Goal: Transaction & Acquisition: Register for event/course

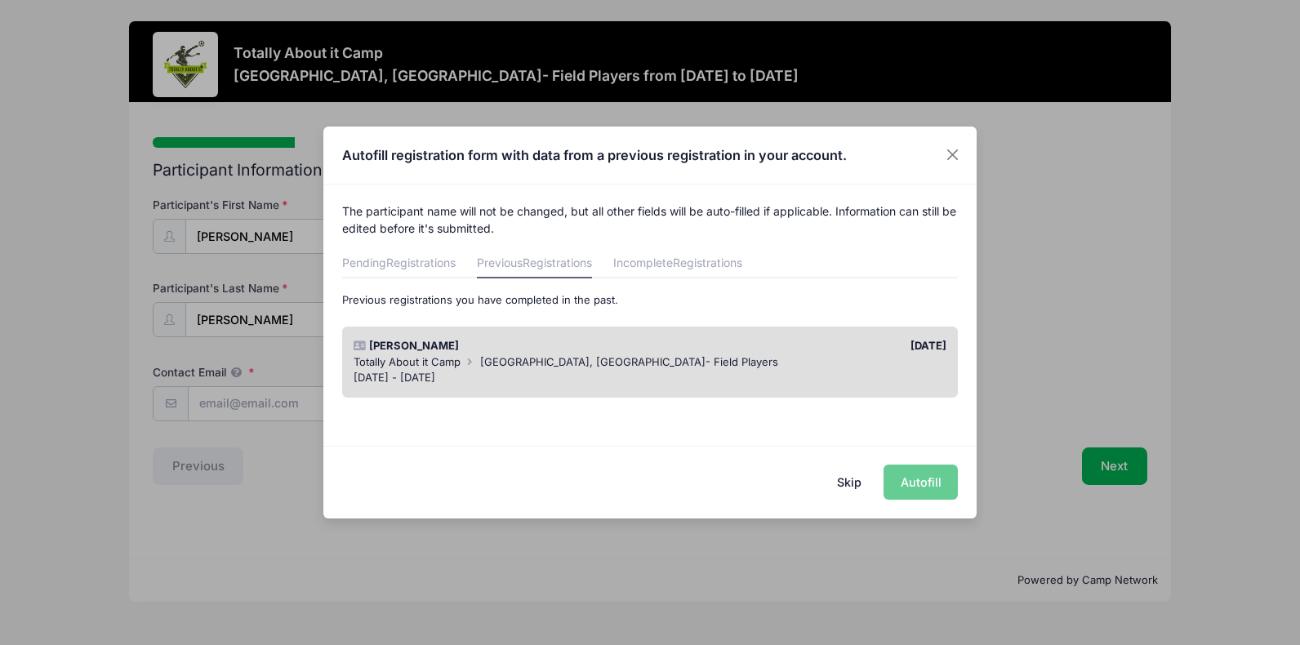
click at [920, 475] on div "Skip Autofill" at bounding box center [649, 482] width 653 height 73
click at [524, 360] on span "[GEOGRAPHIC_DATA], [GEOGRAPHIC_DATA]- Field Players" at bounding box center [629, 361] width 298 height 13
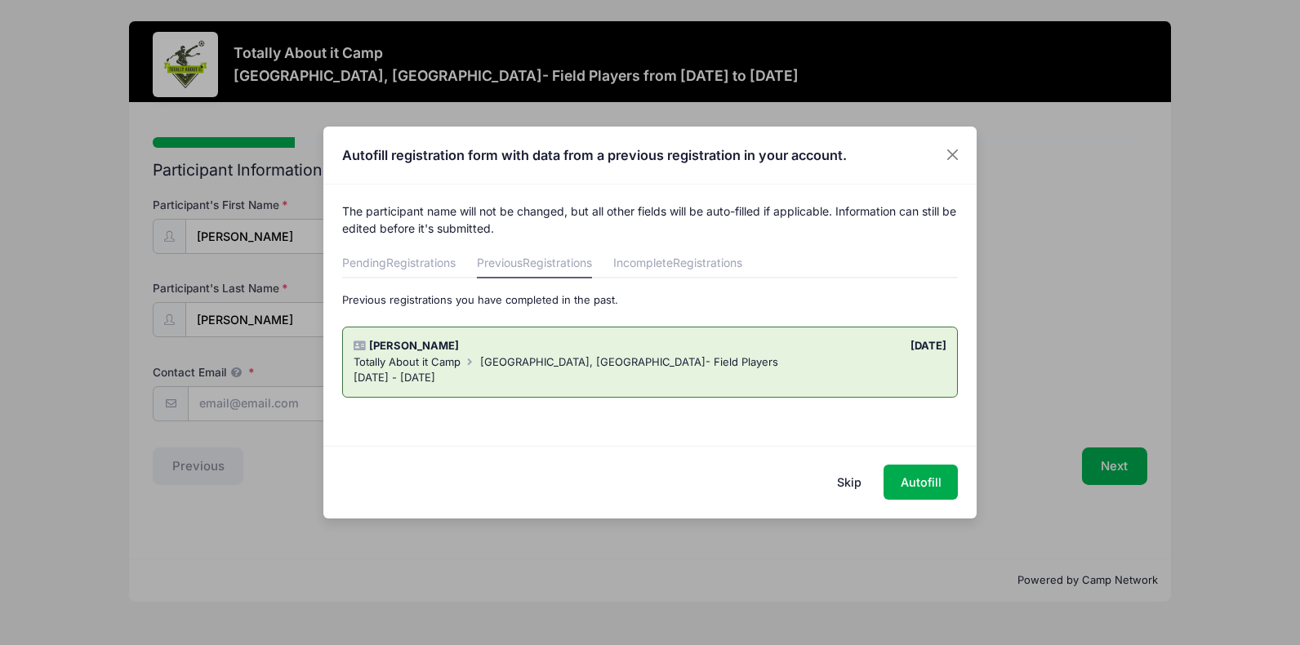
click at [854, 485] on button "Skip" at bounding box center [849, 481] width 58 height 35
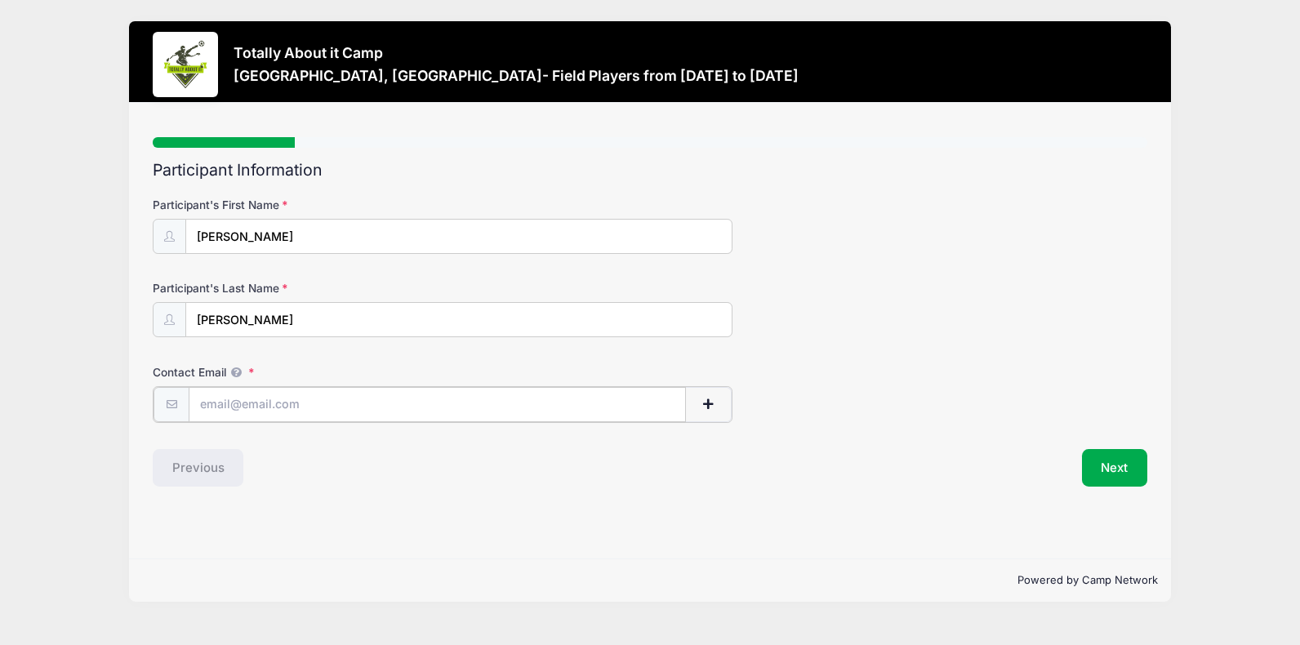
click at [227, 408] on input "Contact Email" at bounding box center [437, 404] width 496 height 35
type input "[EMAIL_ADDRESS][DOMAIN_NAME]"
click at [347, 486] on div "Step 1 /7 Step 1 Step 2 Step 3 Step 4 Policies Extra Items Summary Participant …" at bounding box center [650, 331] width 1042 height 456
click at [1111, 458] on button "Next" at bounding box center [1115, 466] width 66 height 38
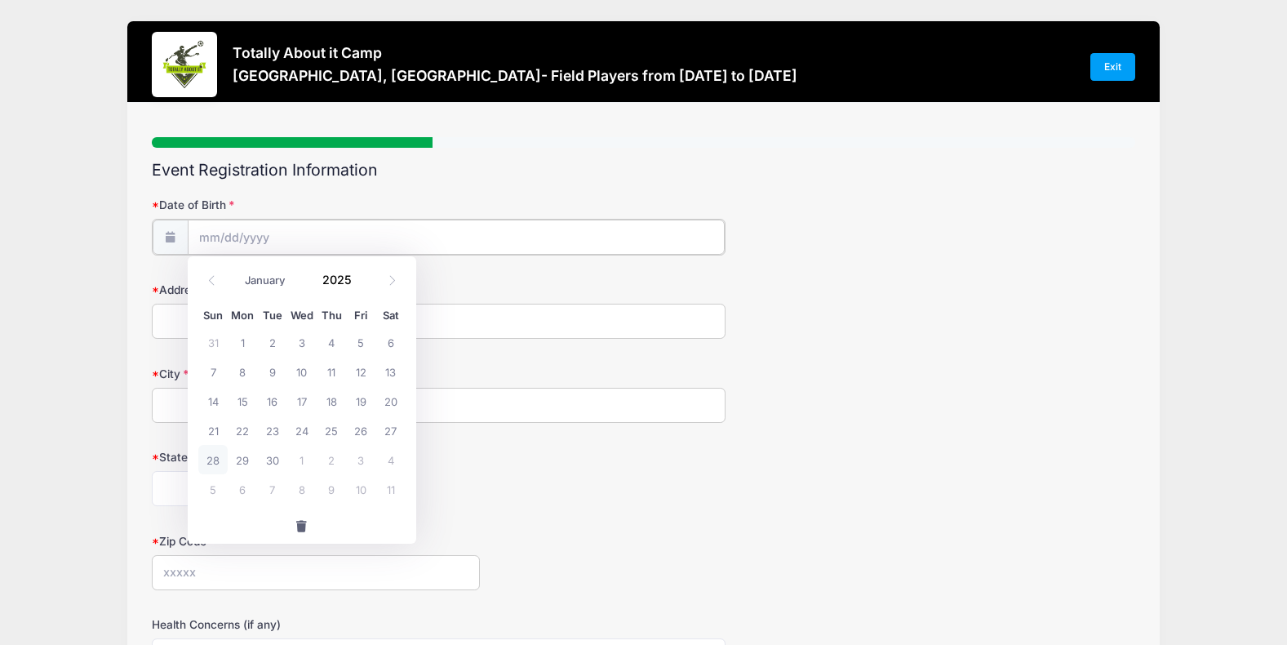
click at [232, 238] on input "Date of Birth" at bounding box center [456, 237] width 537 height 35
click at [211, 275] on icon at bounding box center [212, 280] width 11 height 11
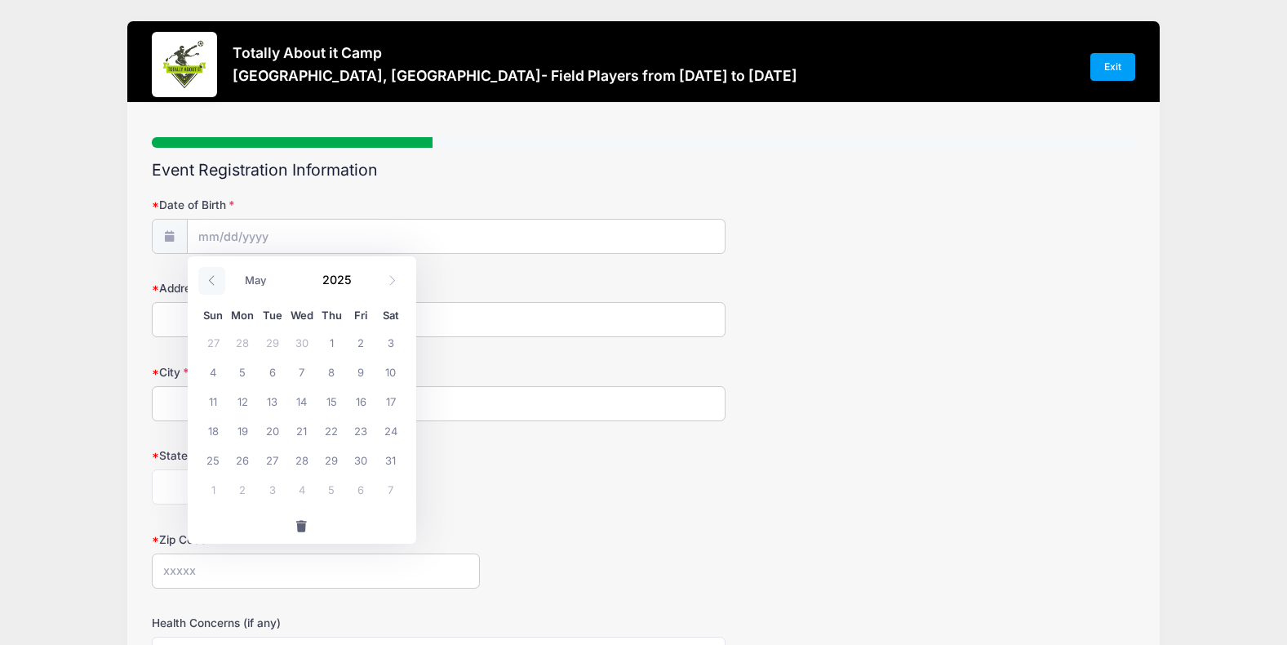
click at [211, 275] on icon at bounding box center [212, 280] width 11 height 11
select select "0"
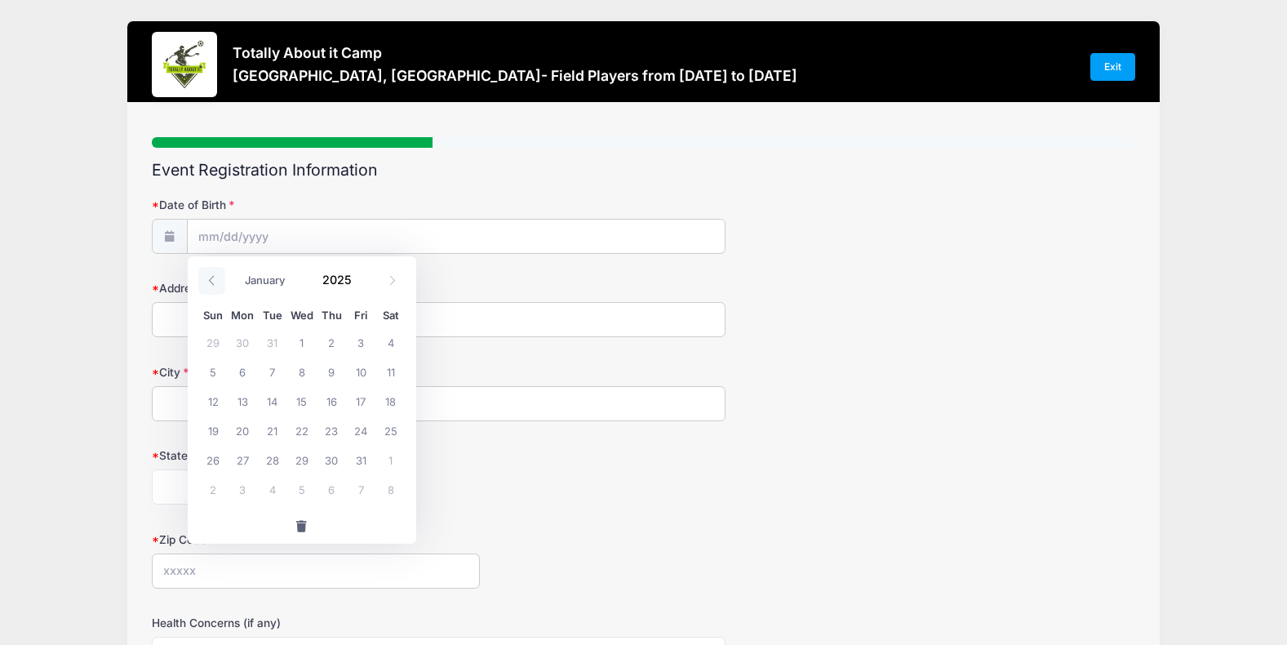
click at [211, 275] on icon at bounding box center [212, 280] width 11 height 11
type input "2024"
click at [211, 275] on icon at bounding box center [212, 280] width 11 height 11
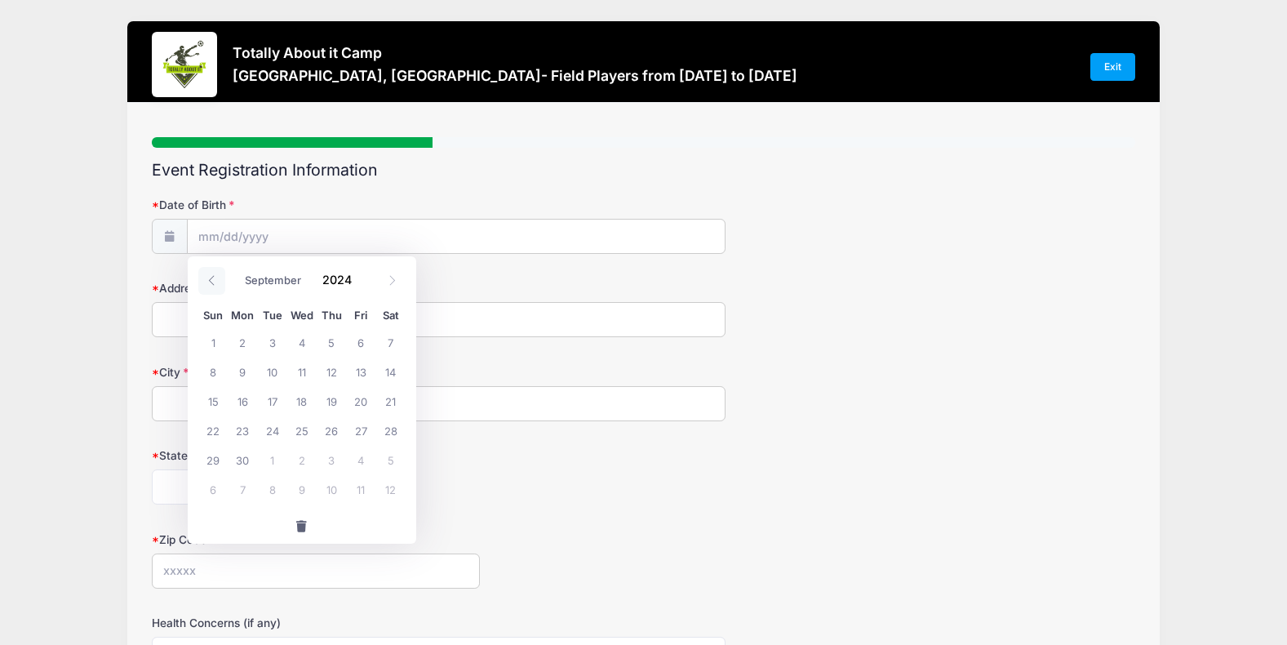
click at [211, 275] on icon at bounding box center [212, 280] width 11 height 11
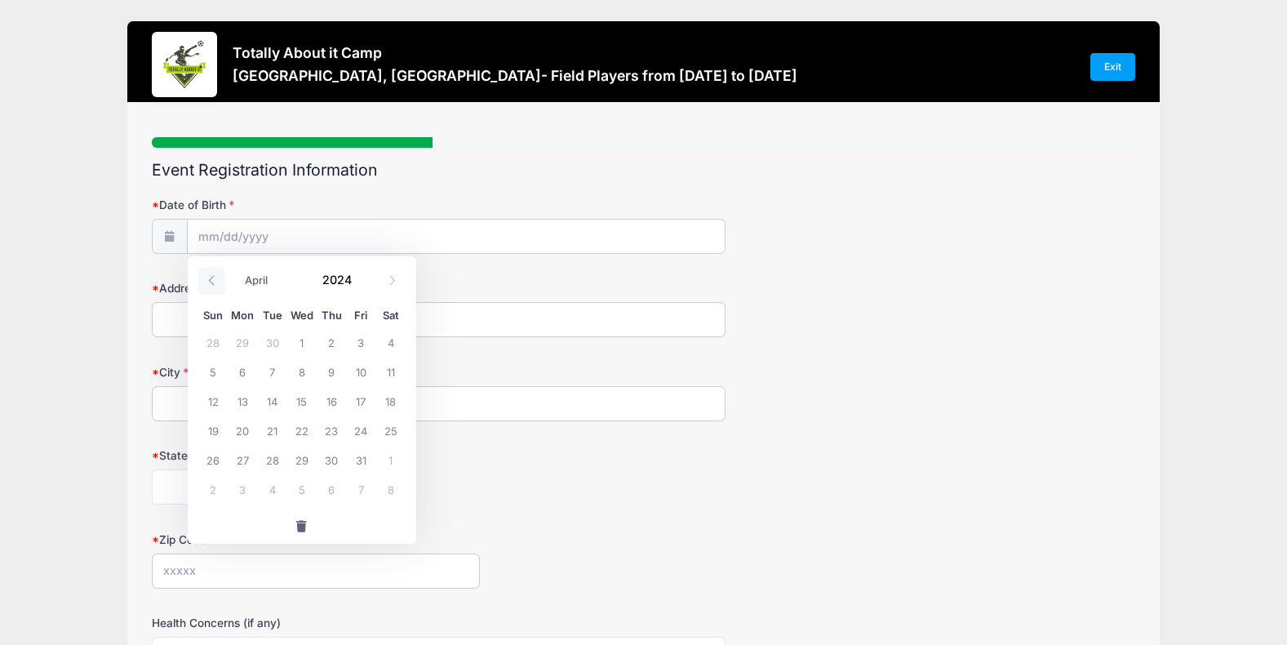
click at [211, 275] on icon at bounding box center [212, 280] width 11 height 11
select select "0"
click at [211, 275] on icon at bounding box center [212, 280] width 11 height 11
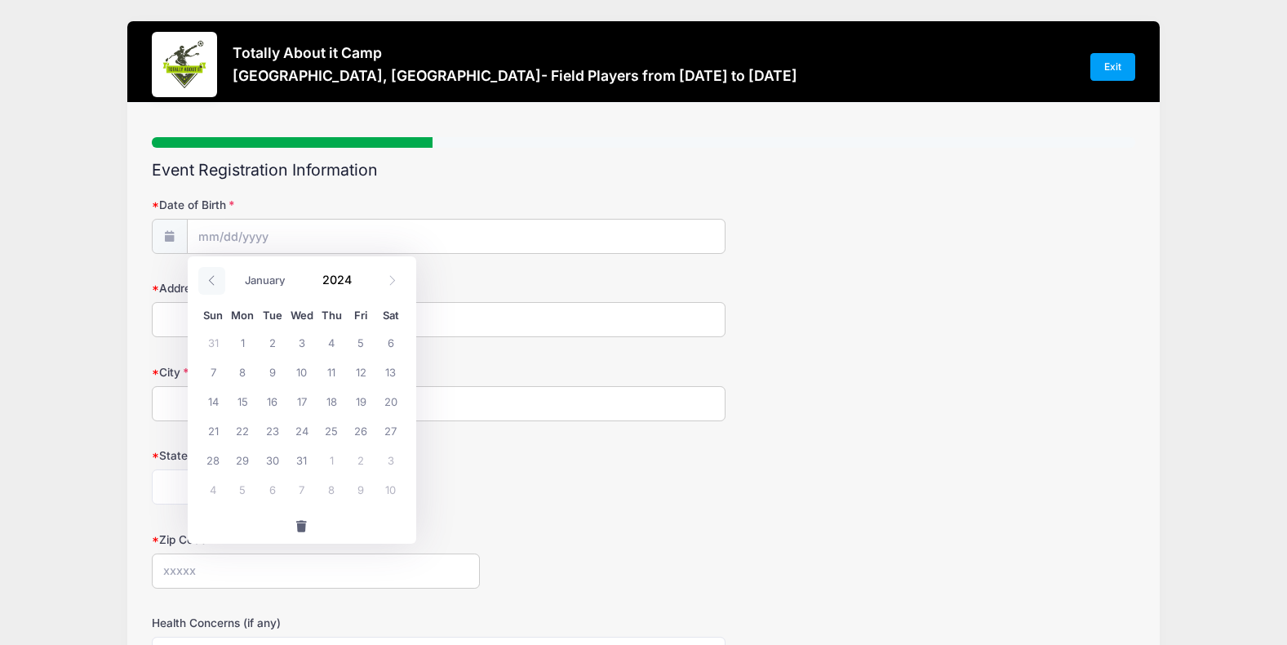
type input "2023"
click at [211, 275] on icon at bounding box center [212, 280] width 11 height 11
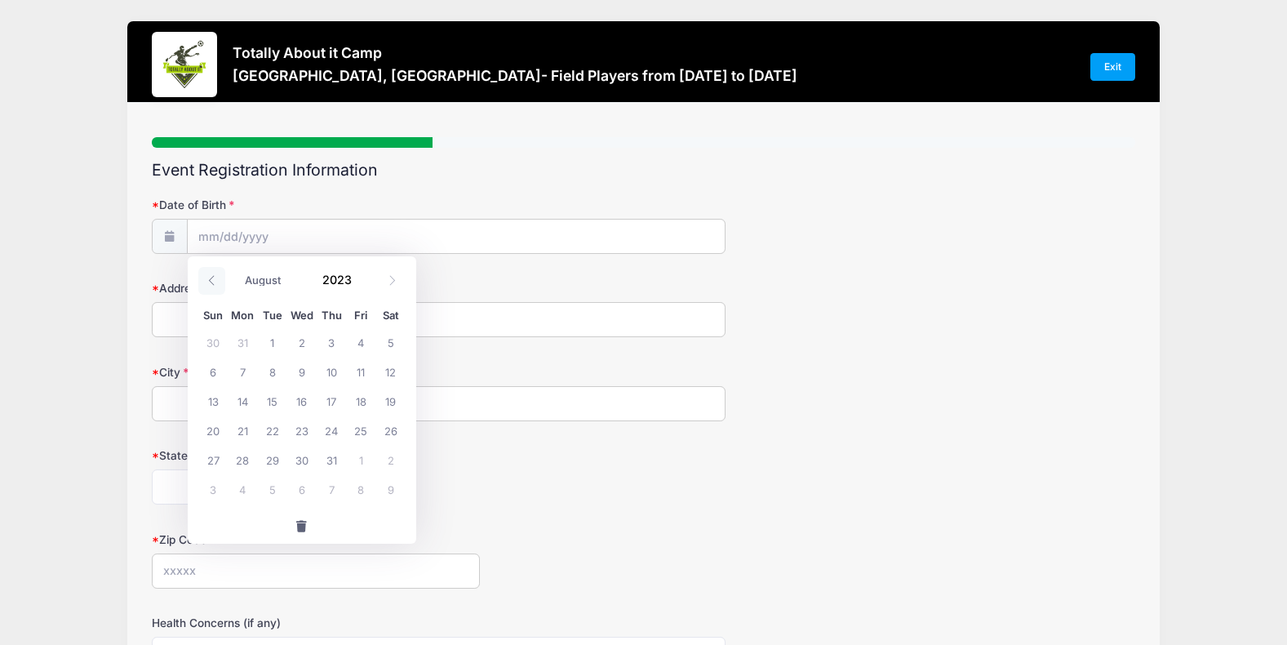
click at [211, 275] on icon at bounding box center [212, 280] width 11 height 11
drag, startPoint x: 211, startPoint y: 275, endPoint x: 214, endPoint y: 237, distance: 38.4
click at [214, 237] on input "Date of Birth" at bounding box center [456, 237] width 537 height 35
click at [218, 233] on input "Date of Birth" at bounding box center [456, 237] width 537 height 35
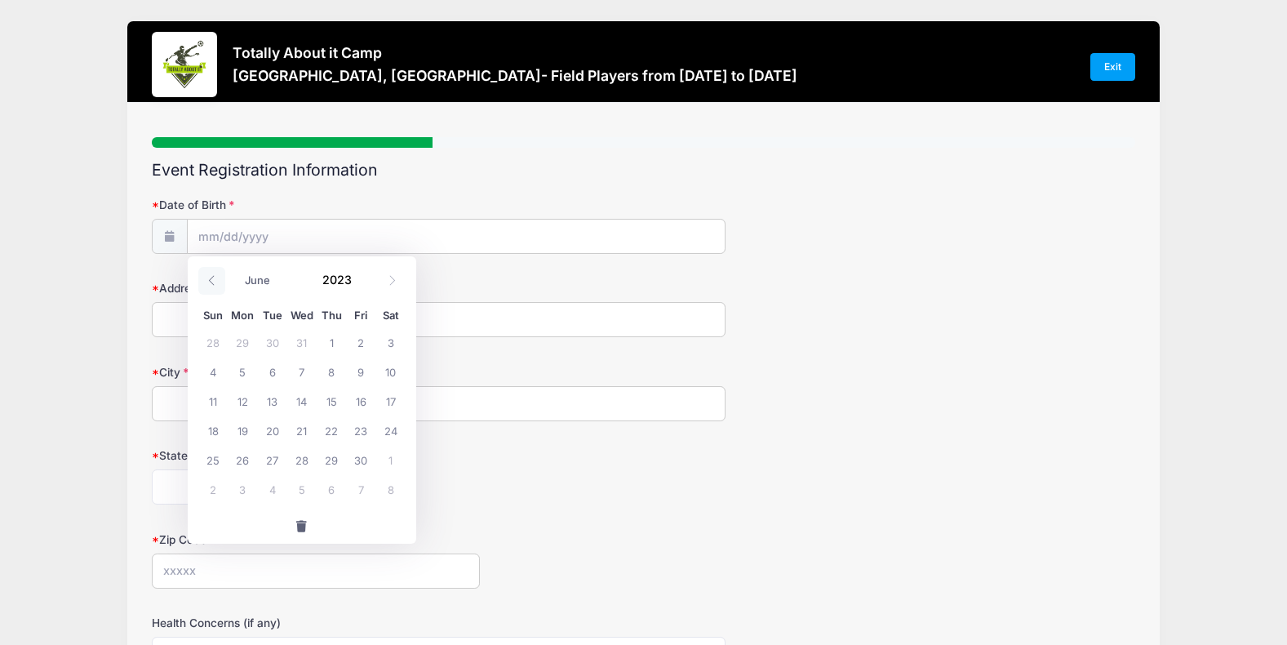
click at [208, 280] on icon at bounding box center [212, 280] width 11 height 11
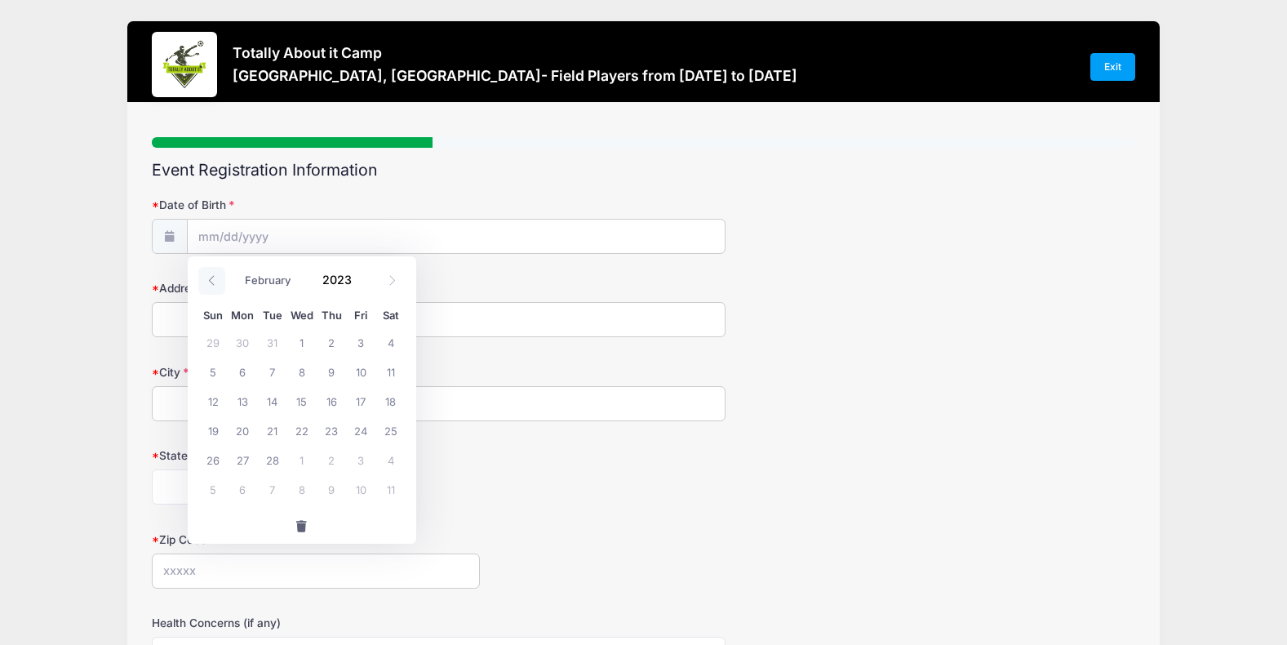
select select "0"
click at [208, 280] on icon at bounding box center [212, 280] width 11 height 11
type input "2022"
click at [208, 280] on icon at bounding box center [212, 280] width 11 height 11
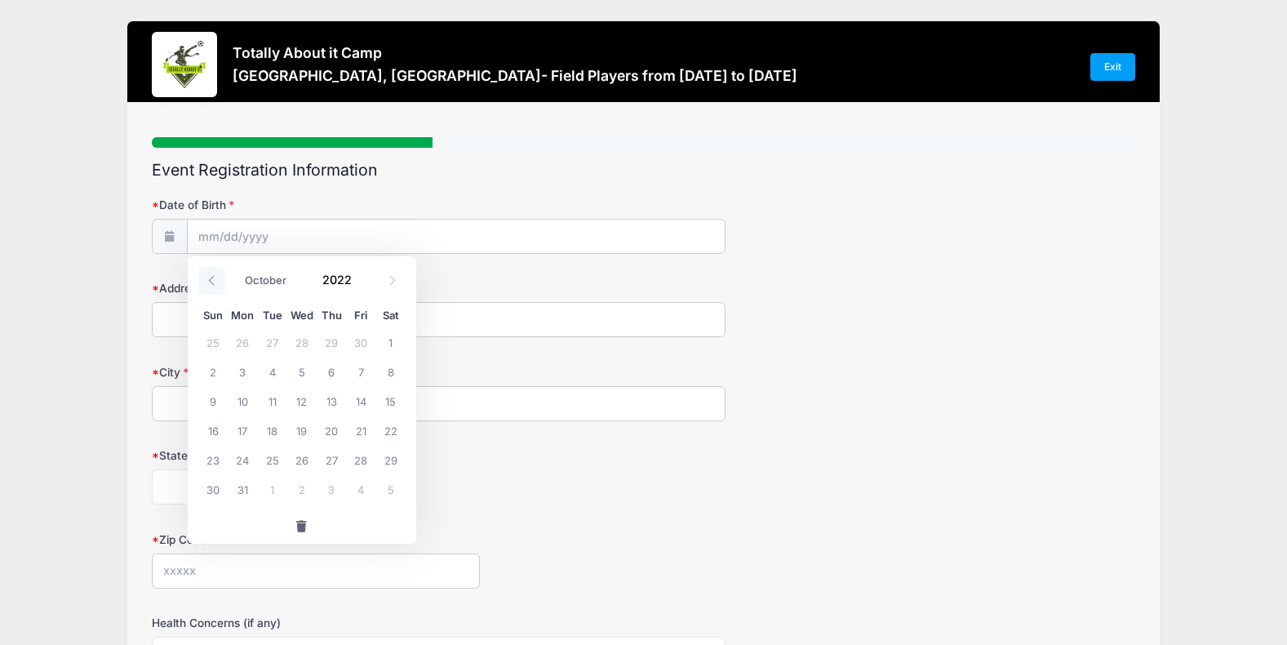
click at [208, 280] on icon at bounding box center [212, 280] width 11 height 11
click at [208, 279] on icon at bounding box center [212, 280] width 11 height 11
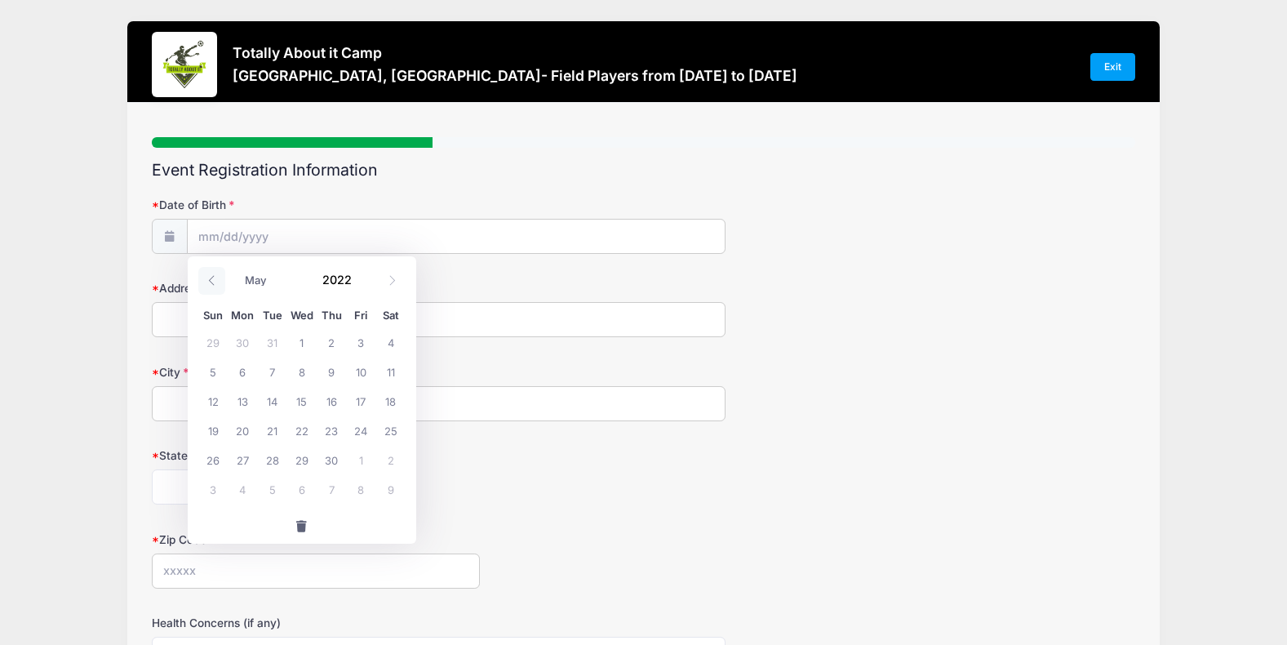
click at [208, 279] on icon at bounding box center [212, 280] width 11 height 11
select select "0"
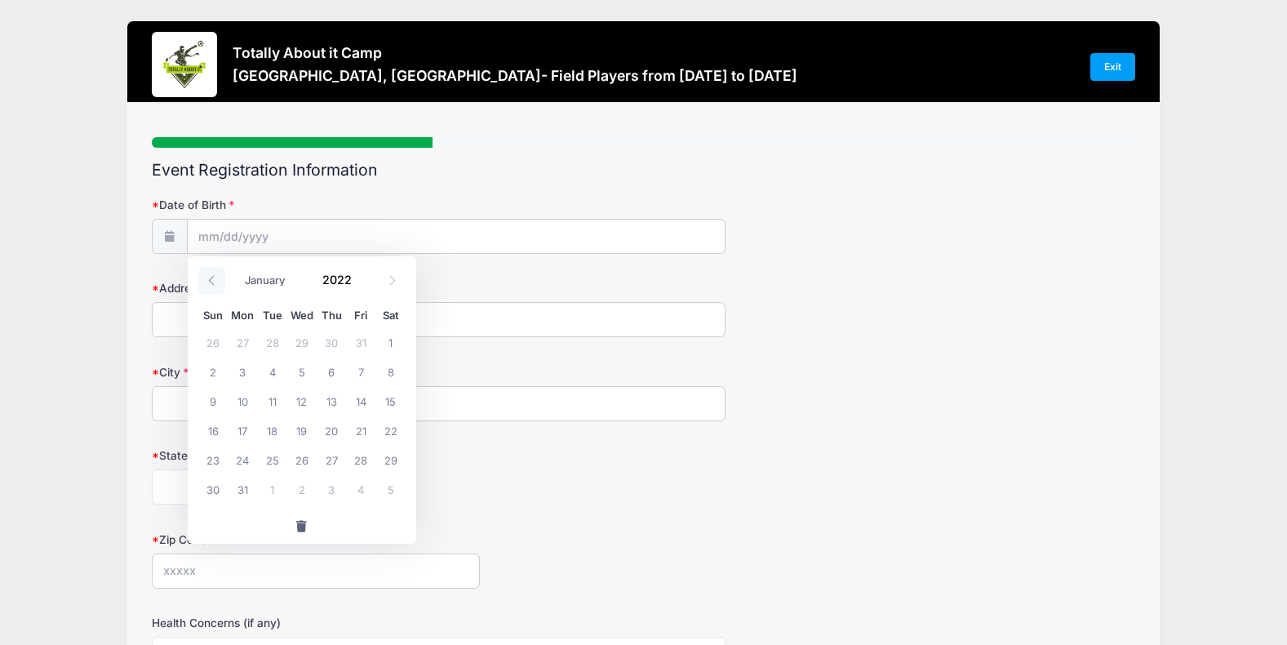
click at [208, 279] on icon at bounding box center [212, 280] width 11 height 11
type input "2021"
click at [208, 279] on icon at bounding box center [212, 280] width 11 height 11
click at [208, 278] on icon at bounding box center [212, 280] width 11 height 11
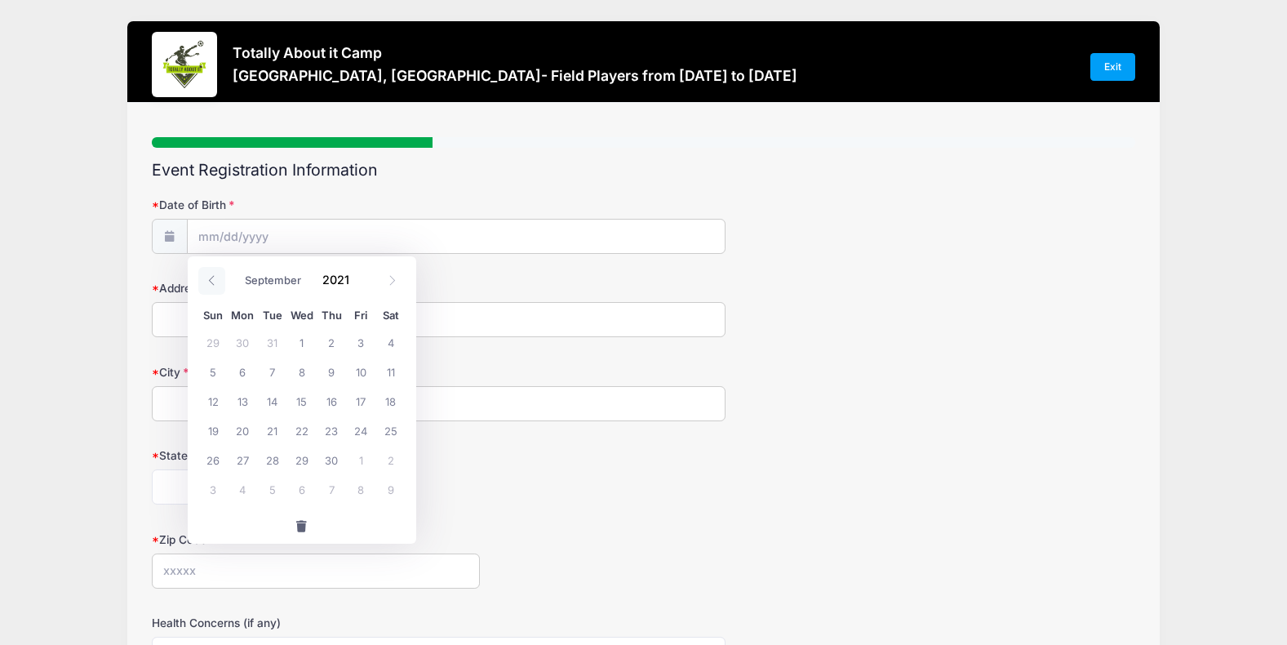
click at [208, 278] on icon at bounding box center [212, 280] width 11 height 11
click at [208, 277] on icon at bounding box center [212, 280] width 11 height 11
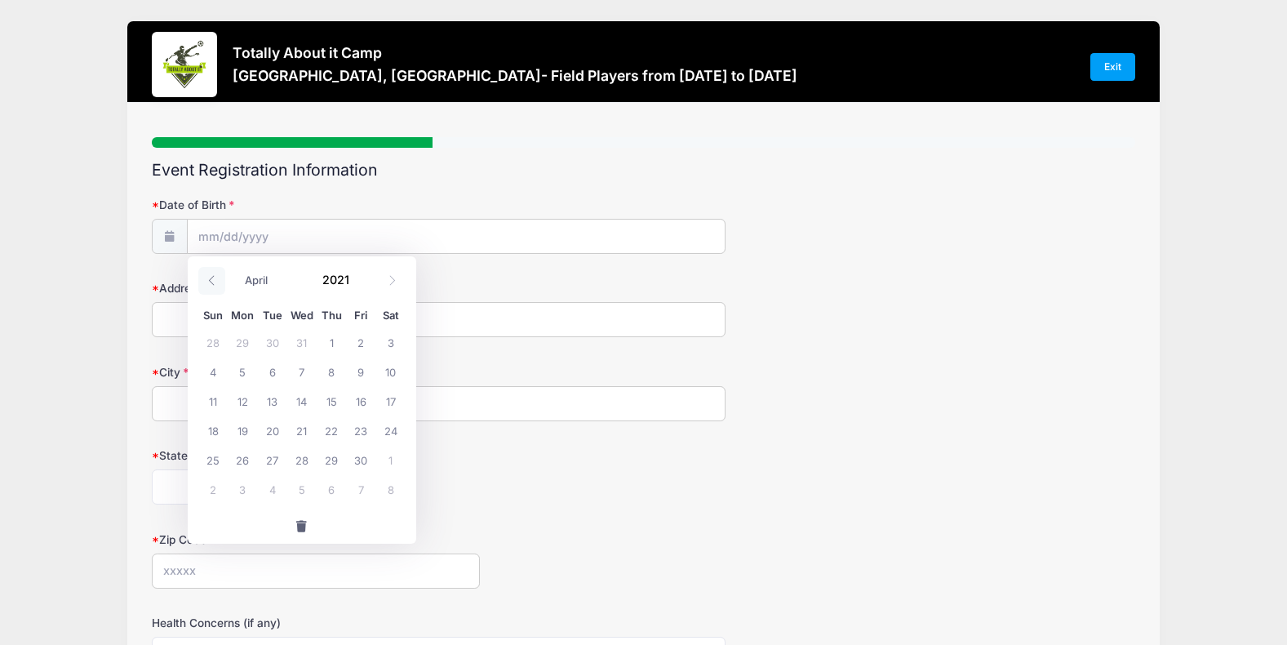
click at [208, 277] on icon at bounding box center [212, 280] width 11 height 11
select select "0"
click at [208, 277] on icon at bounding box center [212, 280] width 11 height 11
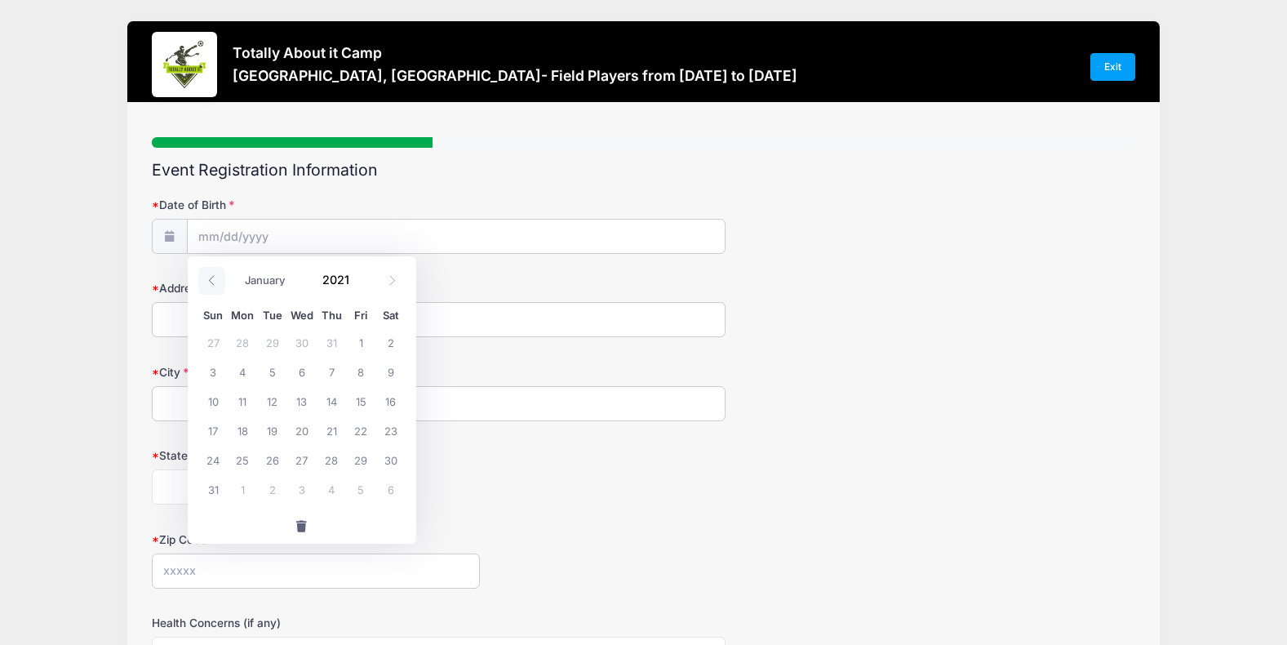
type input "2020"
click at [208, 277] on icon at bounding box center [212, 280] width 11 height 11
select select "10"
drag, startPoint x: 208, startPoint y: 277, endPoint x: 171, endPoint y: 233, distance: 57.9
click at [171, 233] on icon at bounding box center [169, 236] width 13 height 11
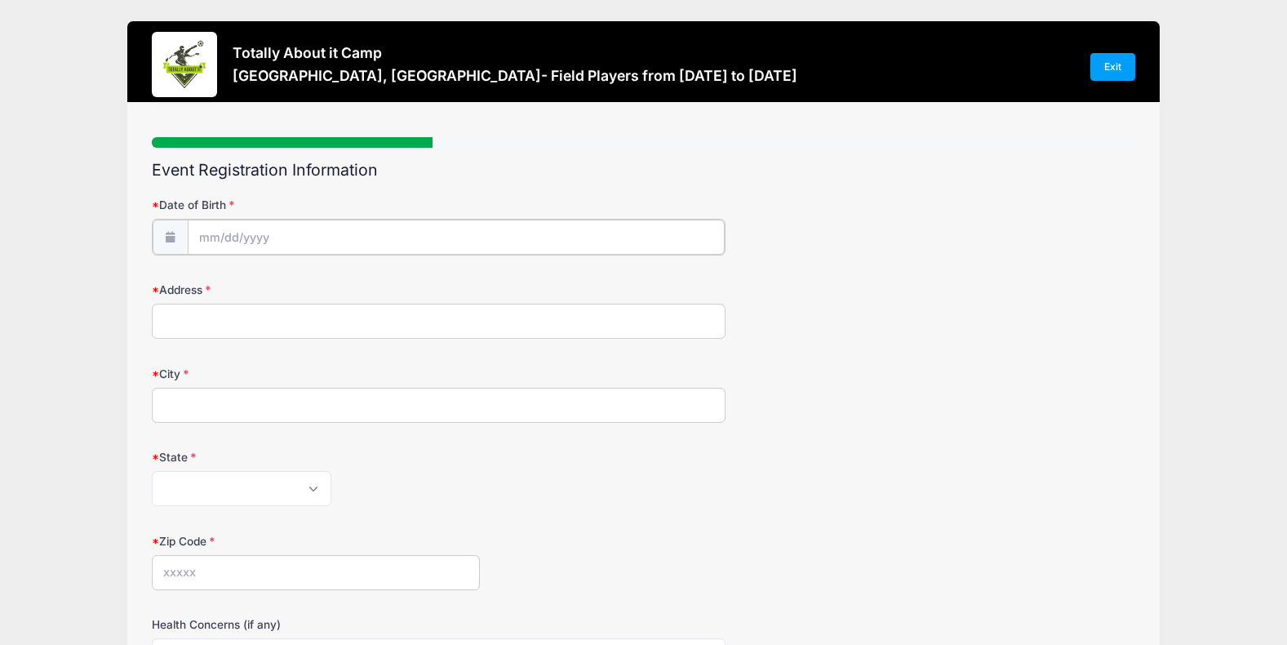
type input "2025"
click at [203, 233] on input "Date of Birth" at bounding box center [456, 237] width 537 height 35
click at [278, 238] on input "Date of Birth" at bounding box center [456, 237] width 537 height 35
click at [214, 277] on icon at bounding box center [212, 280] width 11 height 11
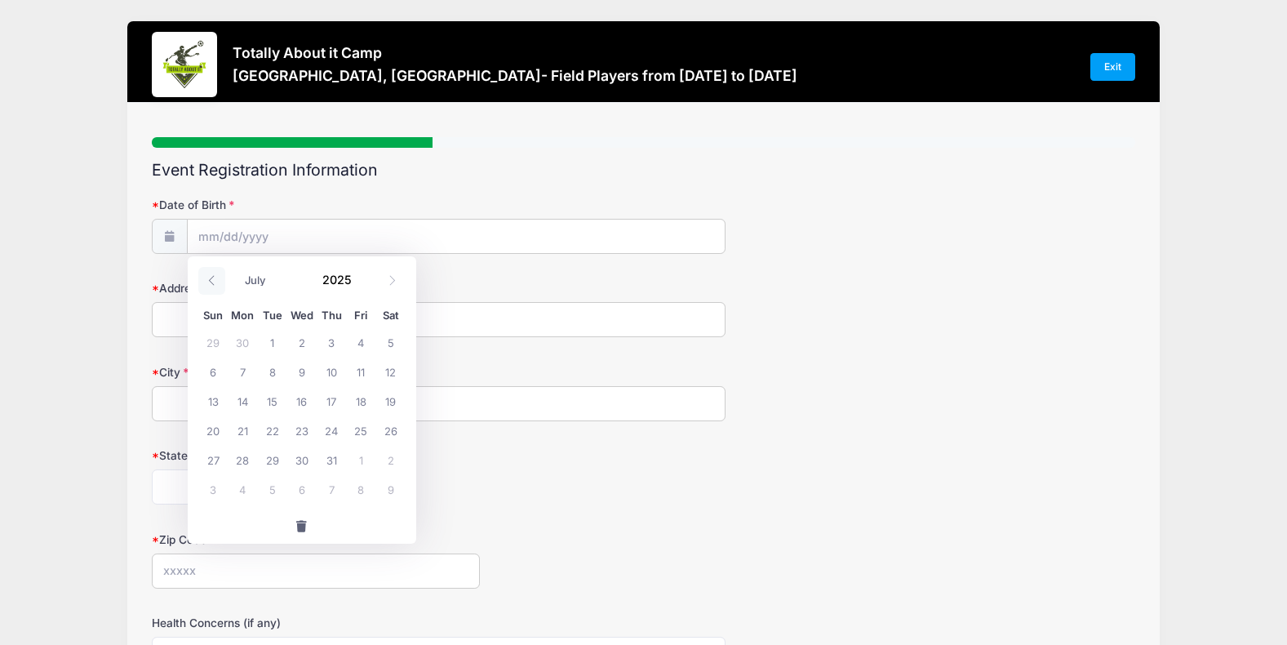
click at [214, 277] on icon at bounding box center [212, 280] width 11 height 11
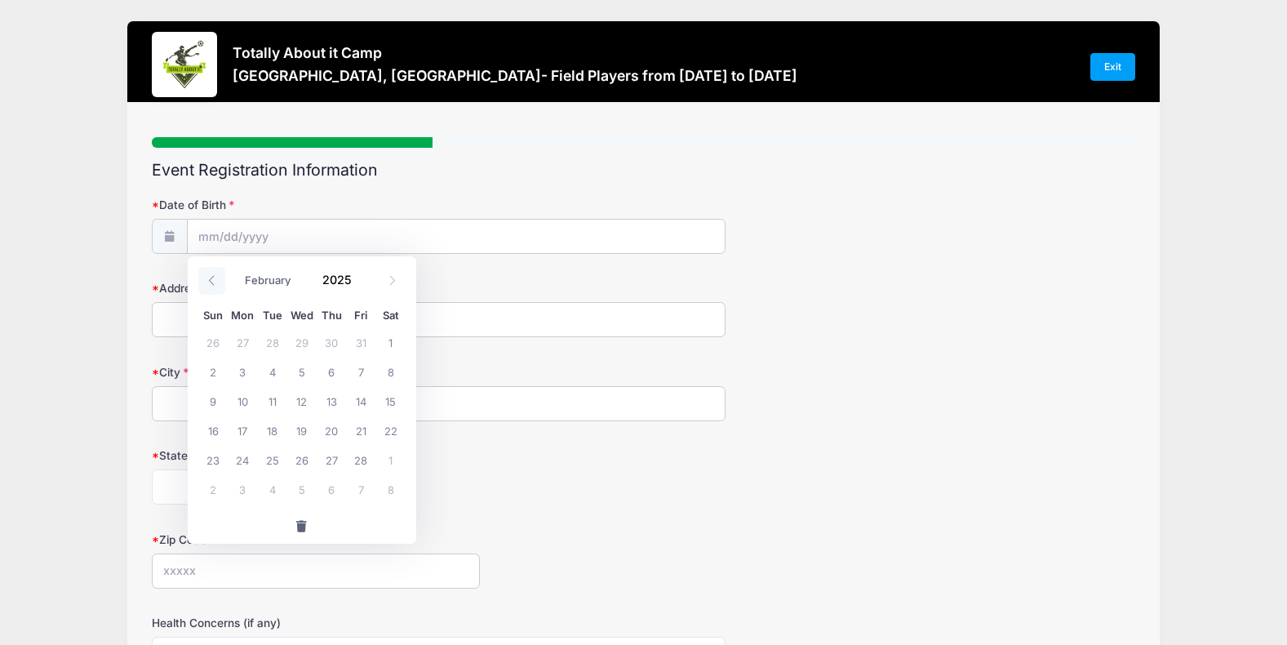
click at [214, 277] on icon at bounding box center [212, 280] width 11 height 11
select select "0"
click at [214, 277] on icon at bounding box center [212, 280] width 11 height 11
type input "2024"
click at [214, 277] on icon at bounding box center [212, 280] width 11 height 11
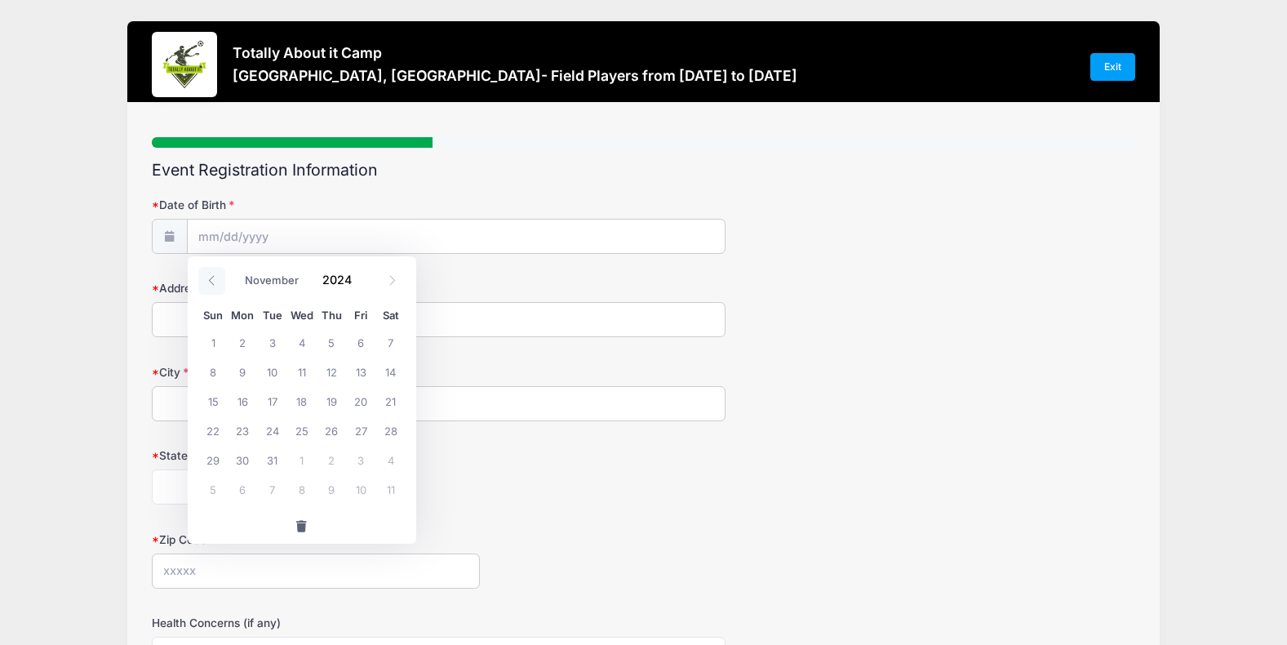
click at [214, 277] on icon at bounding box center [212, 280] width 11 height 11
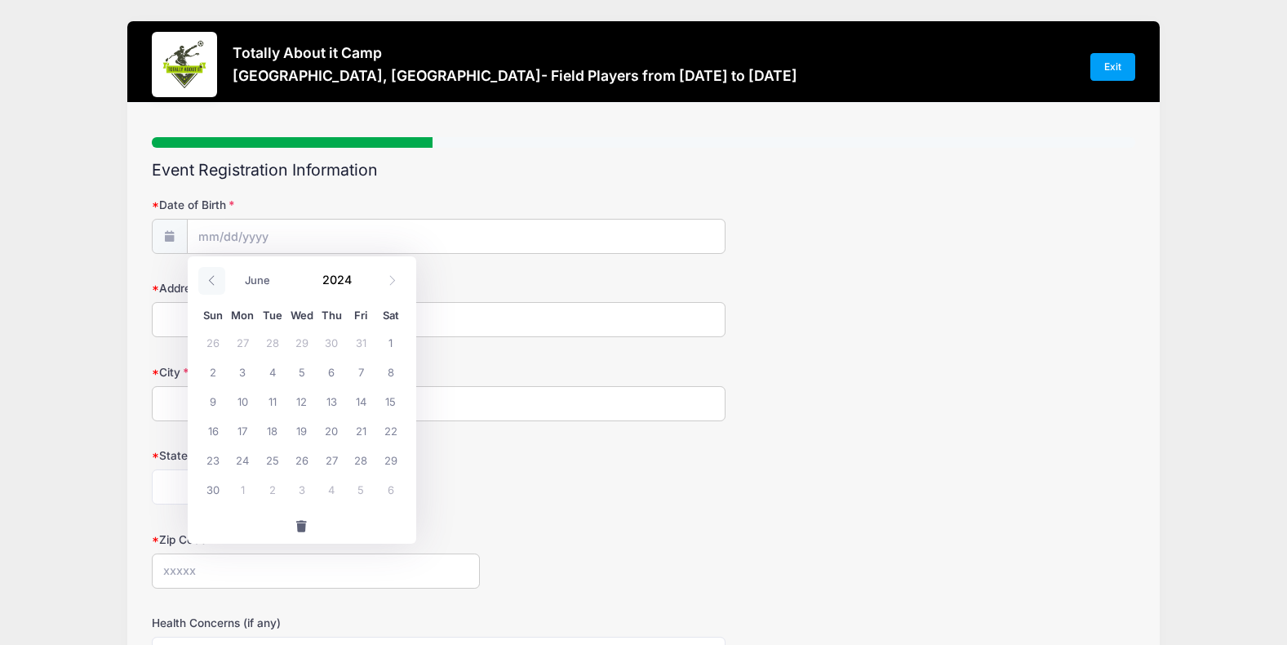
click at [214, 277] on icon at bounding box center [212, 280] width 11 height 11
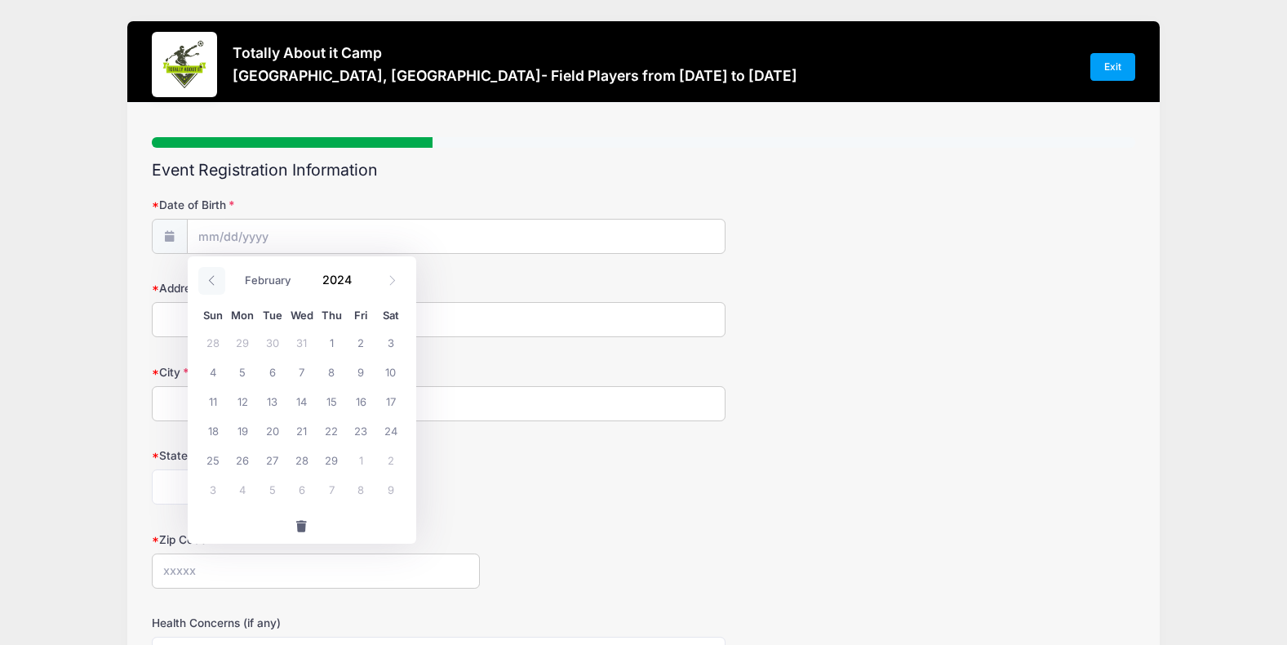
select select "0"
click at [214, 277] on icon at bounding box center [212, 280] width 11 height 11
type input "2023"
click at [214, 277] on icon at bounding box center [212, 280] width 11 height 11
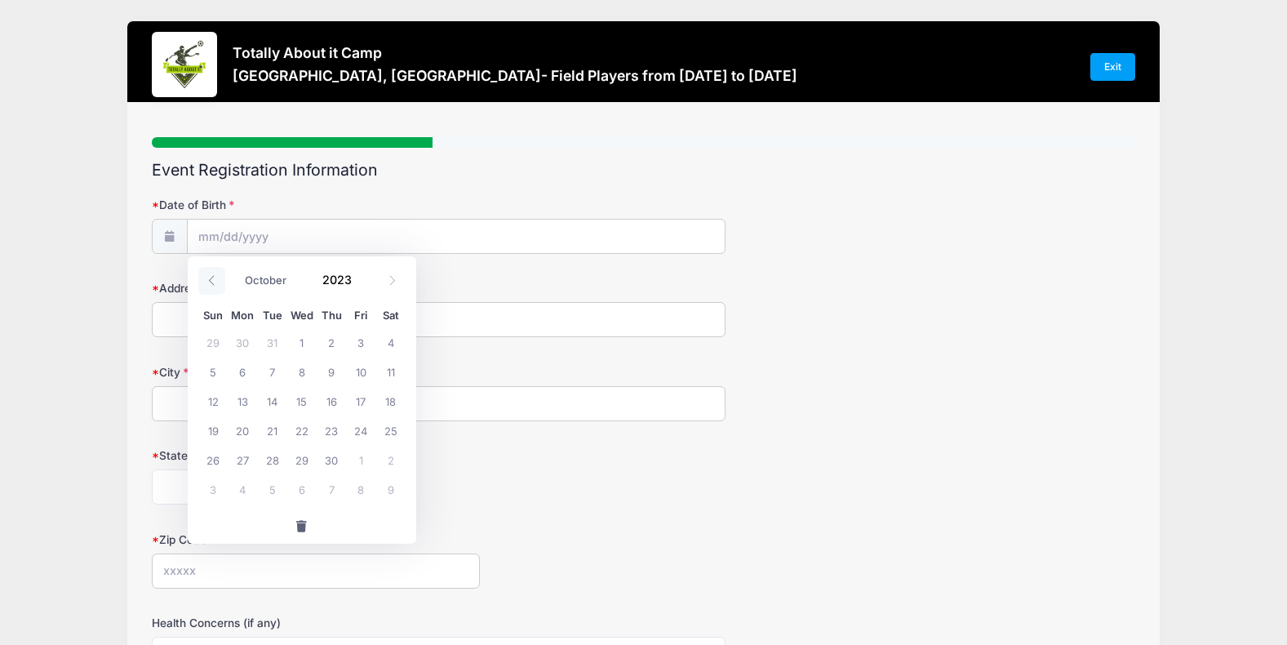
click at [214, 277] on icon at bounding box center [212, 280] width 11 height 11
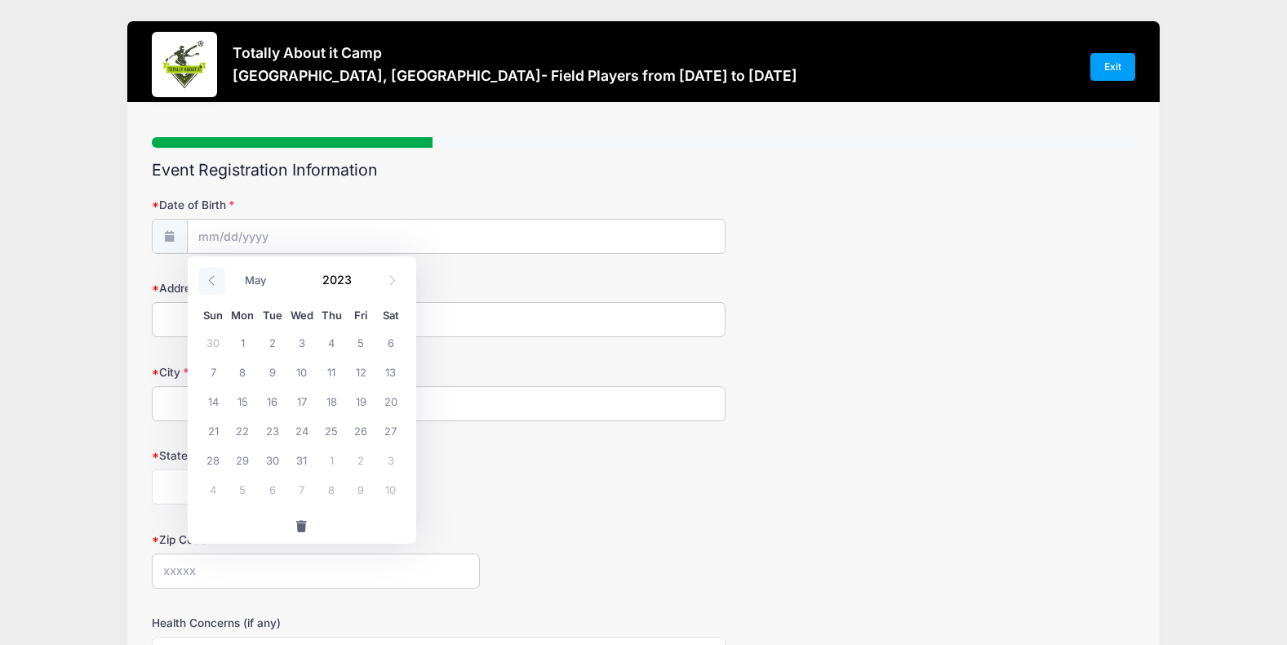
click at [214, 277] on icon at bounding box center [212, 280] width 11 height 11
select select "0"
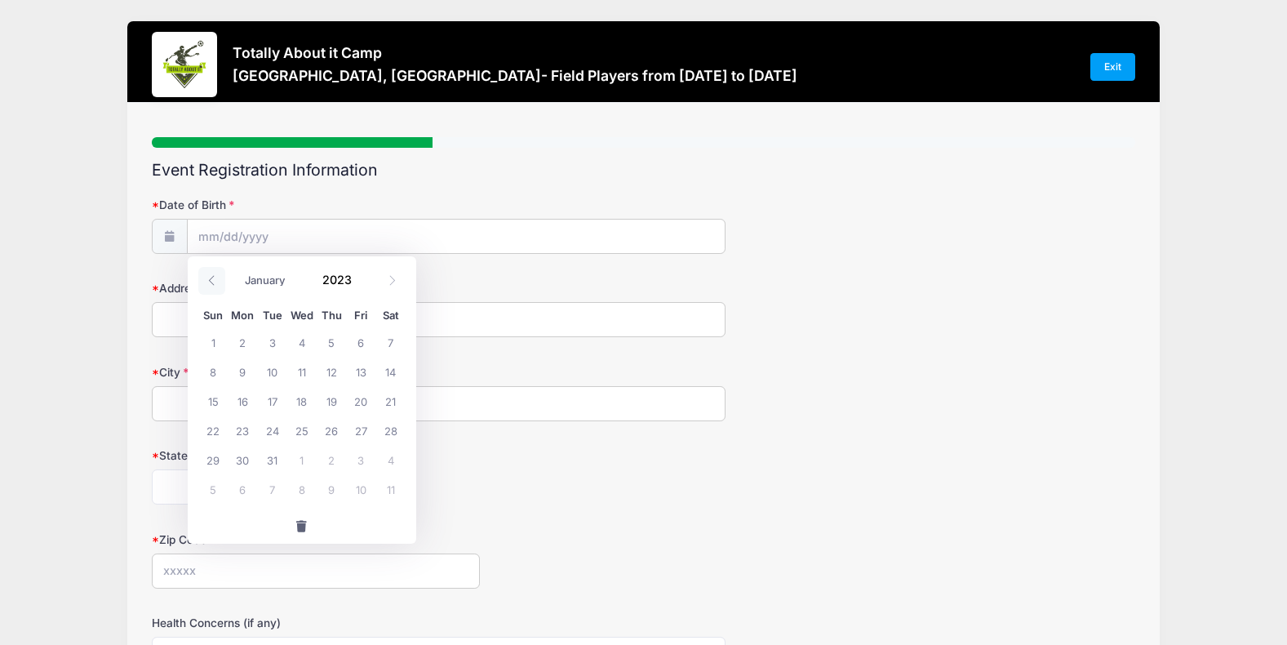
click at [212, 278] on icon at bounding box center [212, 280] width 11 height 11
type input "2022"
click at [212, 278] on icon at bounding box center [212, 280] width 11 height 11
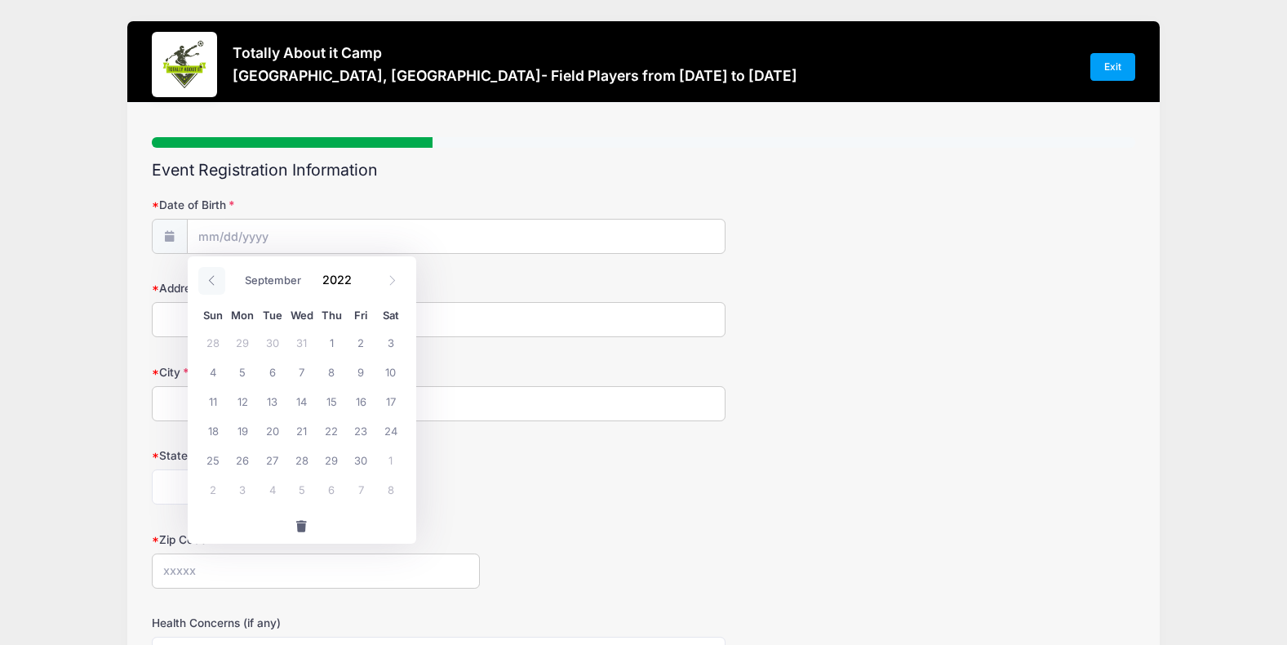
click at [212, 278] on icon at bounding box center [212, 280] width 11 height 11
click at [213, 278] on icon at bounding box center [212, 280] width 11 height 11
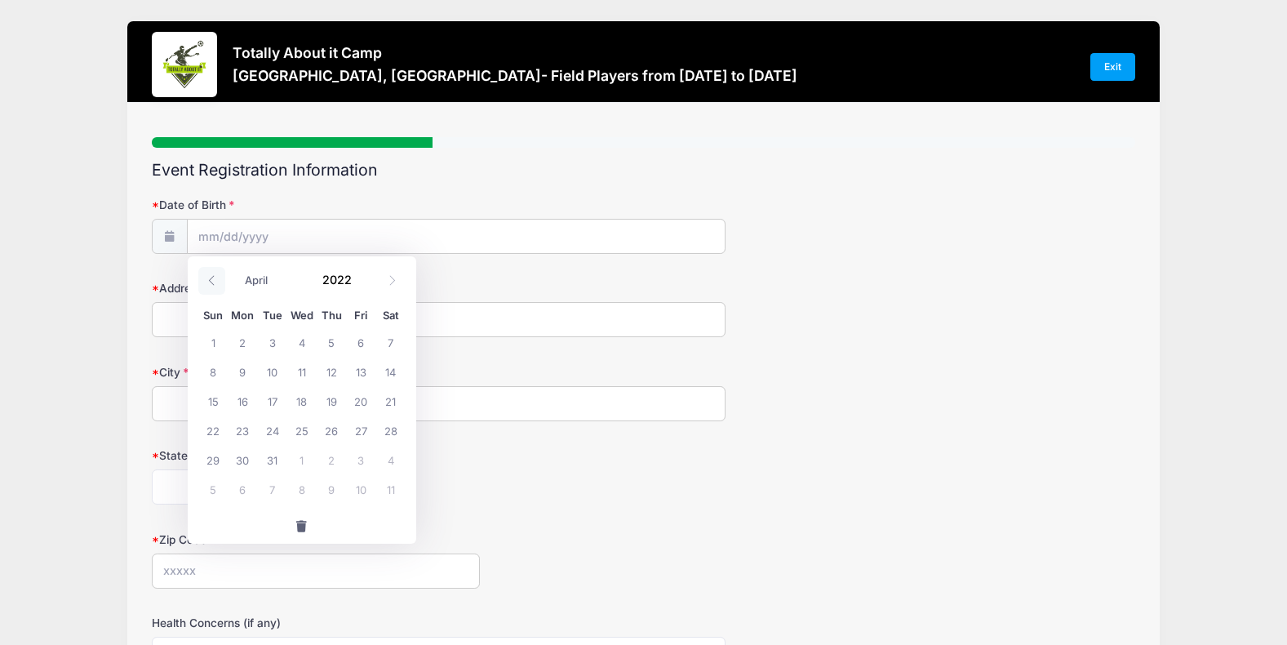
click at [213, 278] on icon at bounding box center [212, 280] width 11 height 11
select select "0"
click at [213, 278] on icon at bounding box center [212, 280] width 11 height 11
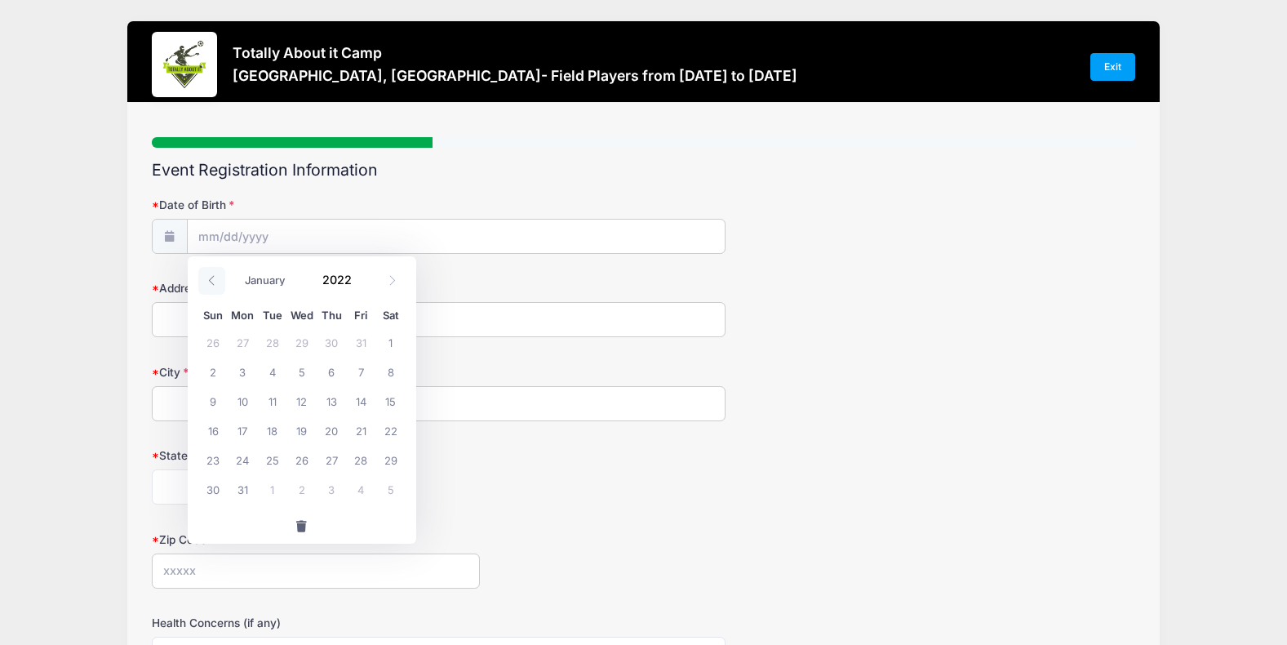
type input "2021"
click at [213, 278] on icon at bounding box center [212, 280] width 11 height 11
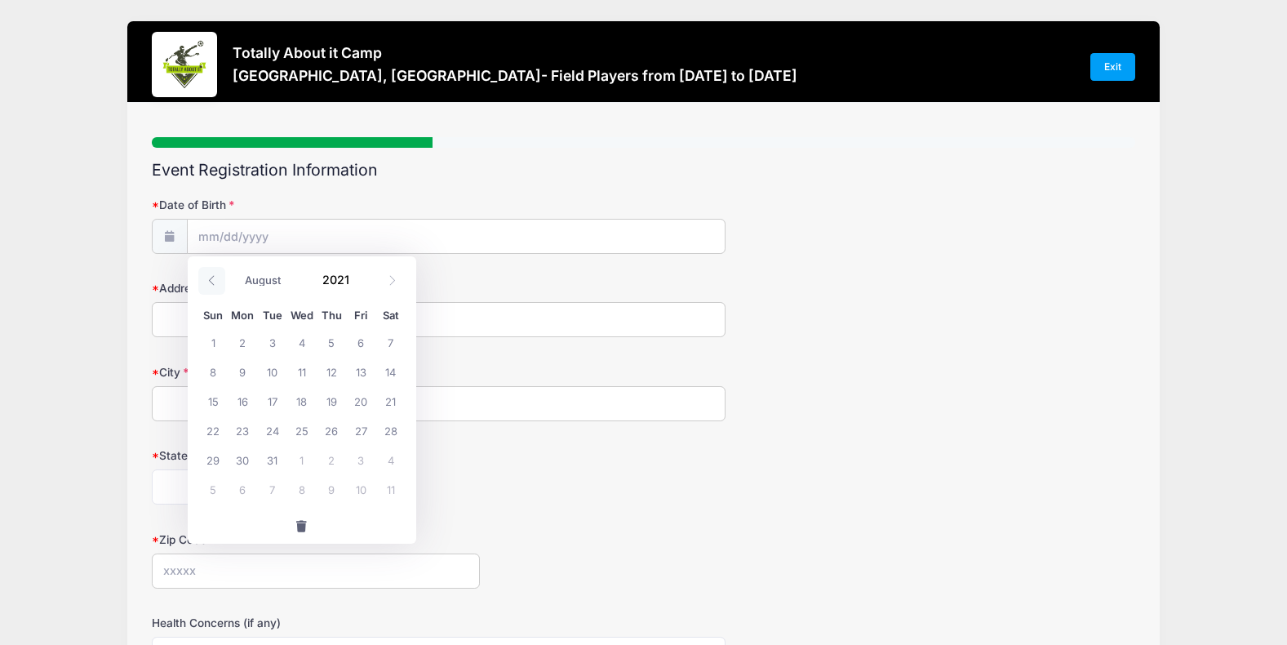
click at [213, 278] on icon at bounding box center [212, 280] width 11 height 11
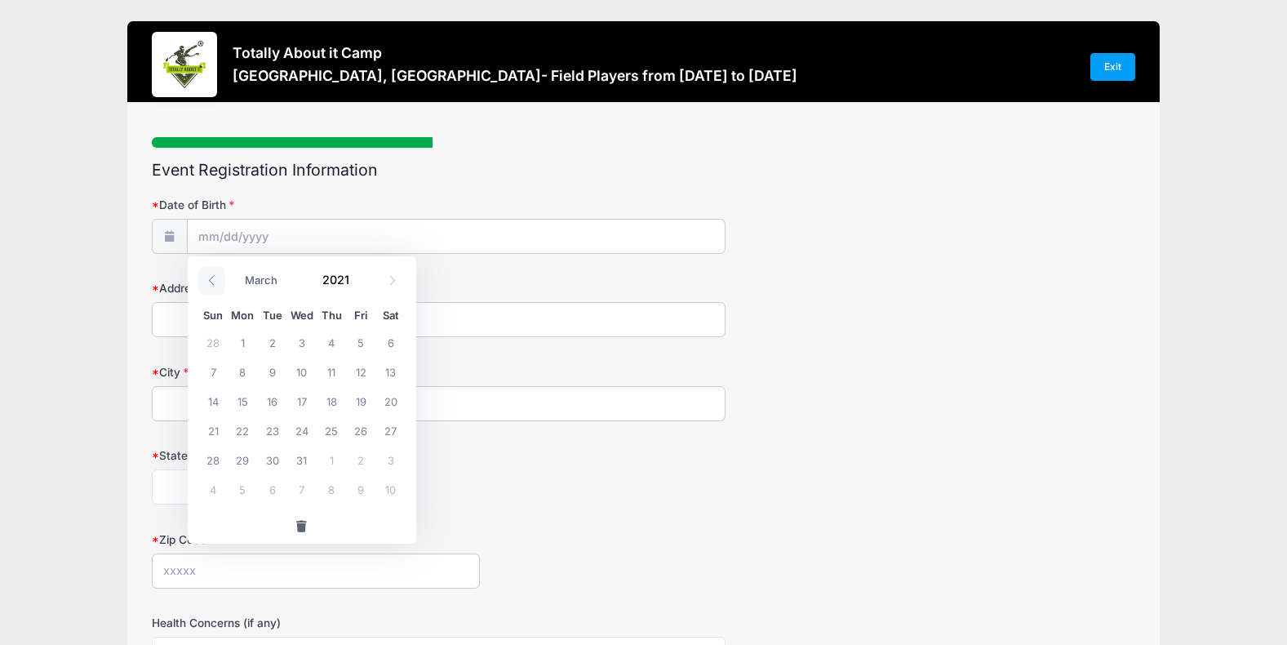
click at [213, 278] on icon at bounding box center [212, 280] width 11 height 11
select select "0"
click at [213, 278] on icon at bounding box center [212, 280] width 11 height 11
type input "2020"
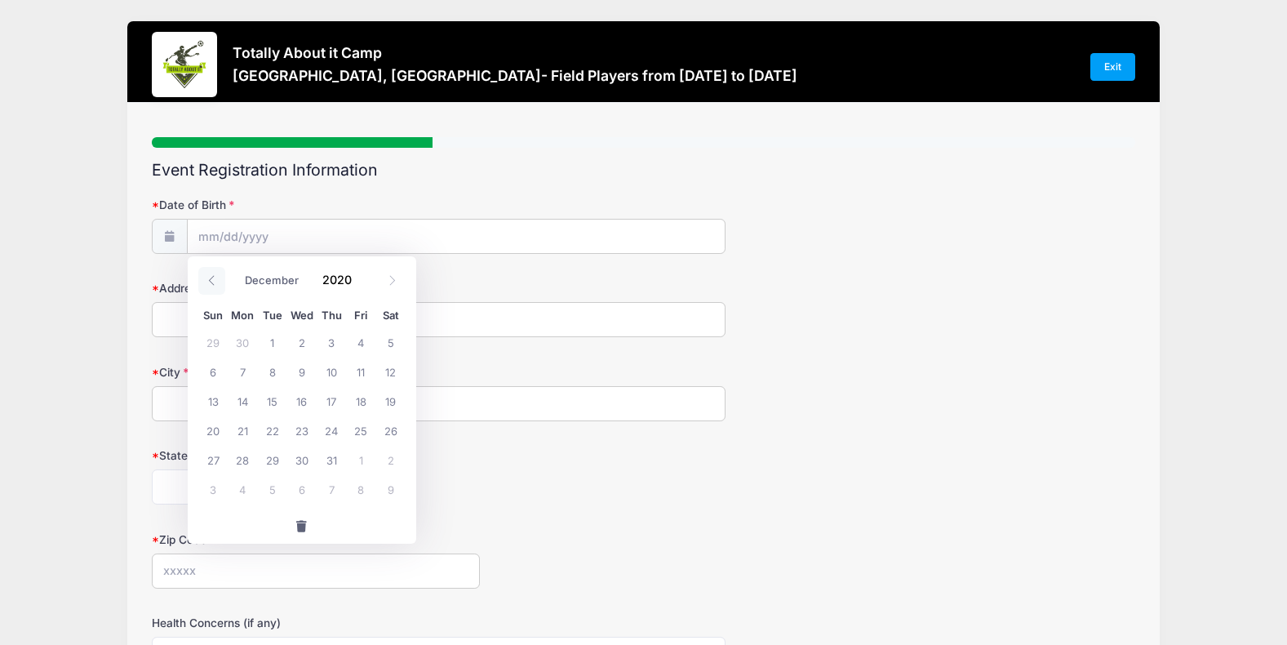
click at [213, 278] on icon at bounding box center [212, 280] width 11 height 11
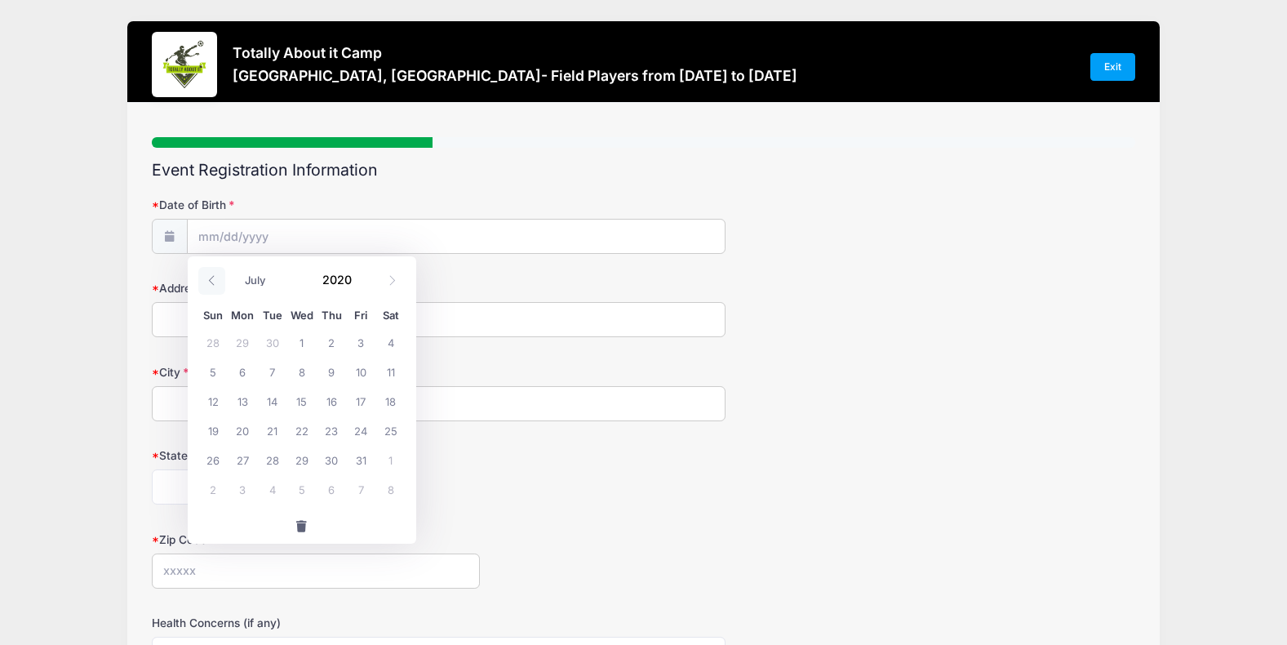
click at [213, 278] on icon at bounding box center [212, 280] width 11 height 11
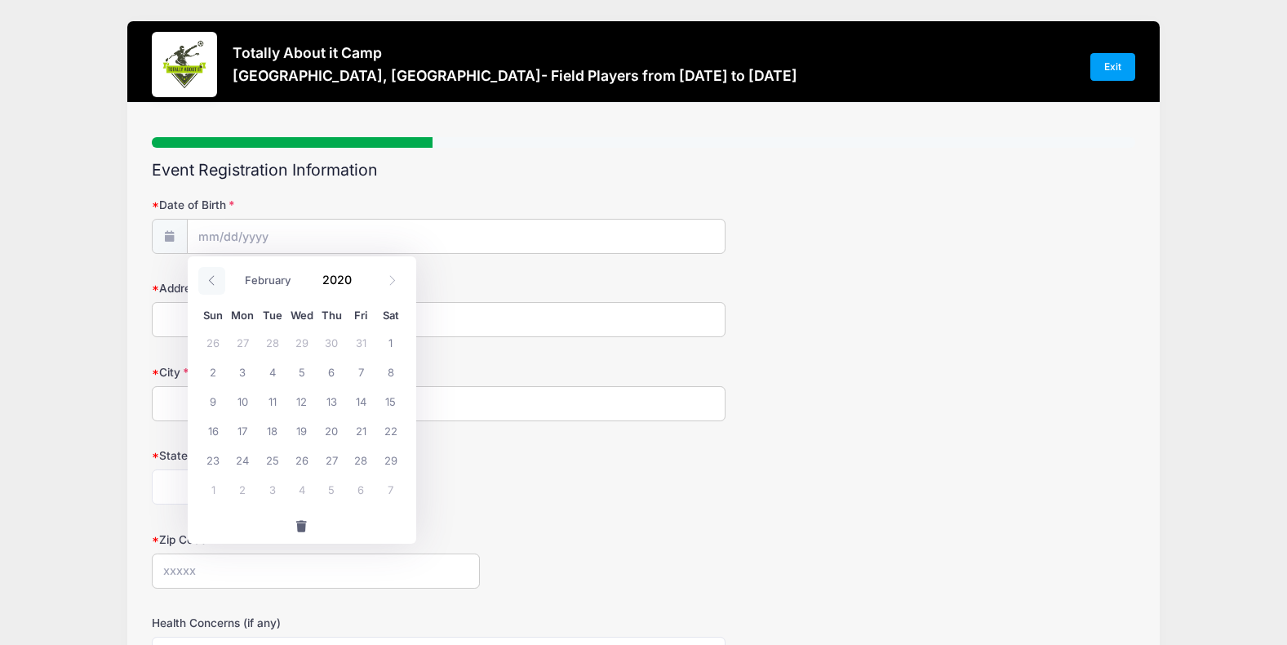
click at [214, 278] on icon at bounding box center [212, 280] width 11 height 11
select select "0"
click at [214, 278] on icon at bounding box center [212, 280] width 11 height 11
type input "2019"
click at [214, 278] on icon at bounding box center [212, 280] width 11 height 11
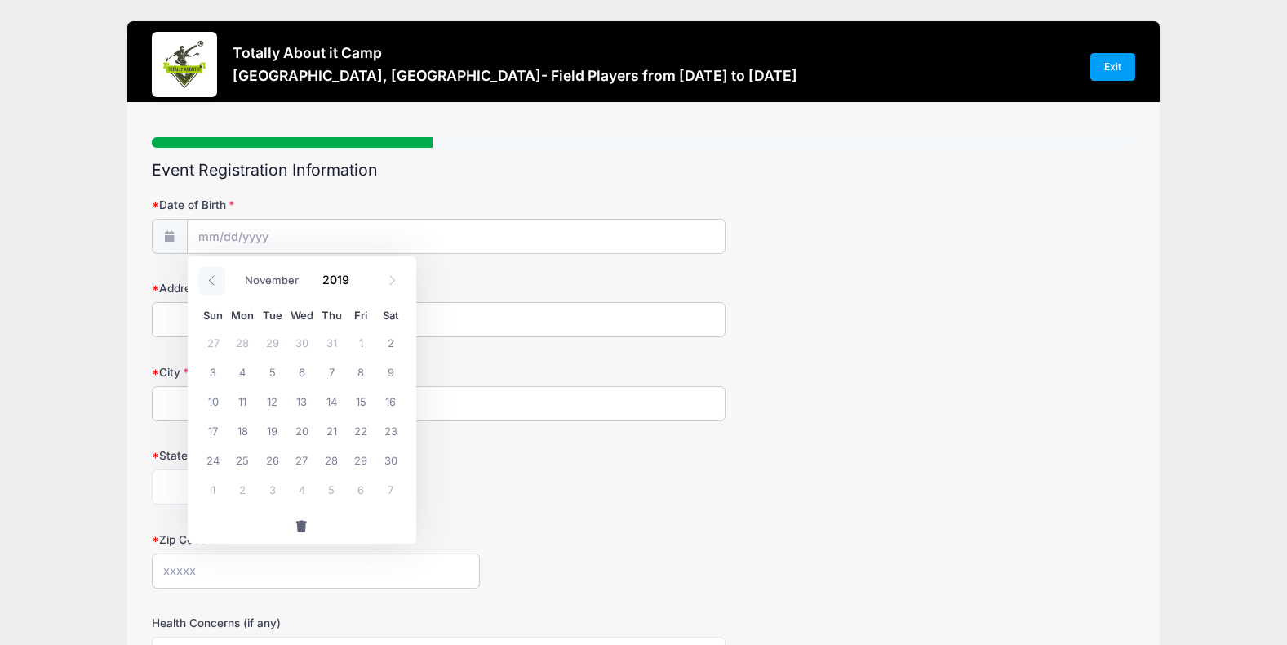
click at [214, 278] on icon at bounding box center [212, 280] width 11 height 11
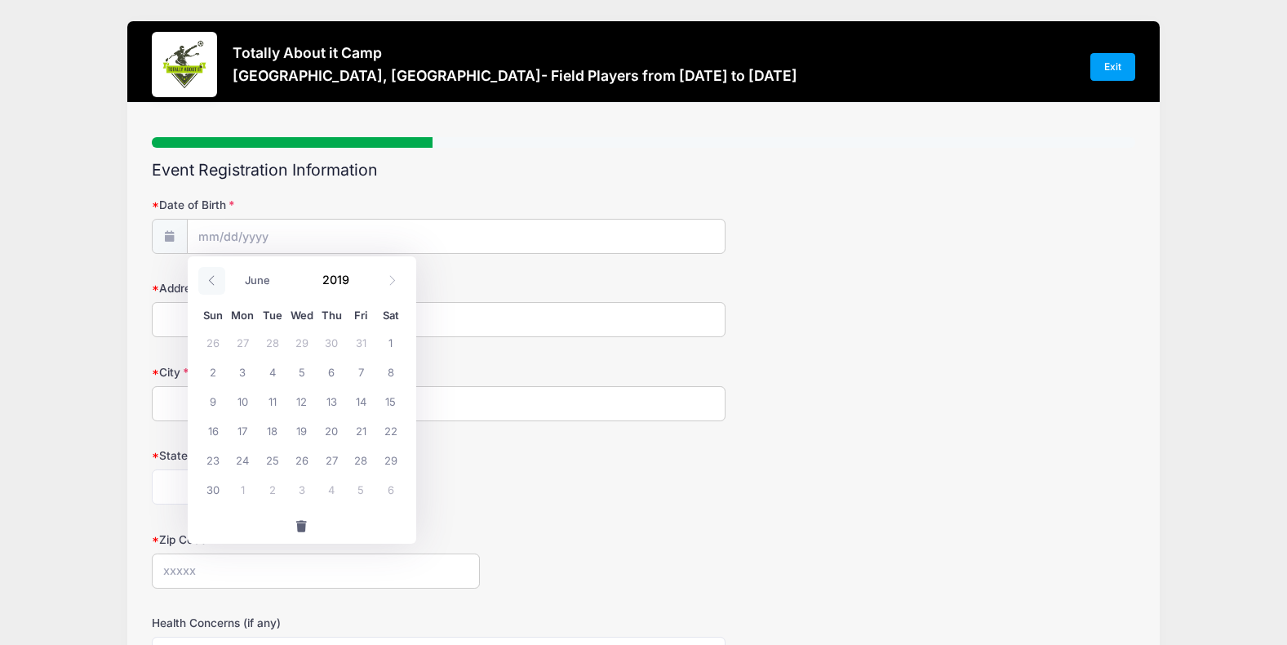
click at [214, 278] on icon at bounding box center [212, 280] width 11 height 11
click at [214, 277] on icon at bounding box center [212, 280] width 11 height 11
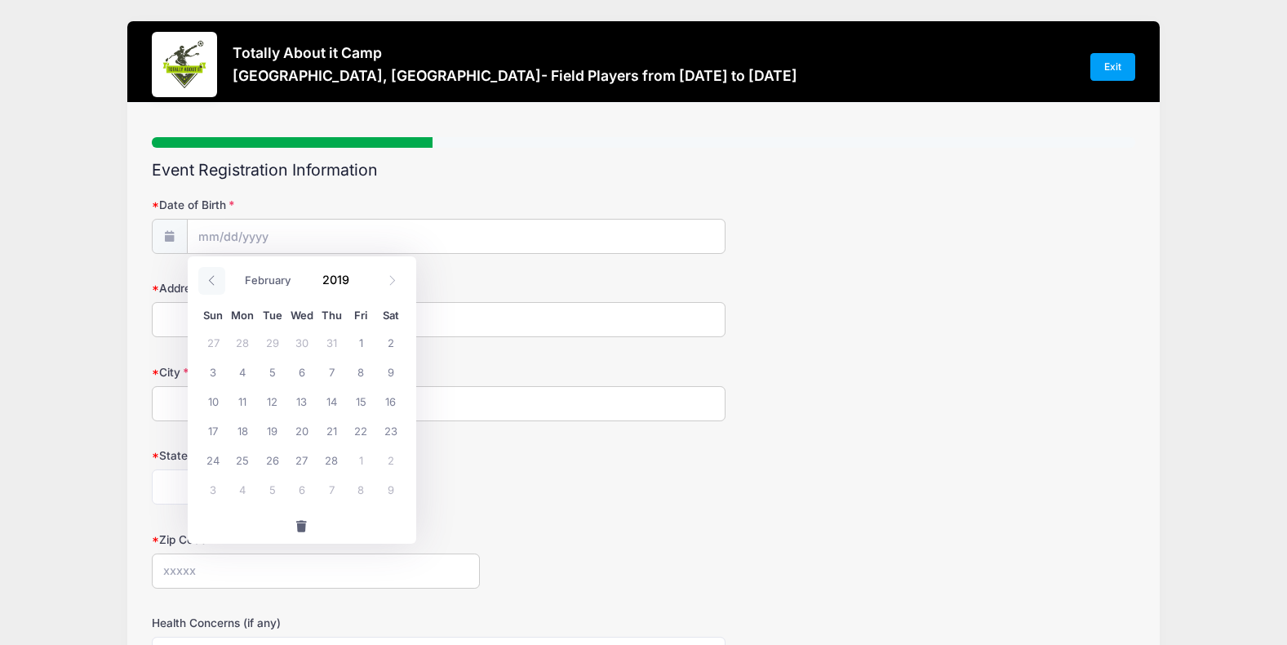
select select "0"
click at [214, 277] on icon at bounding box center [212, 280] width 11 height 11
type input "2018"
click at [214, 277] on icon at bounding box center [212, 280] width 11 height 11
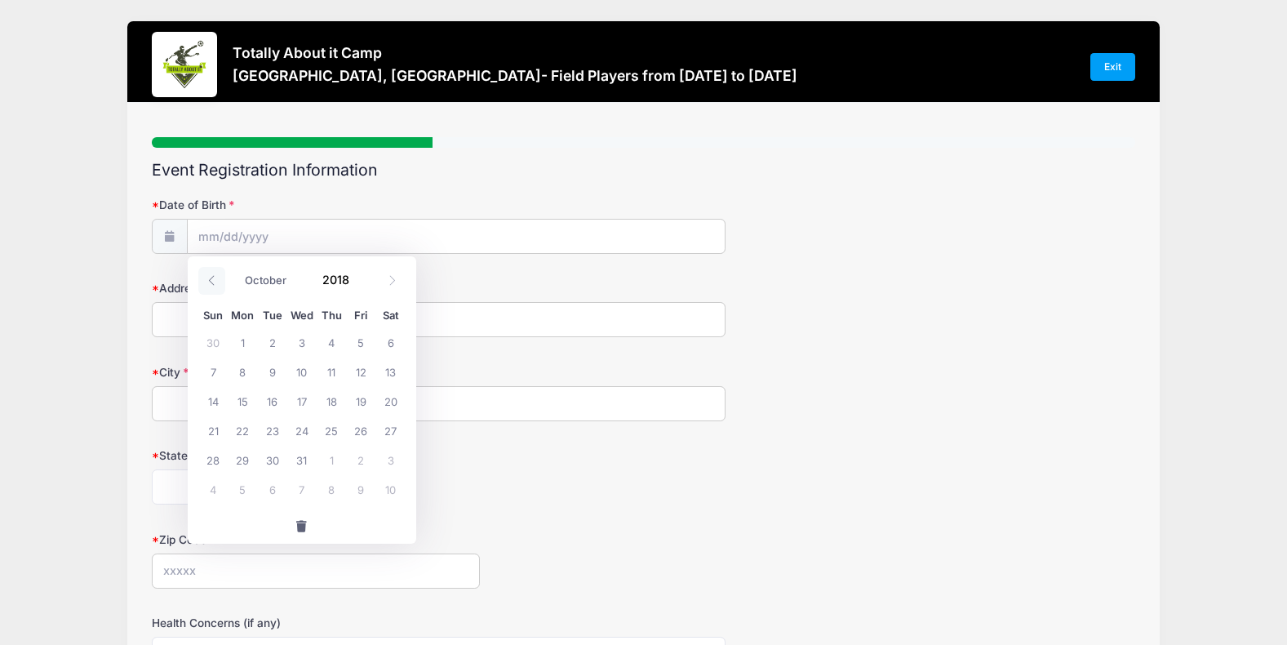
click at [214, 277] on icon at bounding box center [212, 280] width 11 height 11
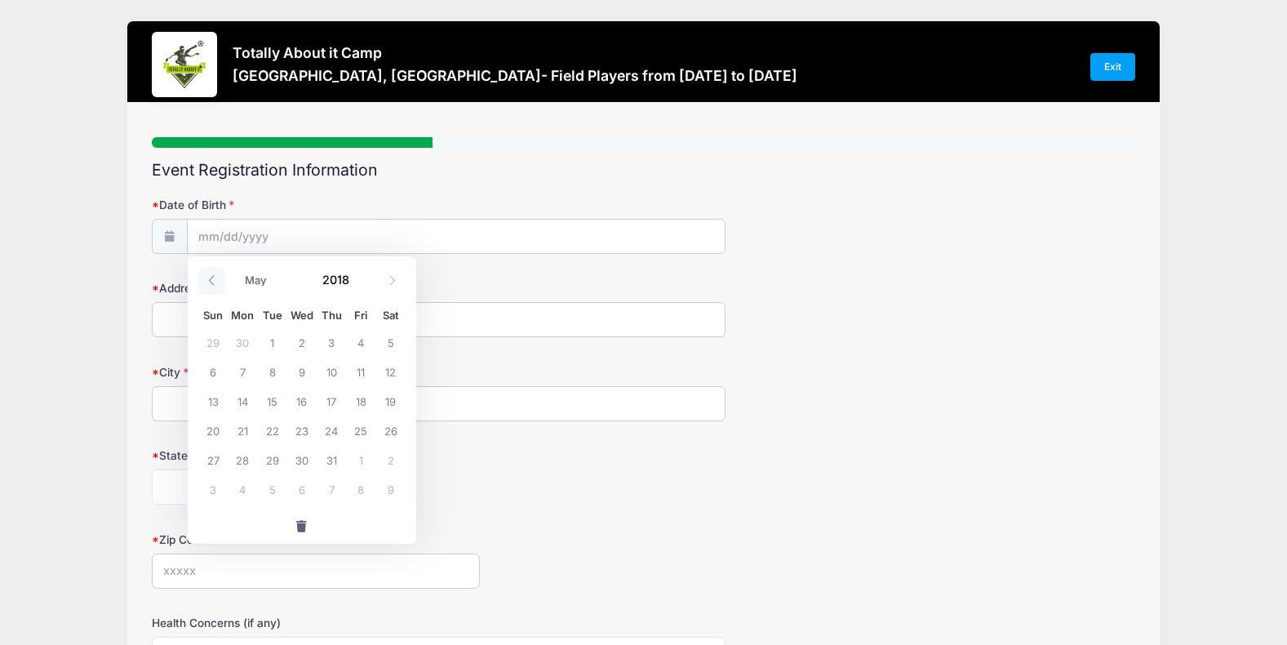
click at [214, 277] on icon at bounding box center [212, 280] width 11 height 11
select select "0"
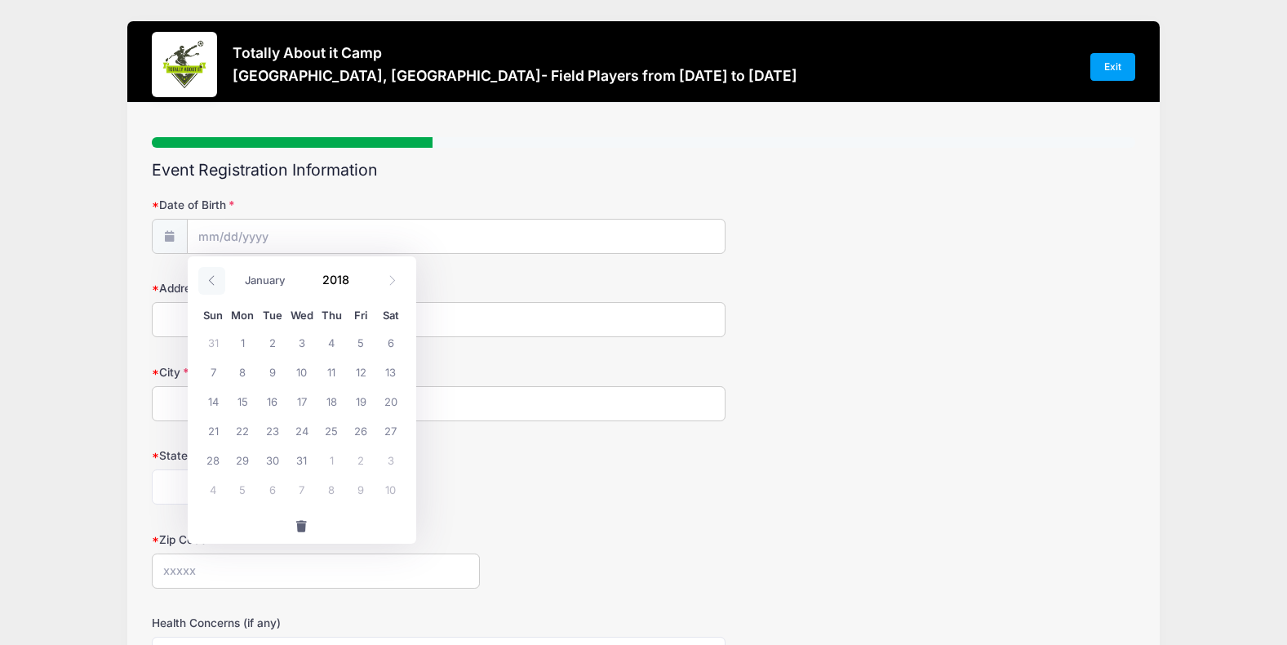
click at [214, 277] on icon at bounding box center [212, 280] width 11 height 11
type input "2017"
click at [214, 277] on icon at bounding box center [212, 280] width 11 height 11
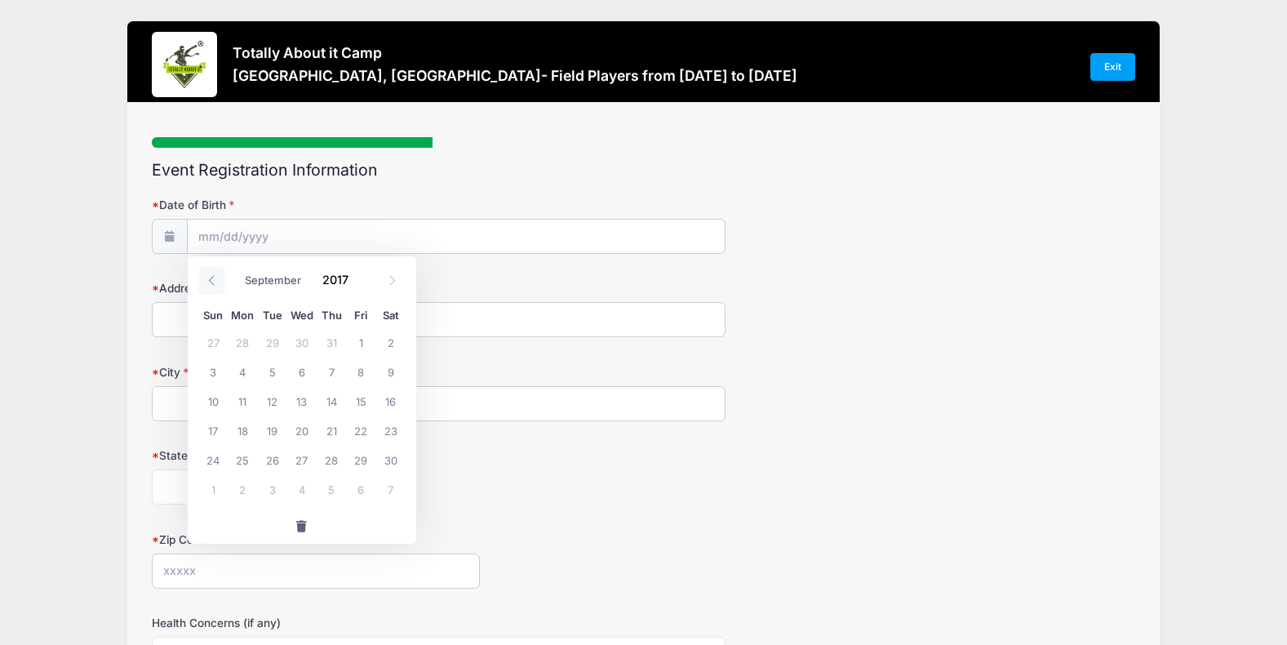
click at [214, 277] on icon at bounding box center [212, 280] width 11 height 11
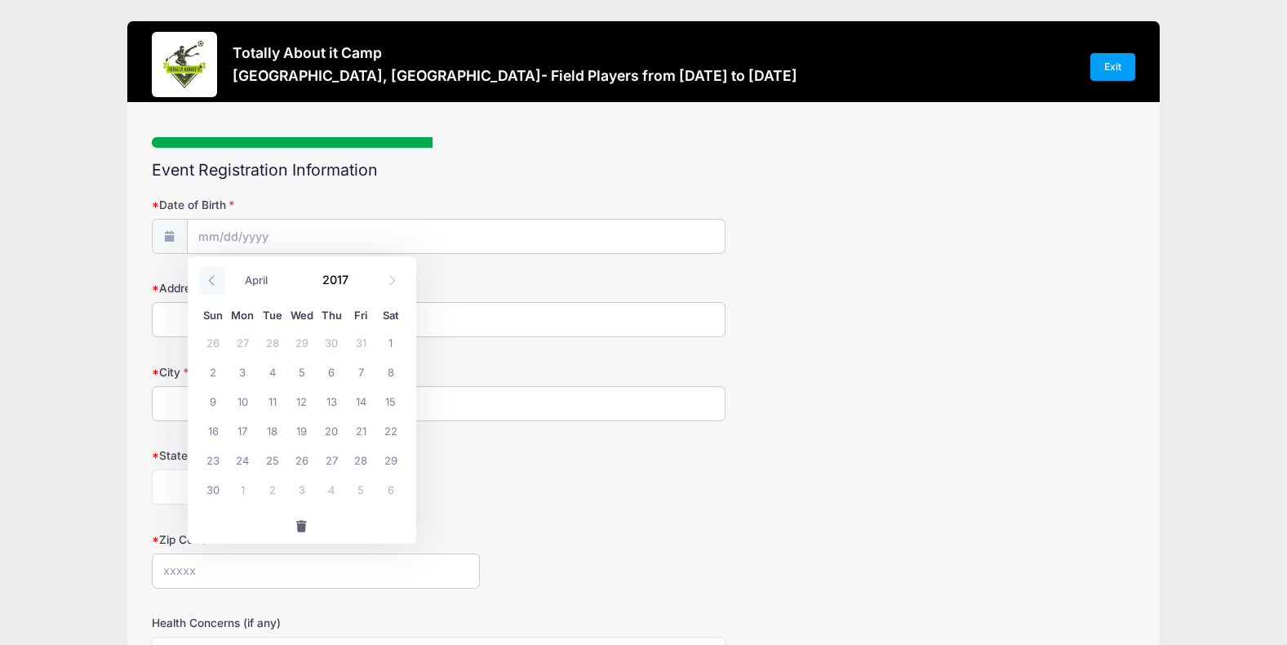
click at [214, 277] on icon at bounding box center [212, 280] width 11 height 11
select select "0"
click at [214, 277] on icon at bounding box center [212, 280] width 11 height 11
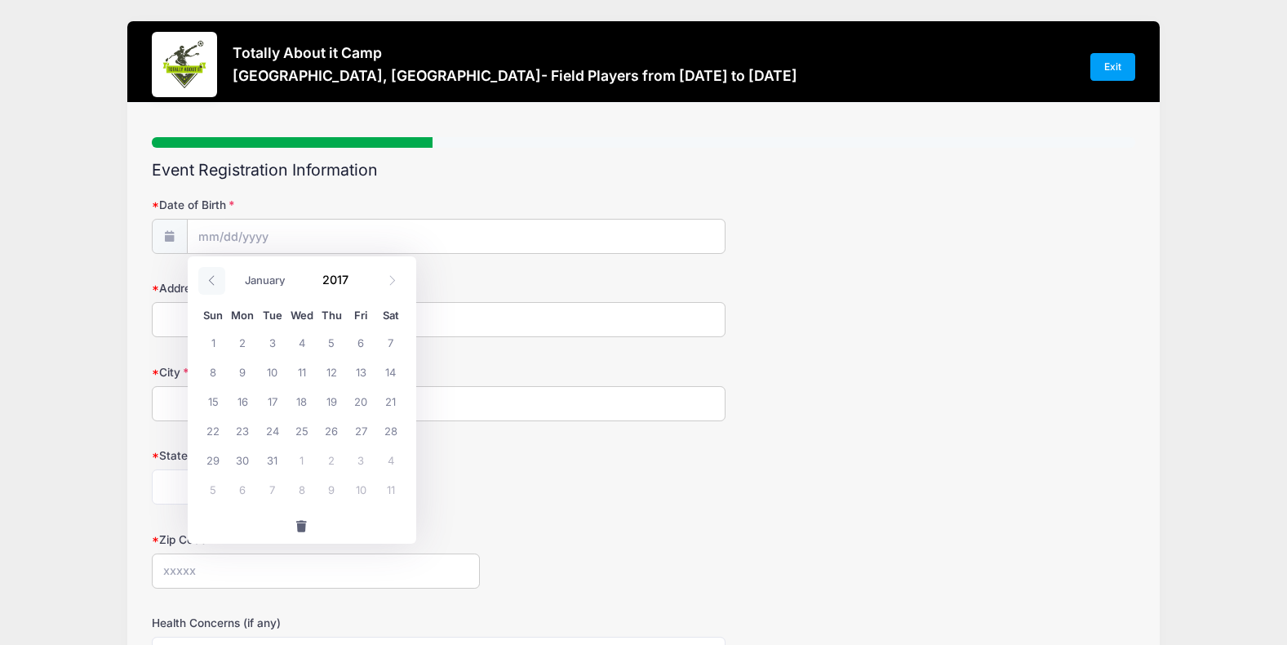
type input "2016"
click at [214, 277] on icon at bounding box center [212, 280] width 11 height 11
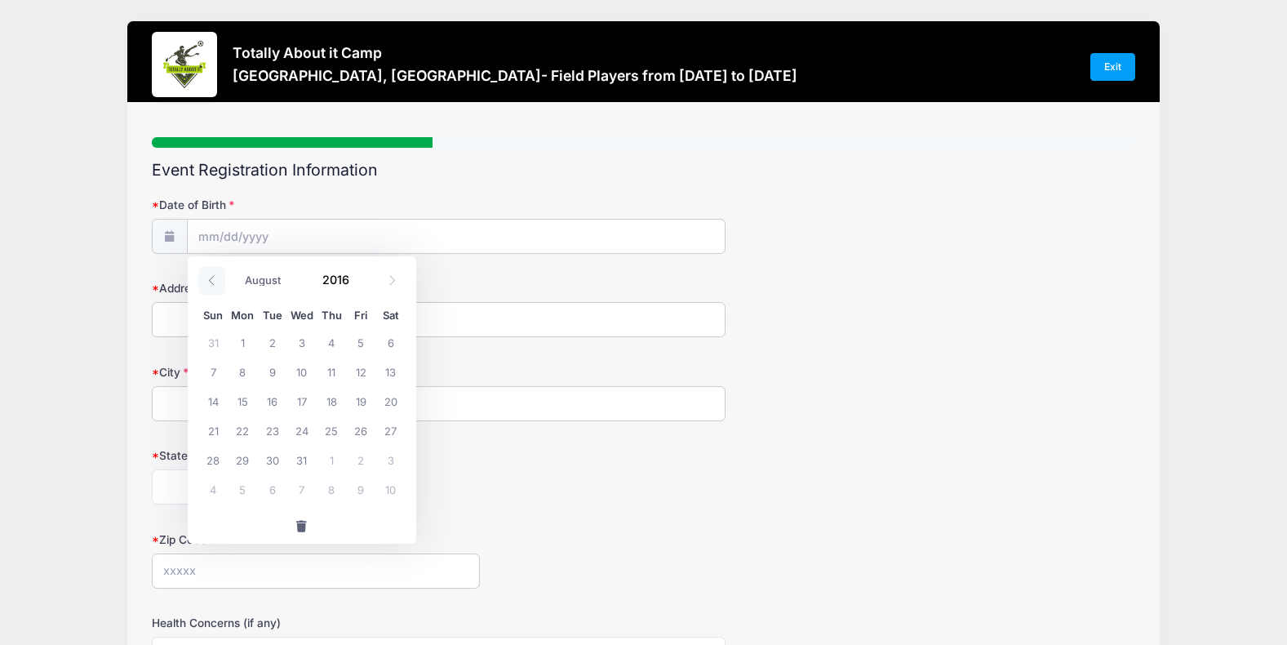
click at [214, 277] on icon at bounding box center [212, 280] width 11 height 11
click at [214, 276] on icon at bounding box center [212, 280] width 11 height 11
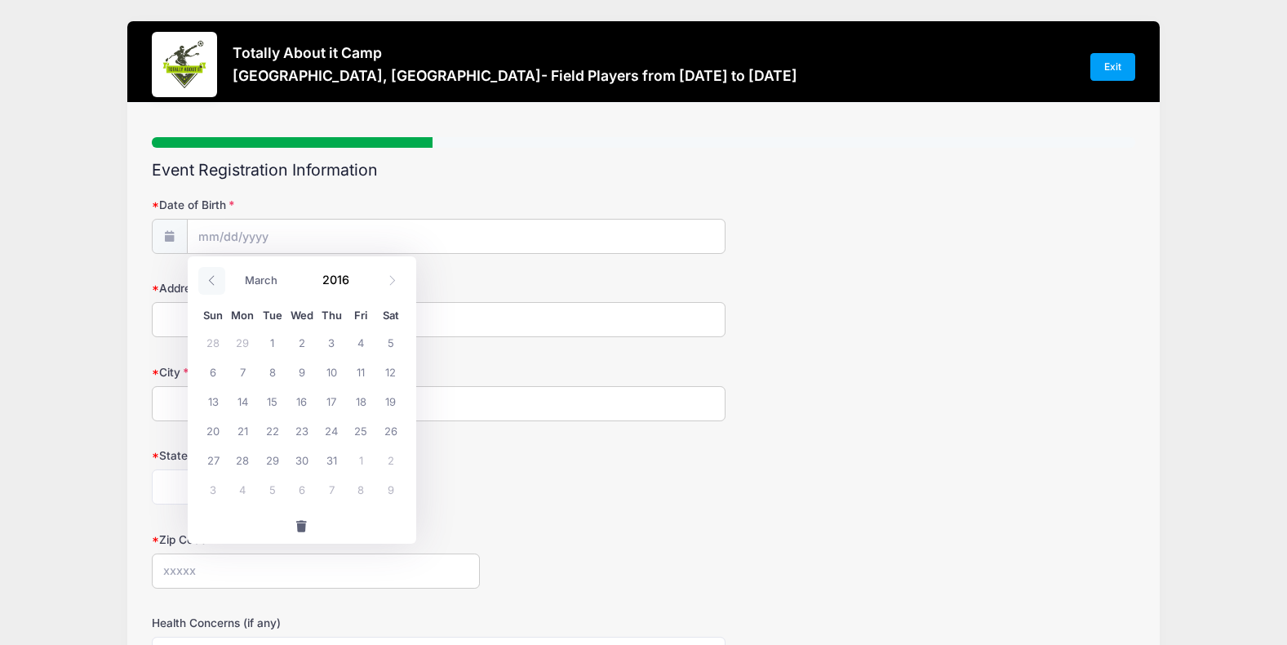
click at [214, 276] on icon at bounding box center [212, 280] width 11 height 11
select select "0"
click at [214, 276] on icon at bounding box center [212, 280] width 11 height 11
type input "2015"
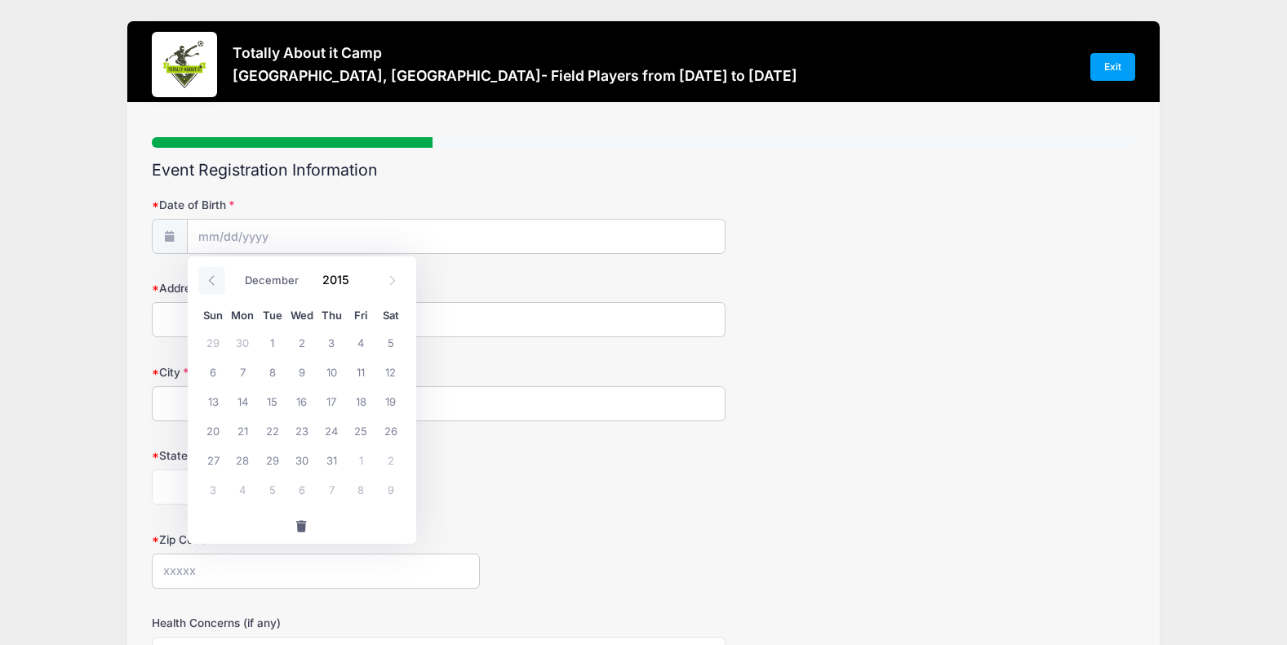
click at [214, 276] on icon at bounding box center [212, 280] width 11 height 11
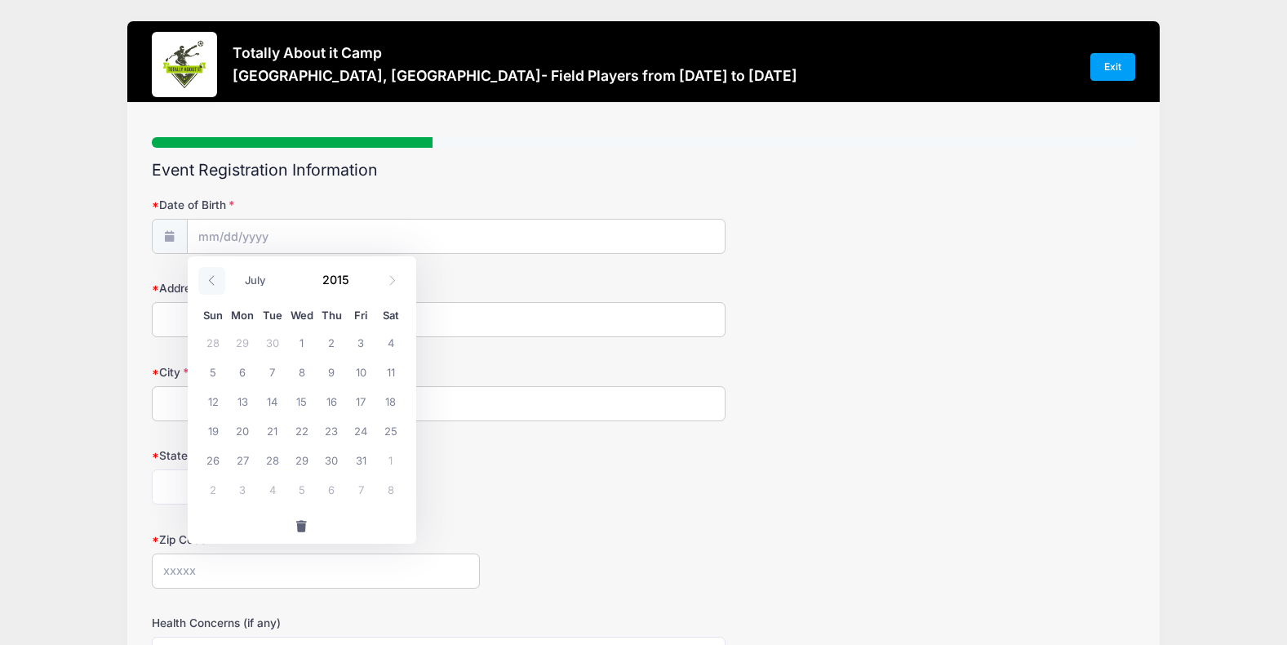
click at [214, 276] on icon at bounding box center [212, 280] width 11 height 11
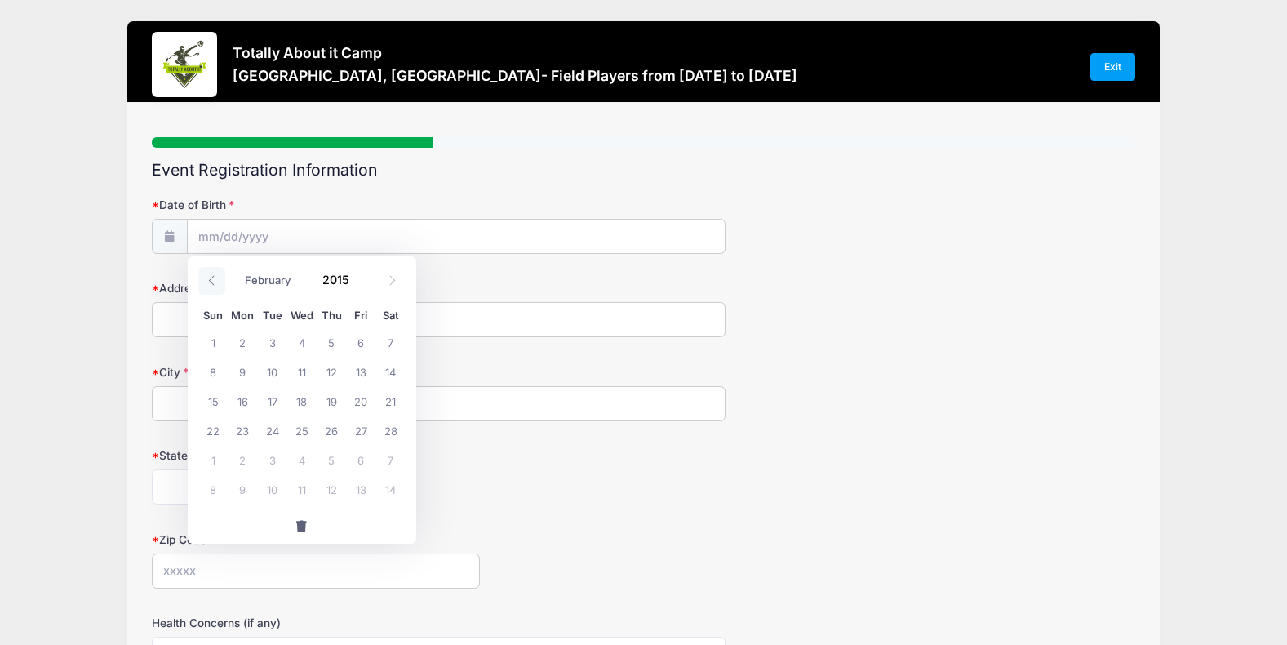
click at [214, 275] on icon at bounding box center [212, 280] width 11 height 11
select select "0"
click at [214, 275] on icon at bounding box center [212, 280] width 11 height 11
type input "2014"
click at [214, 275] on icon at bounding box center [212, 280] width 11 height 11
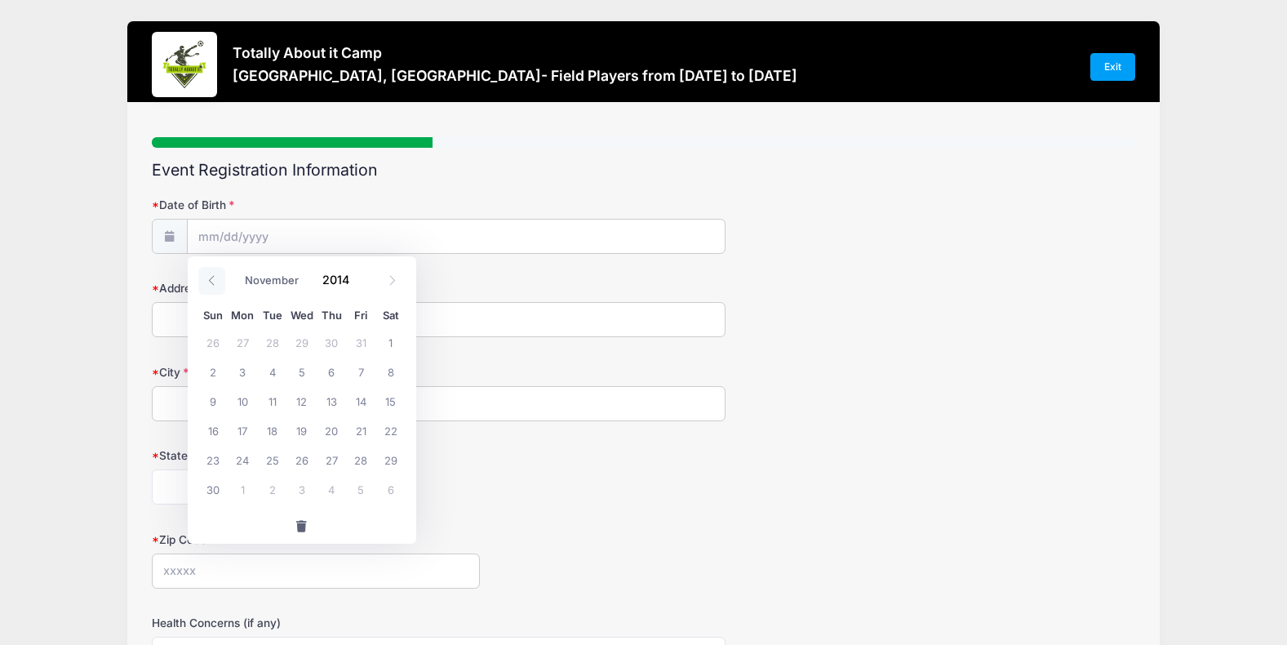
click at [214, 275] on icon at bounding box center [212, 280] width 11 height 11
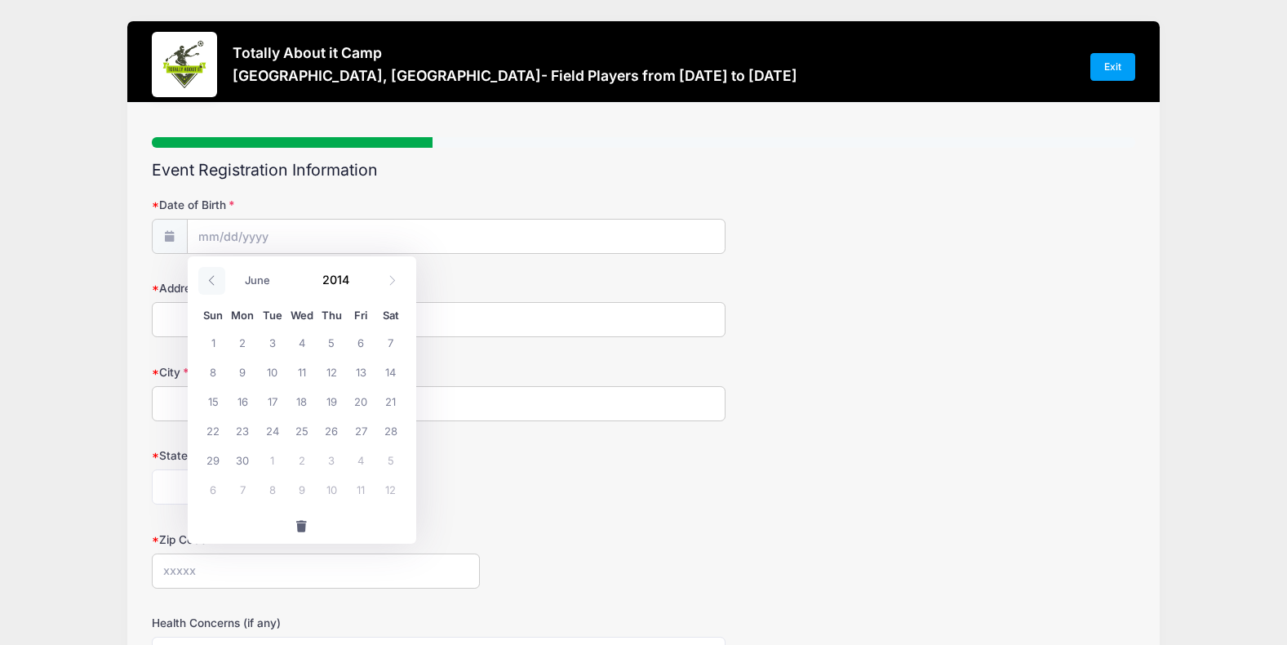
click at [214, 275] on icon at bounding box center [212, 280] width 11 height 11
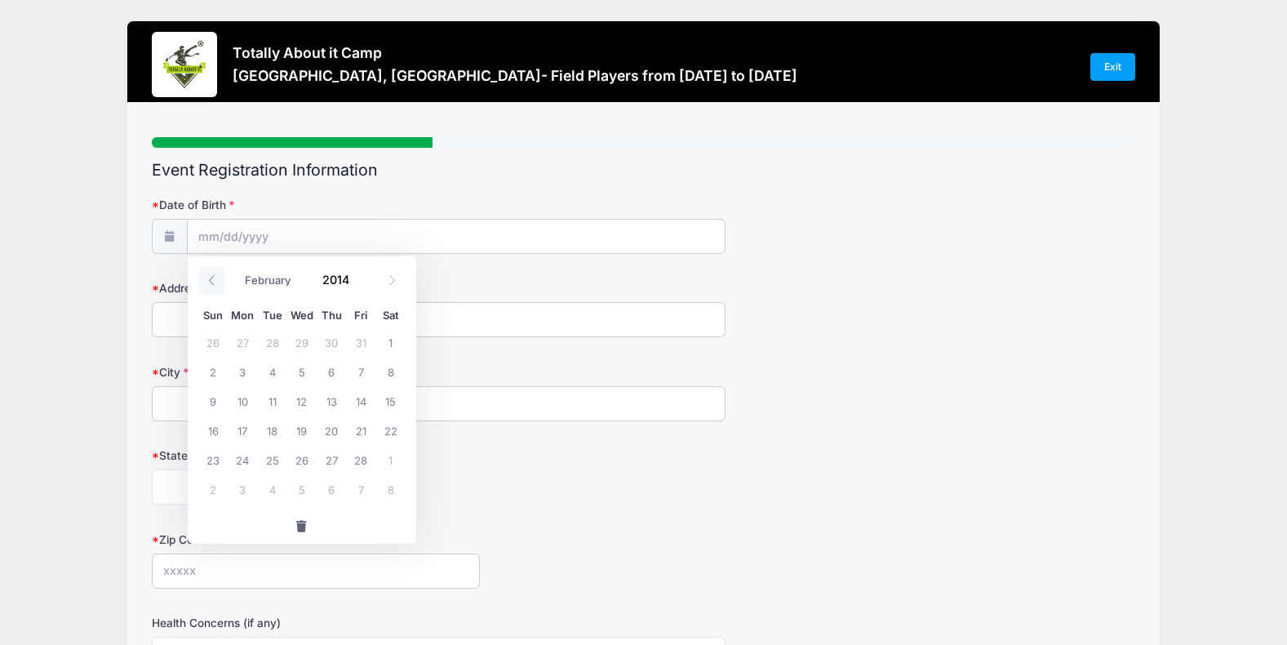
select select "0"
click at [214, 275] on icon at bounding box center [212, 280] width 11 height 11
type input "2013"
click at [214, 275] on icon at bounding box center [212, 280] width 11 height 11
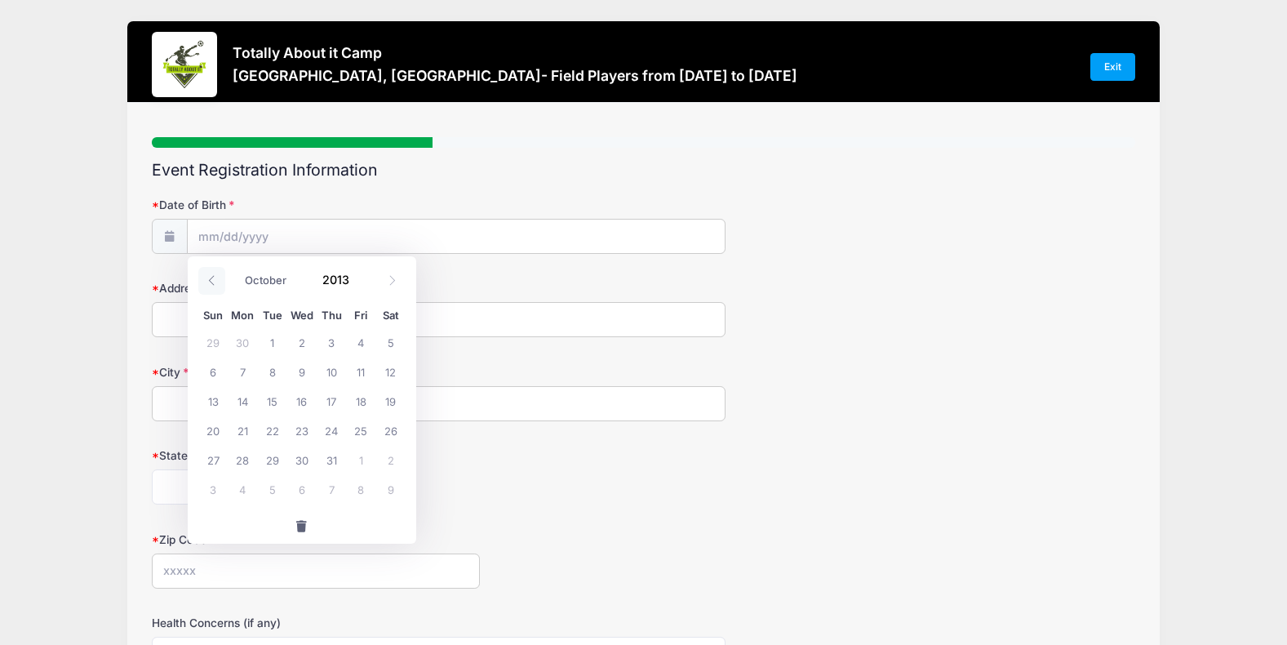
click at [214, 275] on icon at bounding box center [212, 280] width 11 height 11
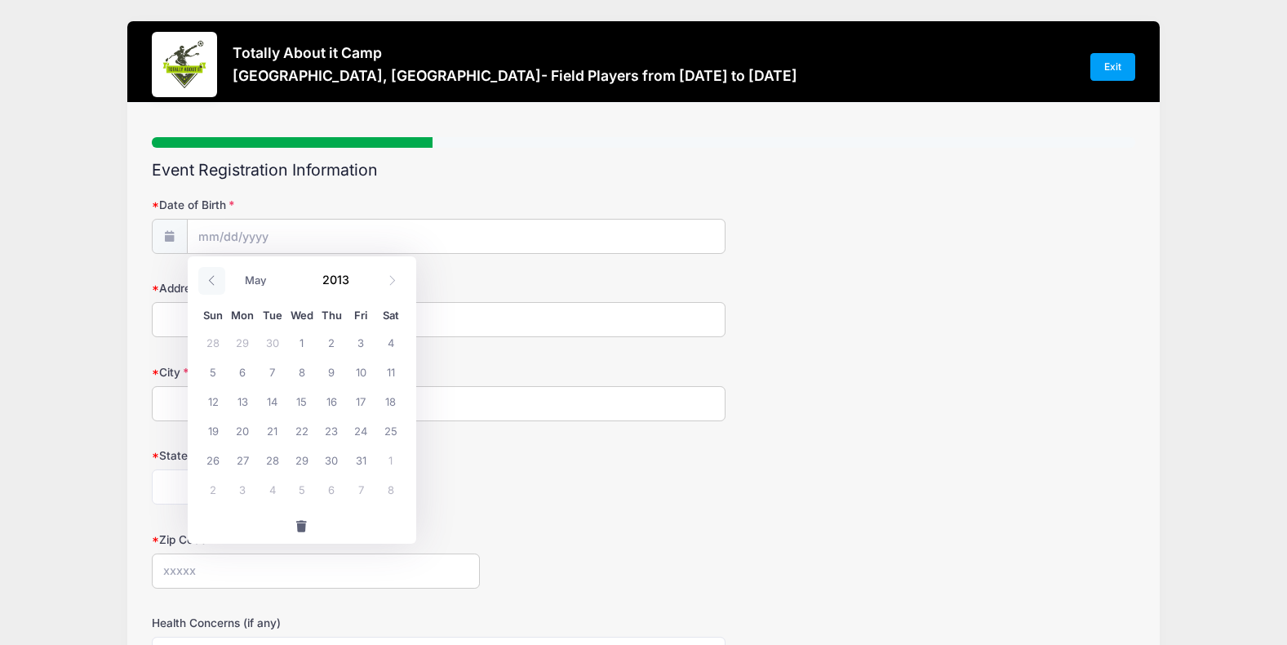
click at [214, 275] on icon at bounding box center [212, 280] width 11 height 11
select select "0"
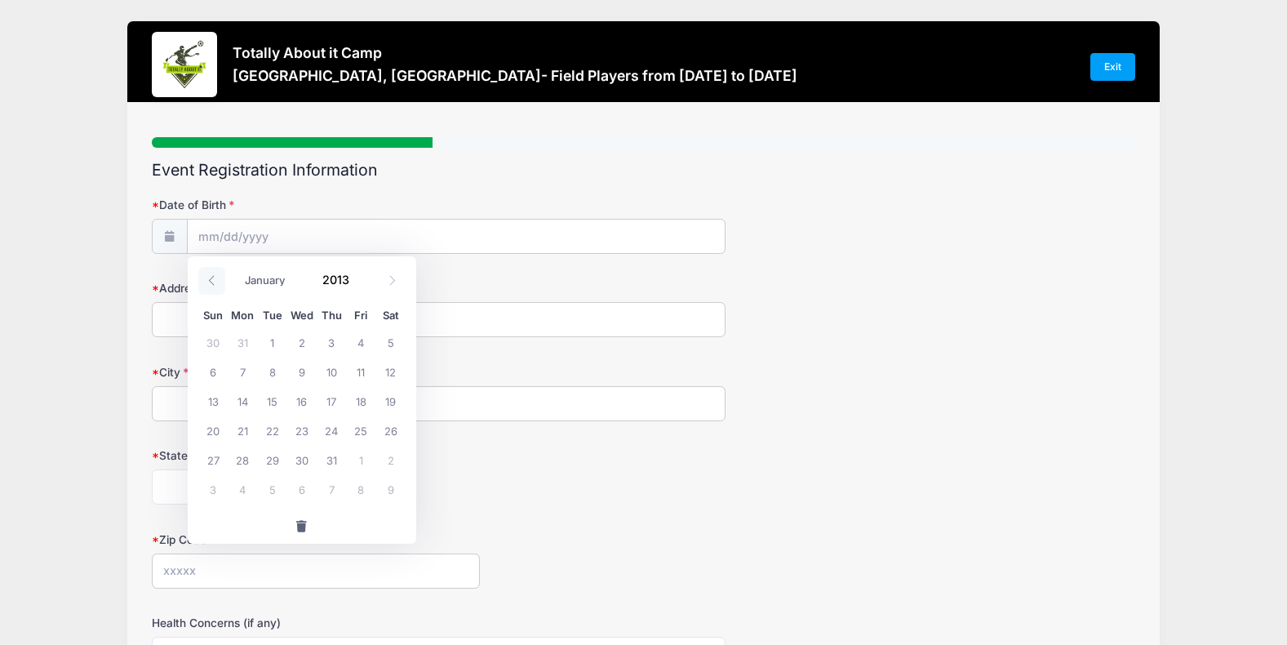
click at [208, 275] on icon at bounding box center [212, 280] width 11 height 11
type input "2012"
click at [208, 275] on icon at bounding box center [212, 280] width 11 height 11
click at [209, 275] on icon at bounding box center [212, 280] width 11 height 11
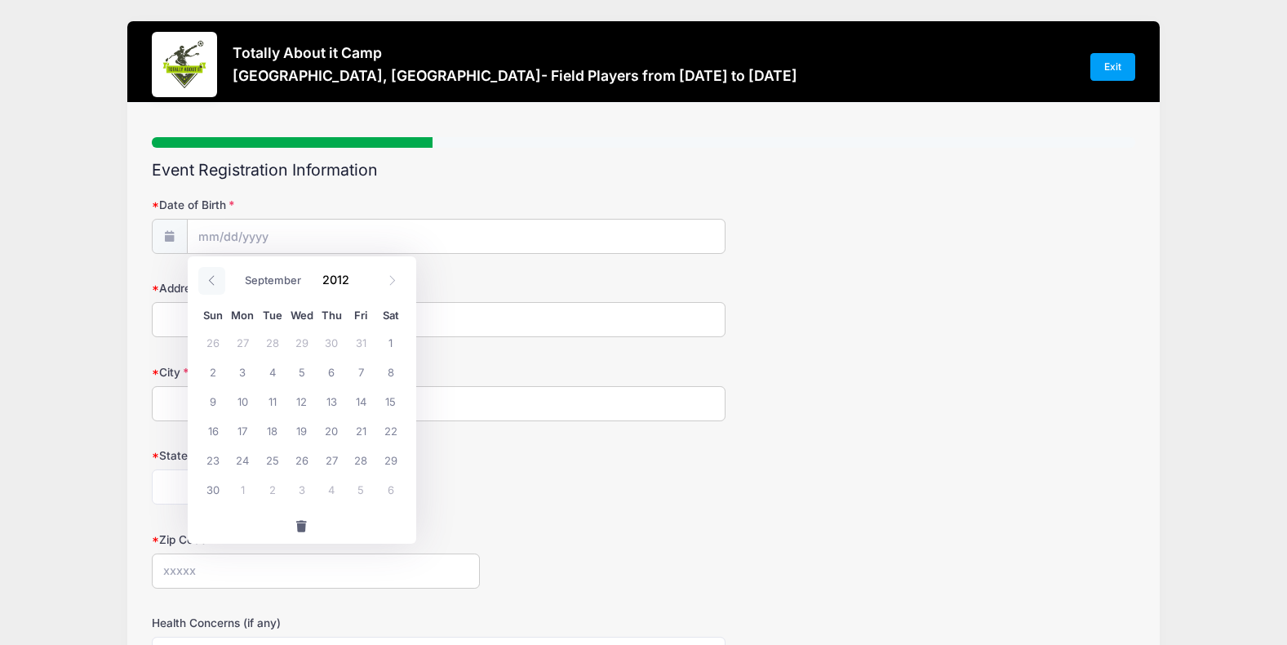
click at [209, 275] on icon at bounding box center [212, 280] width 11 height 11
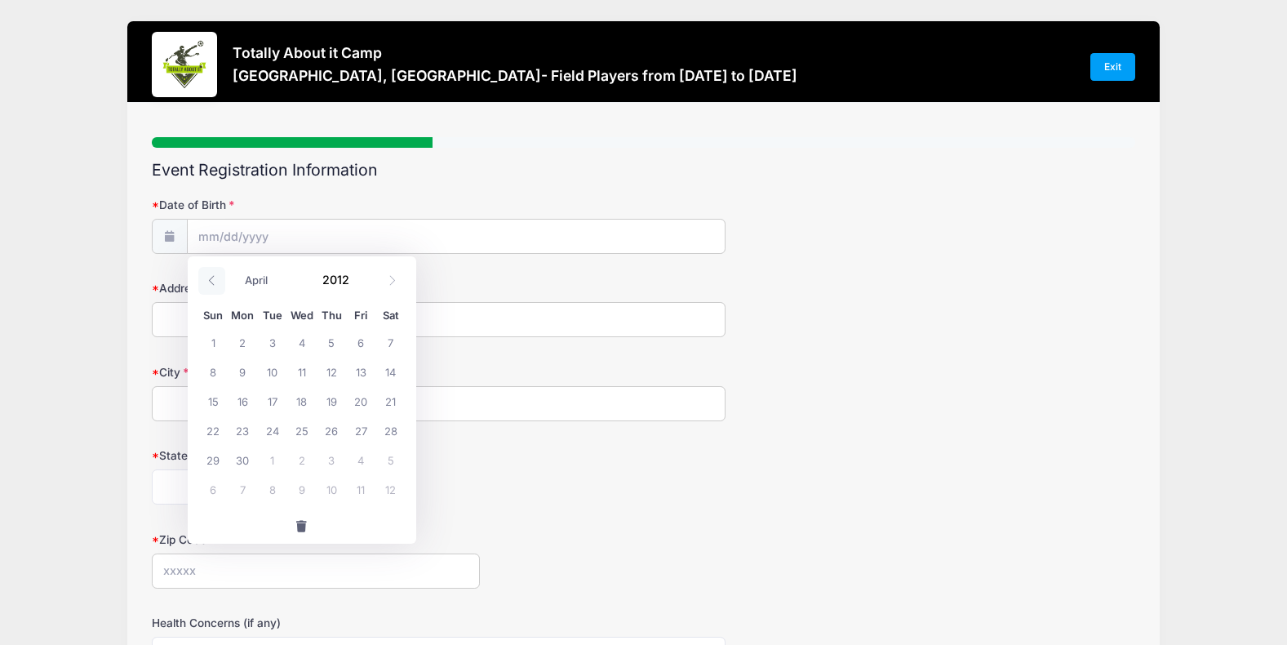
click at [209, 275] on icon at bounding box center [212, 280] width 11 height 11
select select "11"
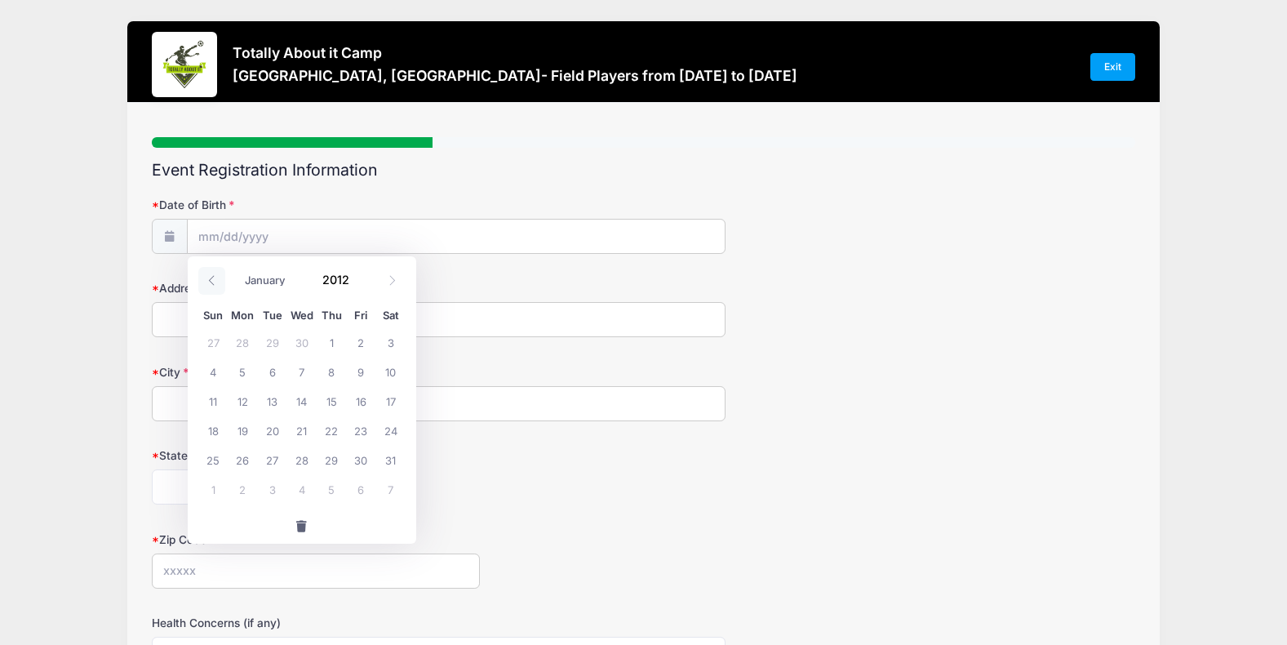
type input "2011"
click at [209, 275] on icon at bounding box center [212, 280] width 11 height 11
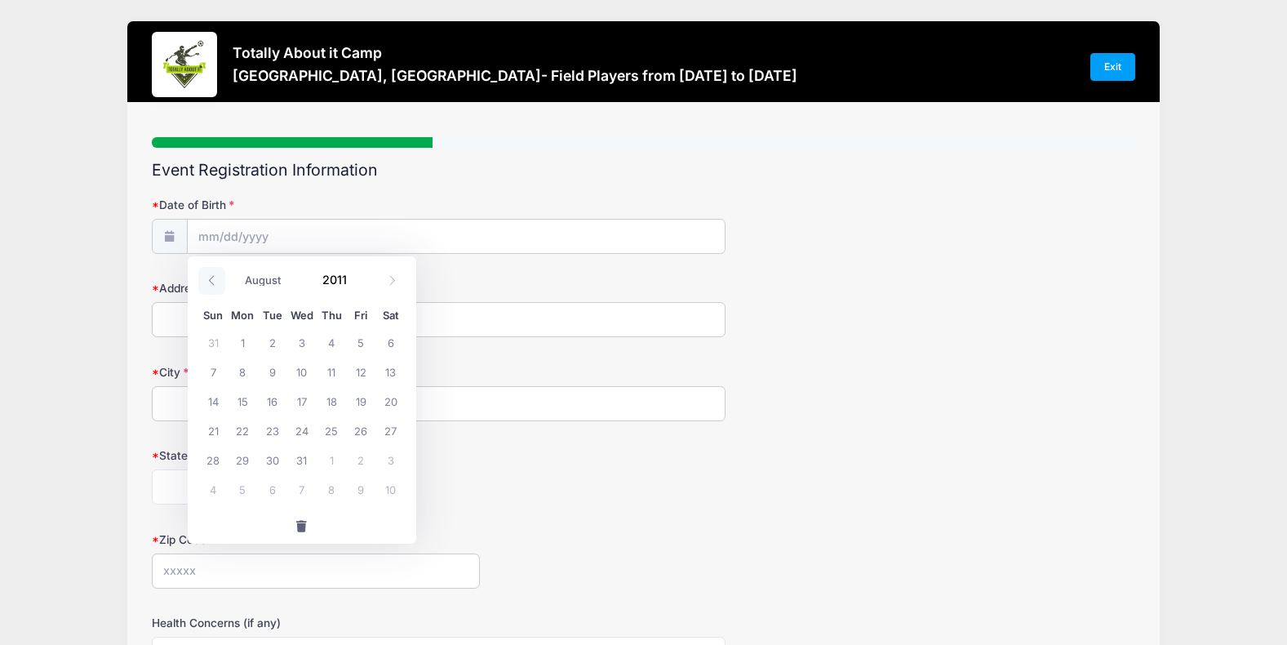
click at [209, 275] on icon at bounding box center [212, 280] width 11 height 11
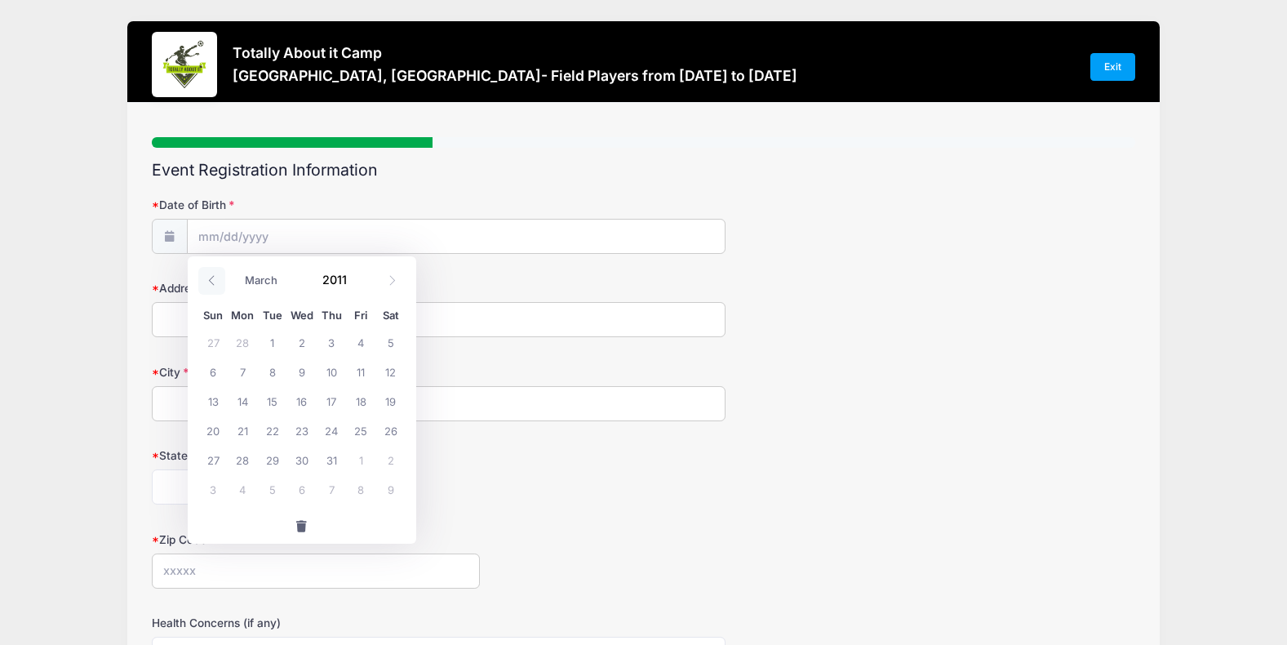
click at [209, 275] on icon at bounding box center [212, 280] width 11 height 11
select select "0"
click at [209, 275] on icon at bounding box center [212, 280] width 11 height 11
type input "2010"
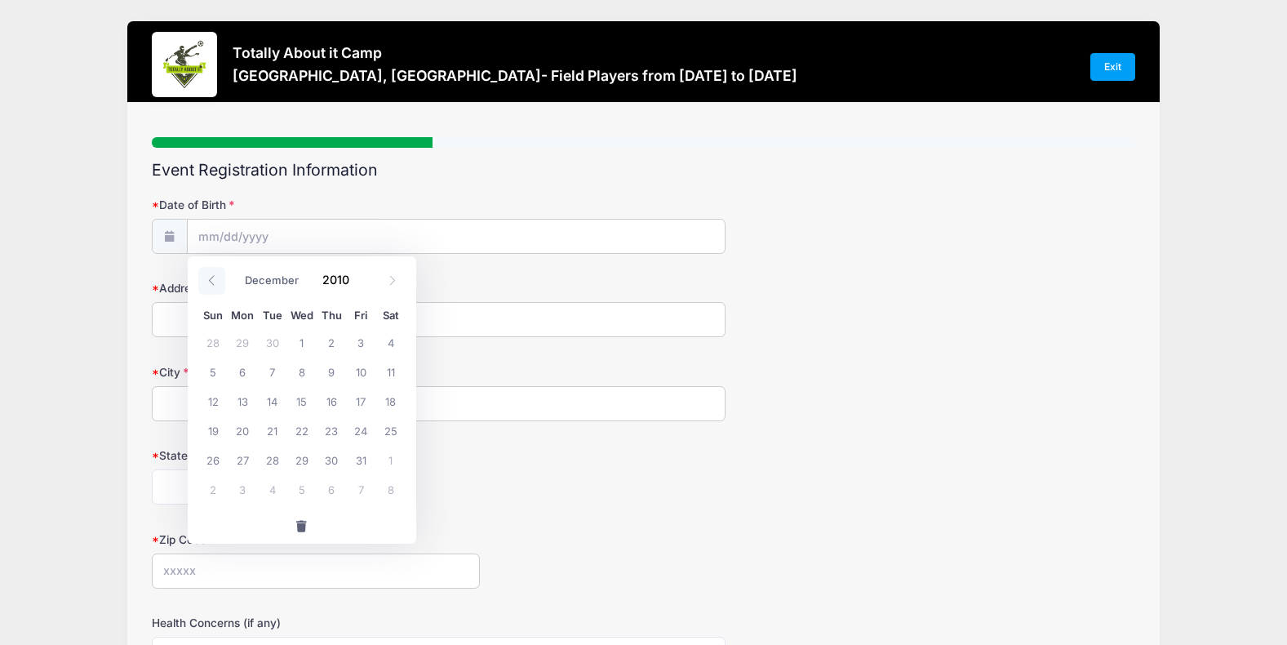
click at [209, 275] on icon at bounding box center [212, 280] width 11 height 11
drag, startPoint x: 209, startPoint y: 275, endPoint x: 391, endPoint y: 279, distance: 182.1
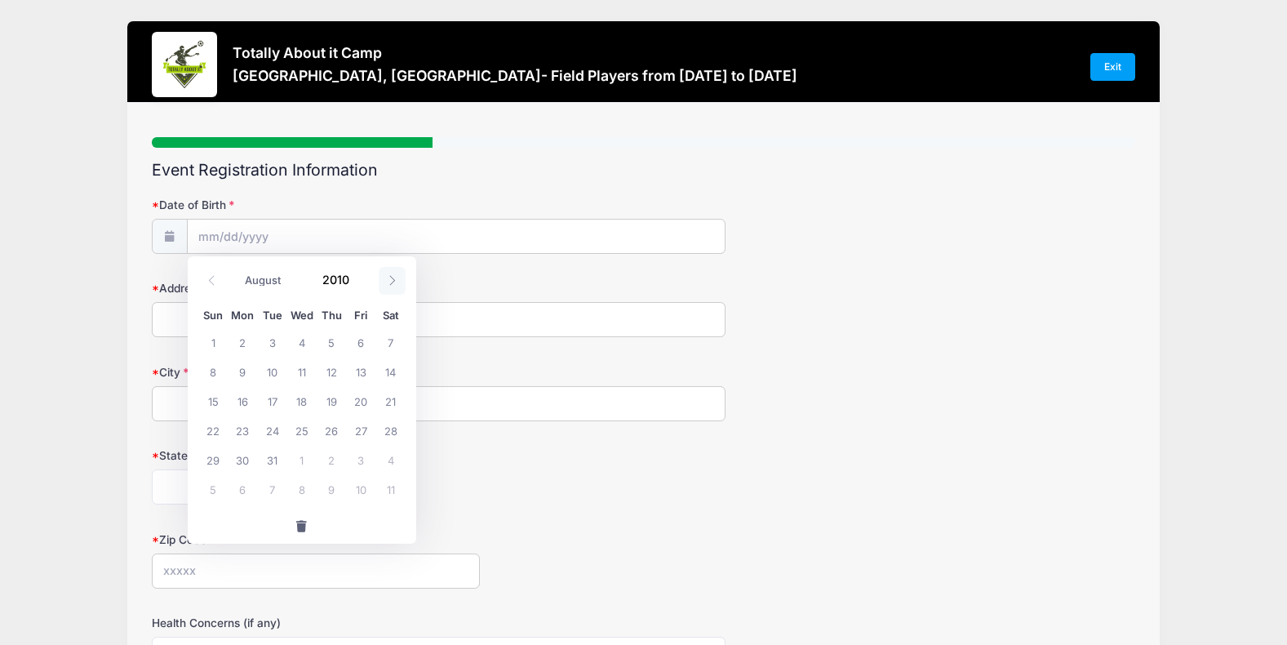
click at [391, 279] on icon at bounding box center [392, 280] width 11 height 11
select select "8"
click at [287, 278] on select "January February March April May June July August September October November De…" at bounding box center [273, 280] width 73 height 21
click at [237, 270] on select "January February March April May June July August September October November De…" at bounding box center [273, 280] width 73 height 21
click at [333, 370] on span "9" at bounding box center [331, 371] width 29 height 29
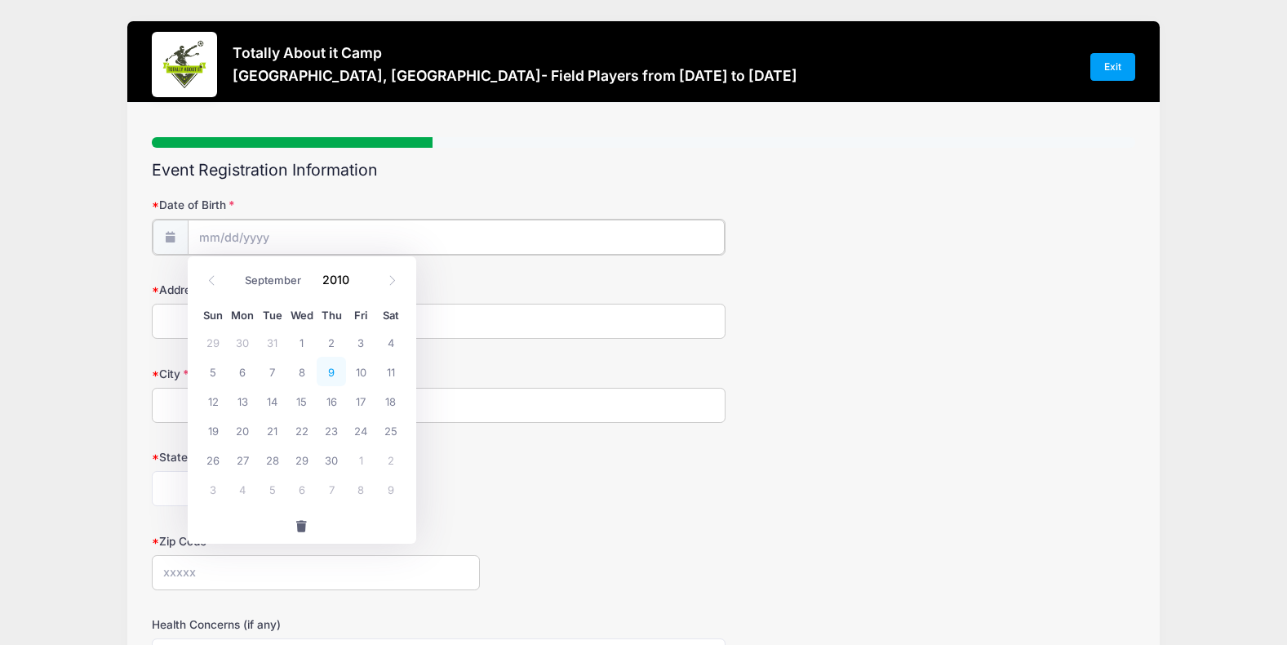
type input "[DATE]"
click at [185, 322] on input "Address" at bounding box center [439, 319] width 574 height 35
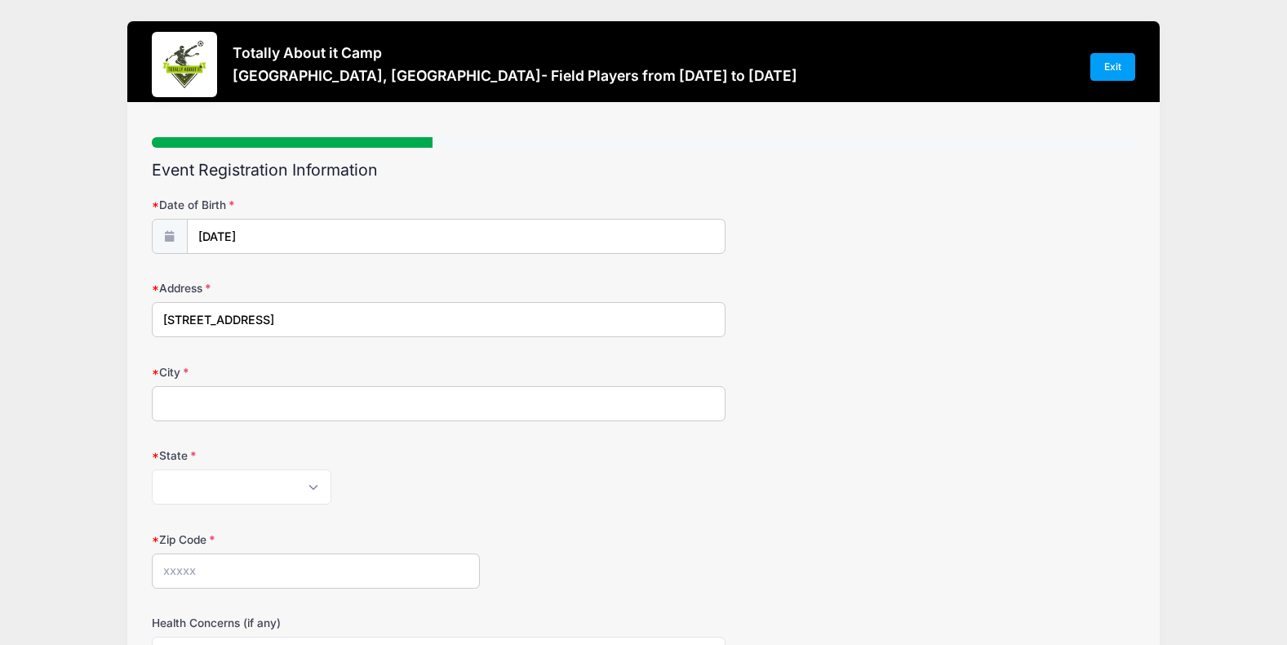
type input "[STREET_ADDRESS]"
click at [174, 404] on input "City" at bounding box center [439, 403] width 574 height 35
type input "Cumming"
click at [184, 491] on select "[US_STATE] [US_STATE] [US_STATE] [US_STATE] [US_STATE] Armed Forces Africa Arme…" at bounding box center [242, 486] width 180 height 35
select select "GA"
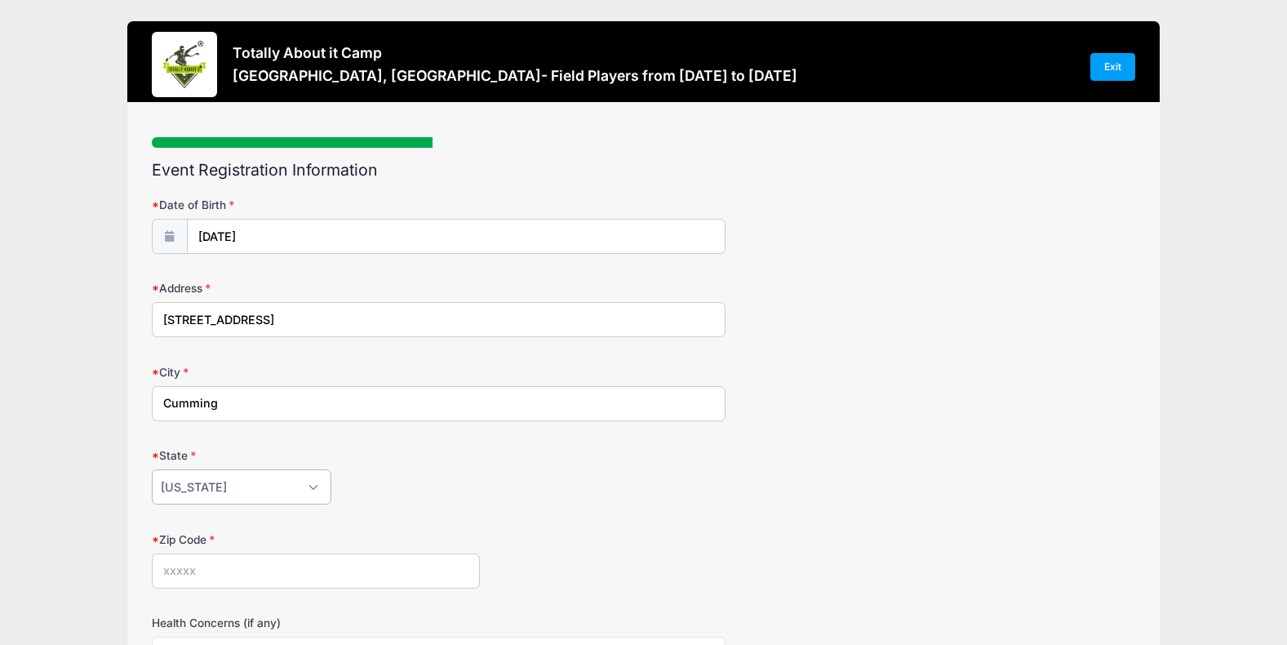
click at [152, 469] on select "[US_STATE] [US_STATE] [US_STATE] [US_STATE] [US_STATE] Armed Forces Africa Arme…" at bounding box center [242, 486] width 180 height 35
click at [448, 526] on form "Date of Birth [DATE] Address [STREET_ADDRESS] City [GEOGRAPHIC_DATA] State [US_…" at bounding box center [644, 546] width 984 height 699
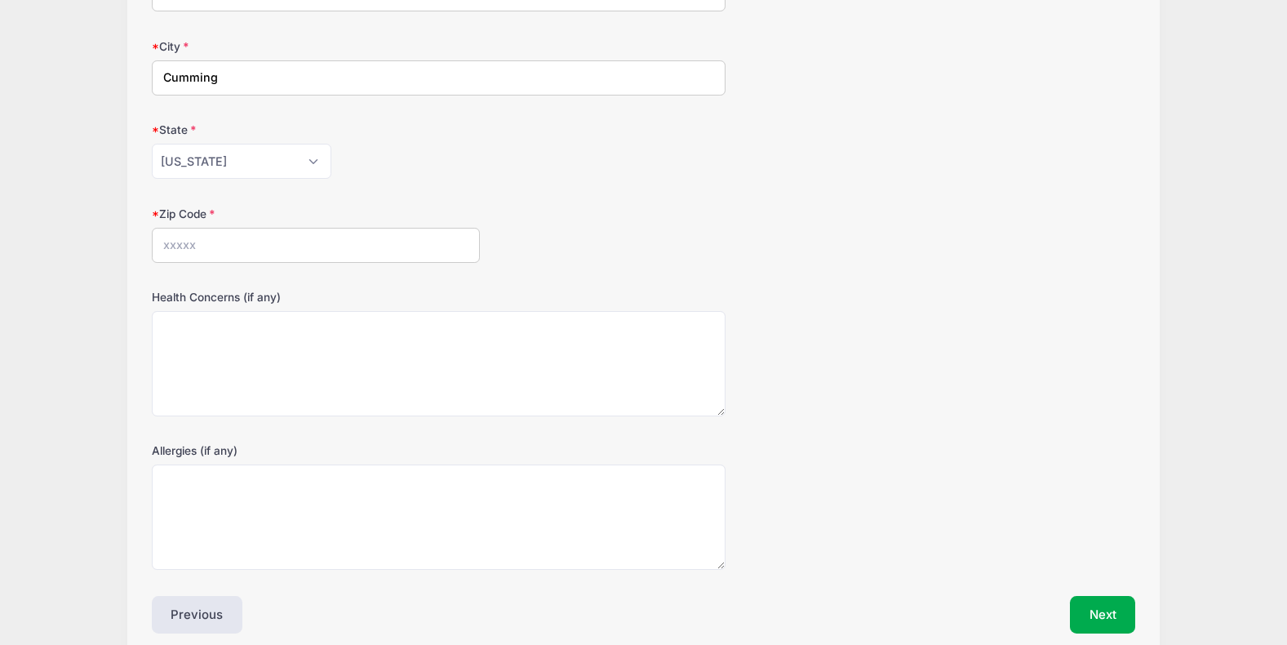
scroll to position [327, 0]
click at [176, 242] on input "Zip Code" at bounding box center [316, 244] width 328 height 35
type input "30028"
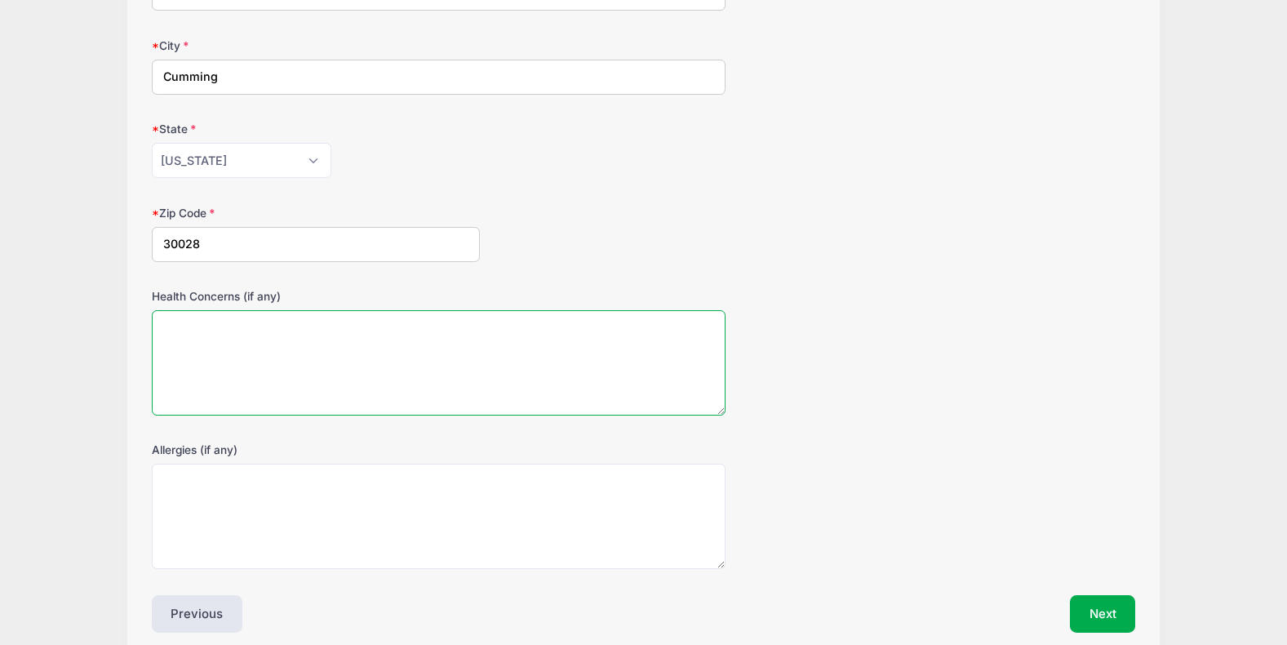
click at [169, 322] on textarea "Health Concerns (if any)" at bounding box center [439, 362] width 574 height 105
type textarea "None"
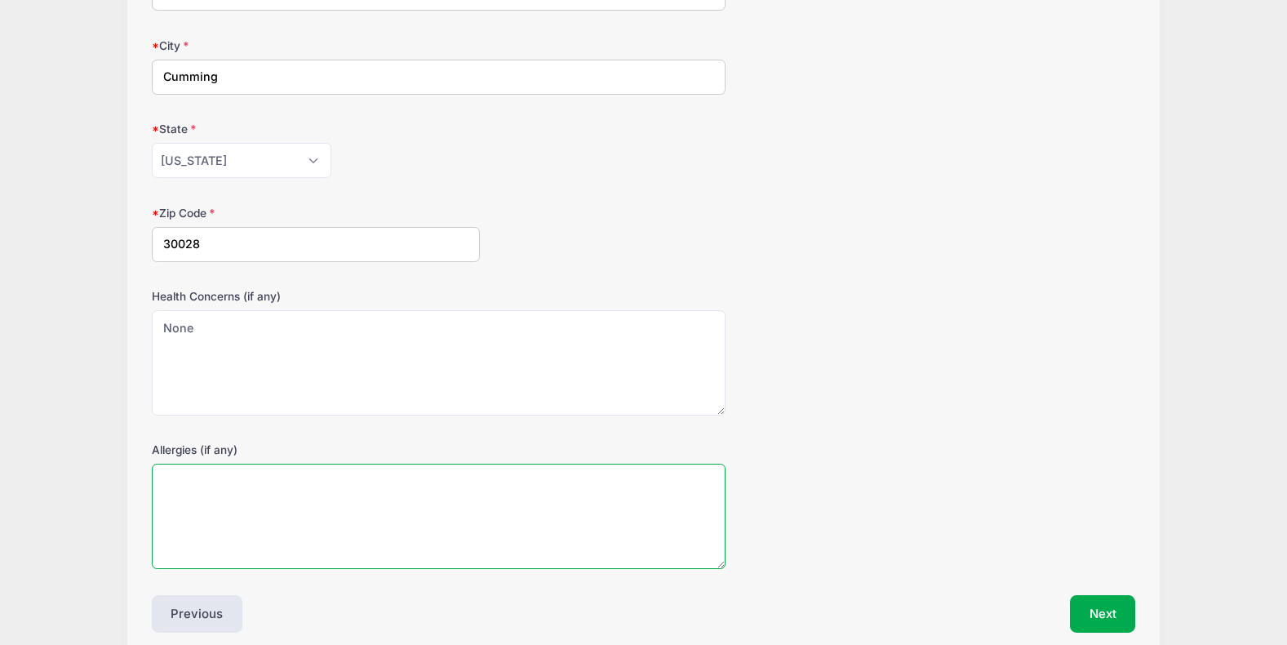
click at [162, 487] on textarea "Allergies (if any)" at bounding box center [439, 516] width 574 height 105
type textarea "None"
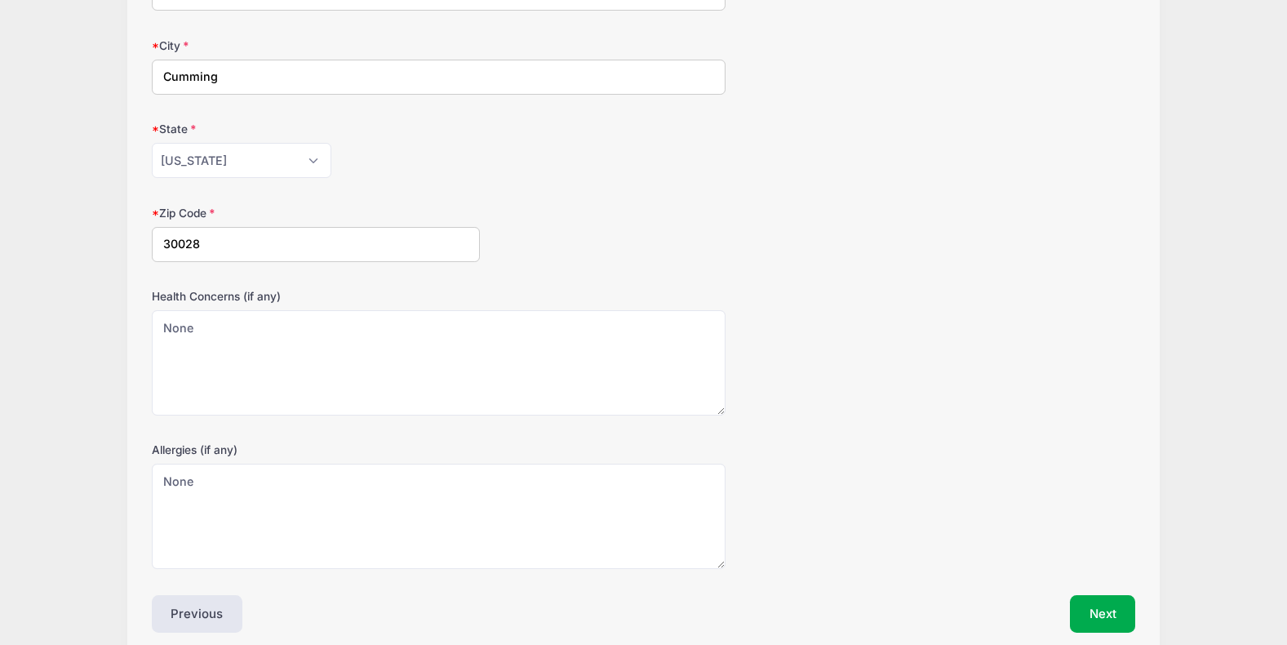
click at [774, 430] on form "Date of Birth [DATE] Address [STREET_ADDRESS] City [GEOGRAPHIC_DATA] State [US_…" at bounding box center [644, 219] width 984 height 699
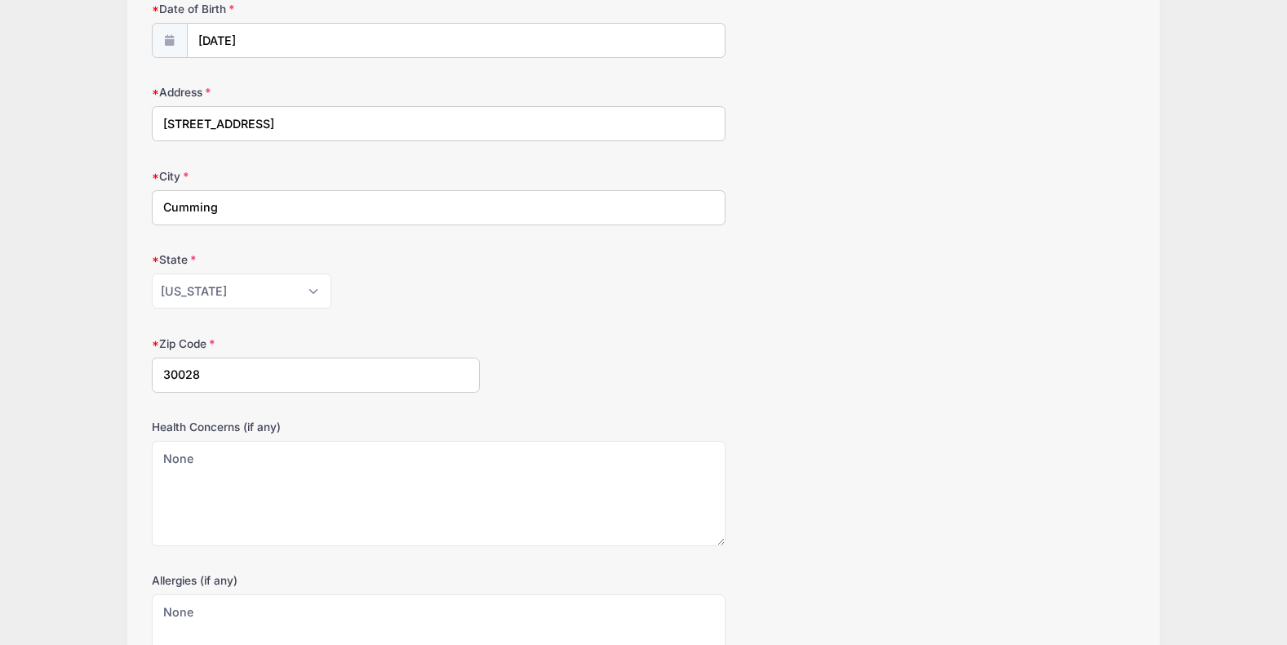
scroll to position [155, 0]
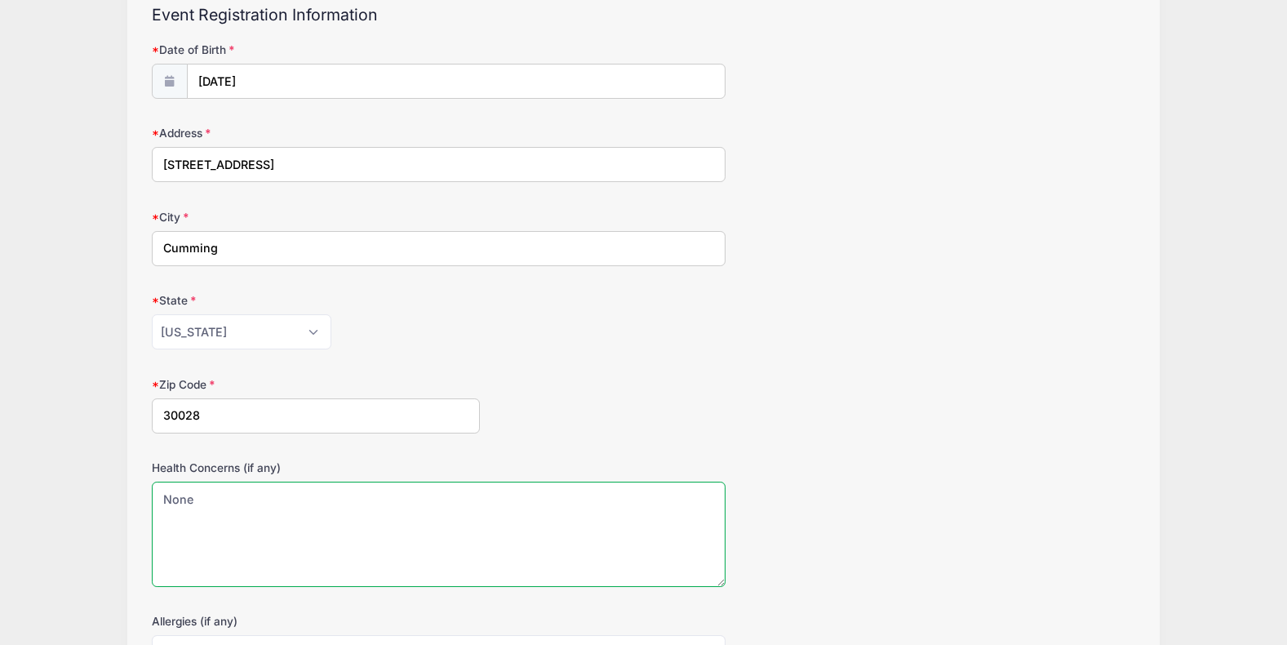
drag, startPoint x: 204, startPoint y: 500, endPoint x: 122, endPoint y: 494, distance: 82.6
click at [122, 494] on div "Totally About it Camp [GEOGRAPHIC_DATA], [GEOGRAPHIC_DATA]- Field Players from …" at bounding box center [643, 367] width 1238 height 1045
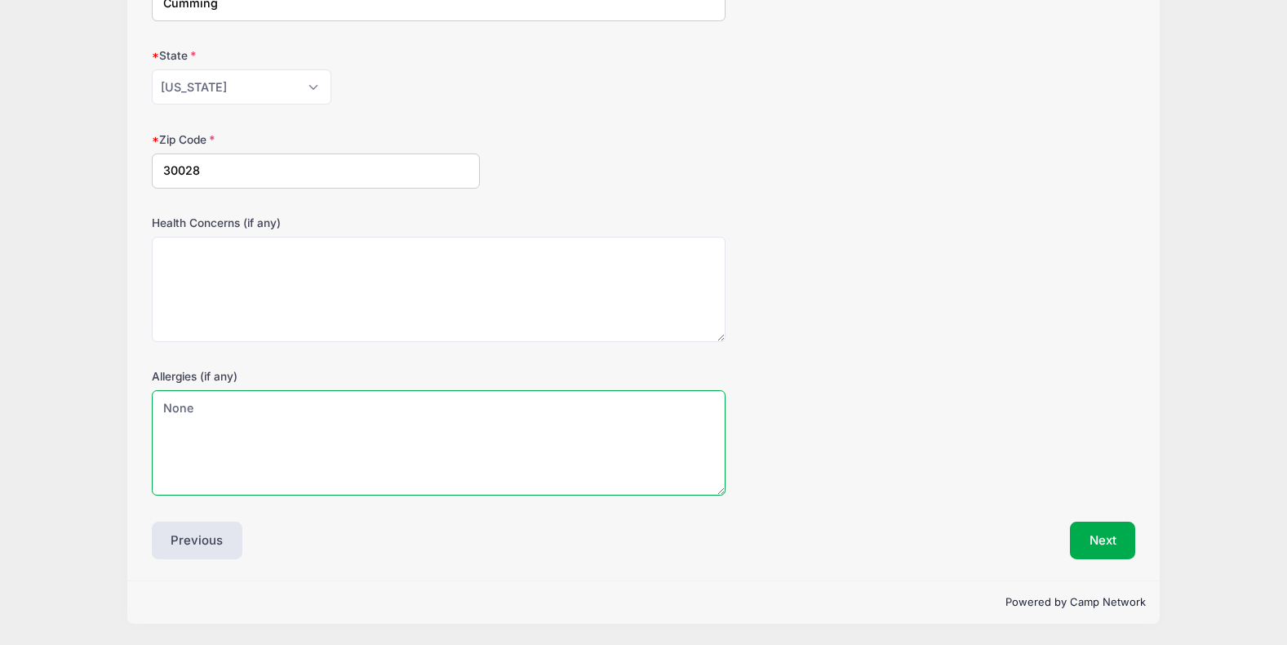
drag, startPoint x: 207, startPoint y: 407, endPoint x: 140, endPoint y: 393, distance: 68.4
click at [140, 393] on div "Step 2 /7 Step 1 Step 2 Step 3 Step 4 Policies Extra Items Summary Participant …" at bounding box center [643, 142] width 1032 height 878
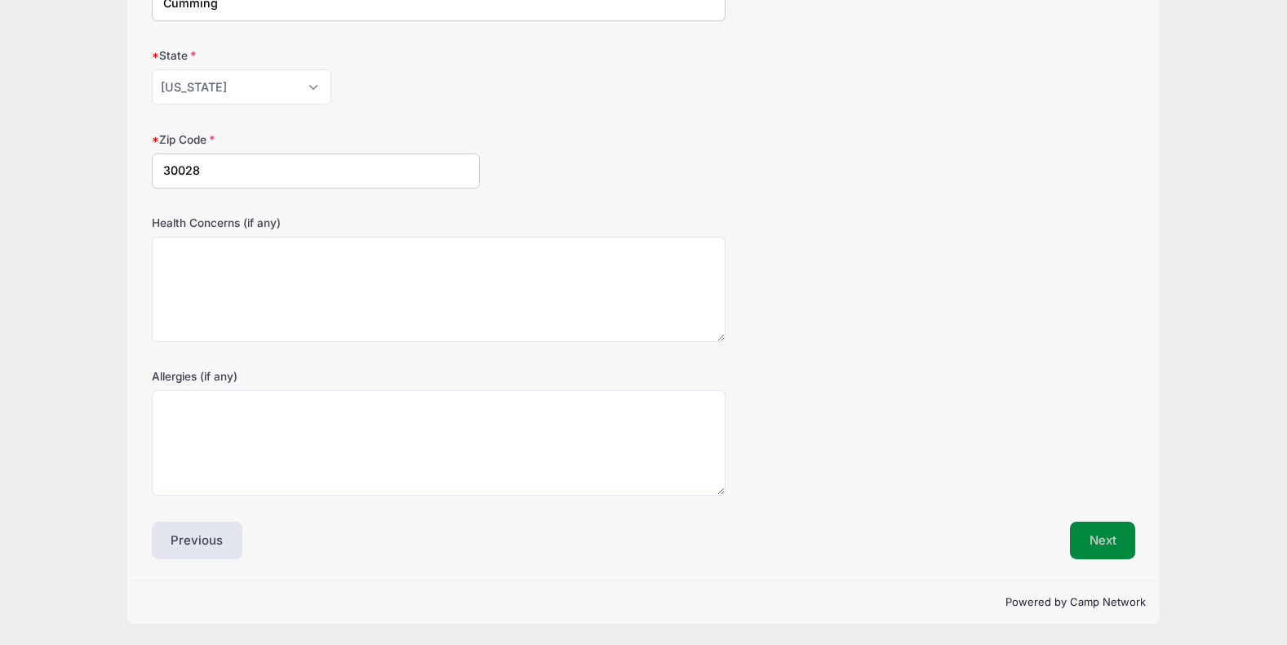
click at [1095, 540] on button "Next" at bounding box center [1103, 541] width 66 height 38
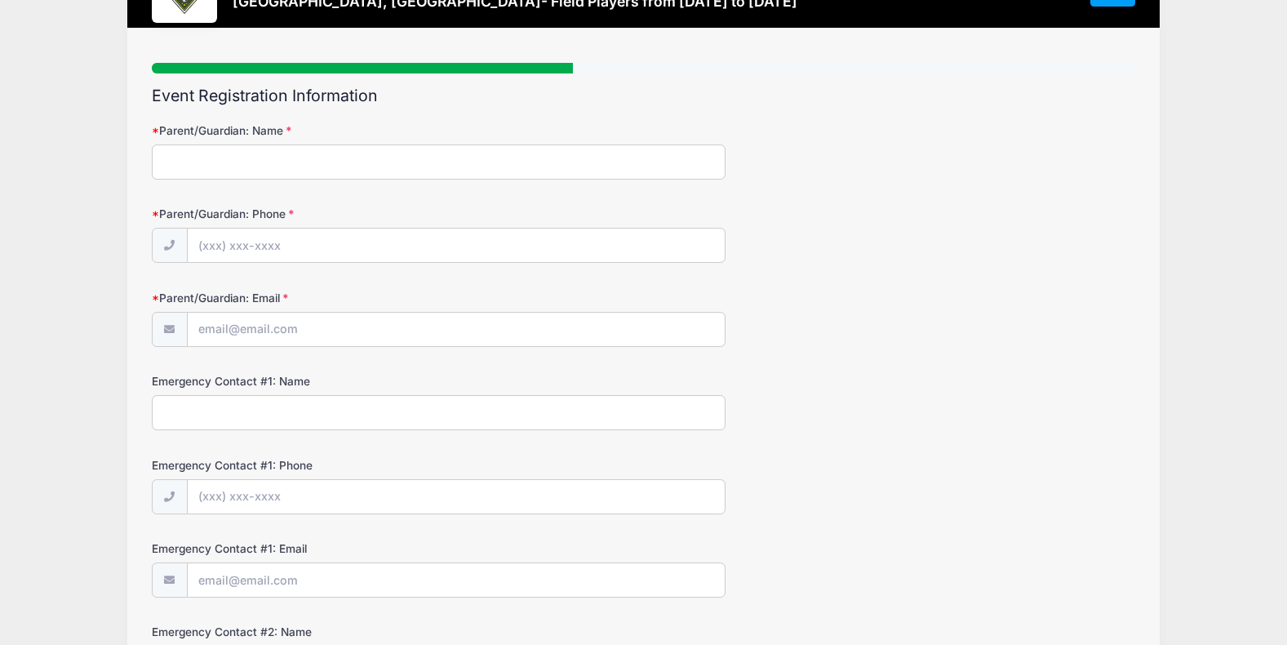
scroll to position [0, 0]
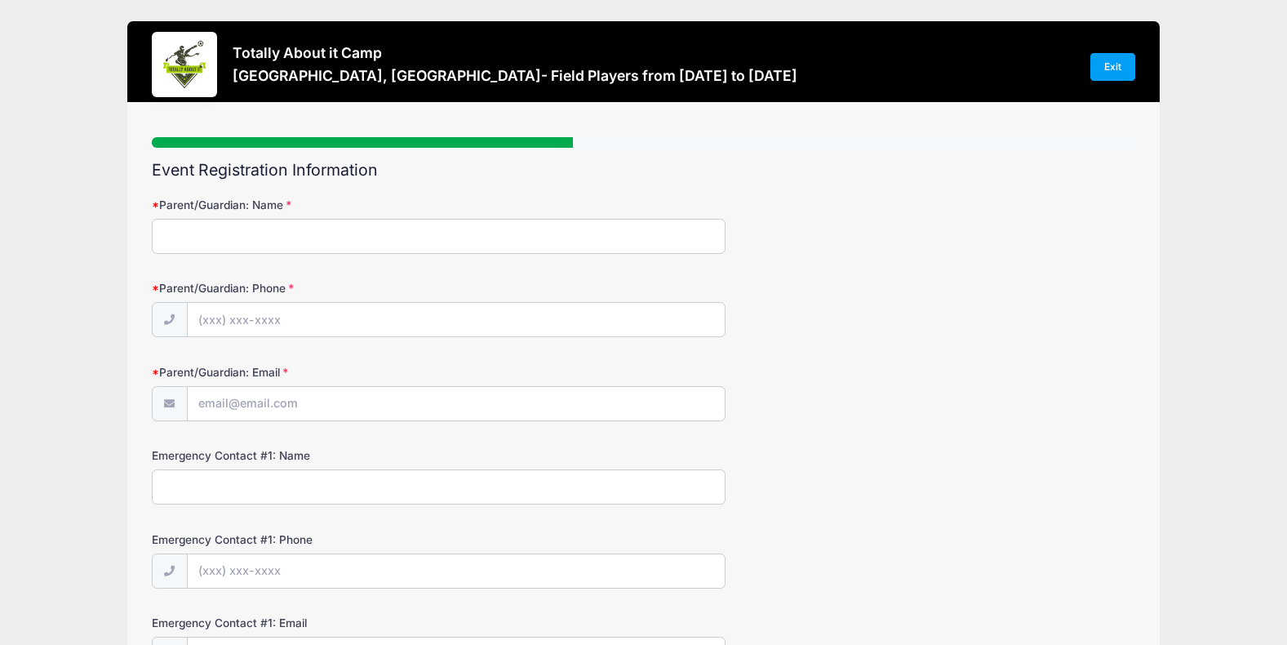
click at [184, 238] on input "Parent/Guardian: Name" at bounding box center [439, 236] width 574 height 35
type input "[PERSON_NAME]"
click at [222, 320] on input "Parent/Guardian: Phone" at bounding box center [456, 320] width 537 height 35
type input "[PHONE_NUMBER]"
click at [222, 411] on input "Parent/Guardian: Email" at bounding box center [456, 404] width 537 height 35
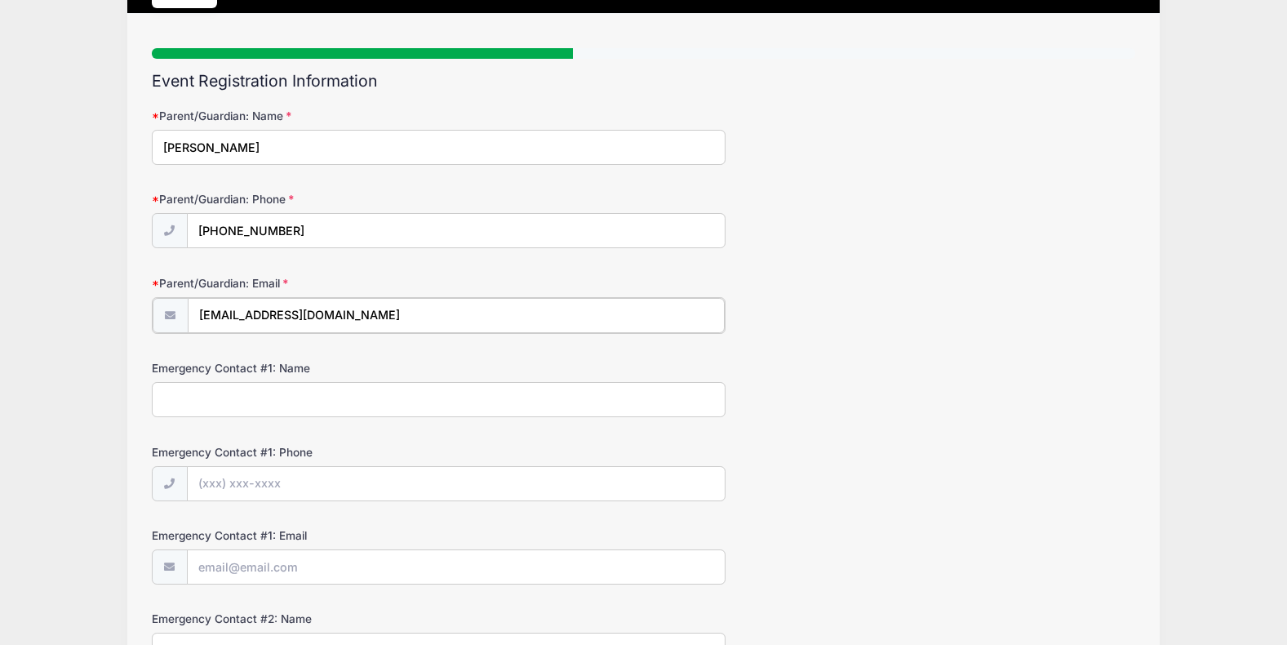
scroll to position [163, 0]
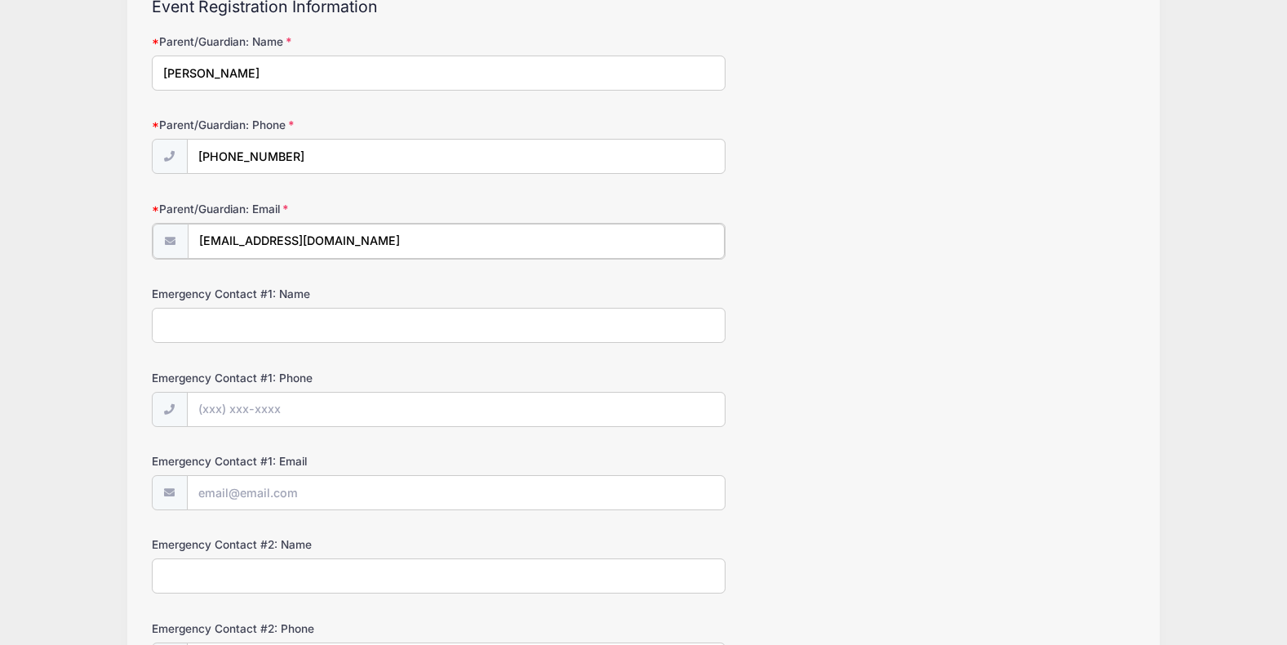
type input "[EMAIL_ADDRESS][DOMAIN_NAME]"
click at [181, 318] on input "Emergency Contact #1: Name" at bounding box center [439, 323] width 574 height 35
type input "[PERSON_NAME]"
click at [211, 408] on input "Emergency Contact #1: Phone" at bounding box center [456, 408] width 537 height 35
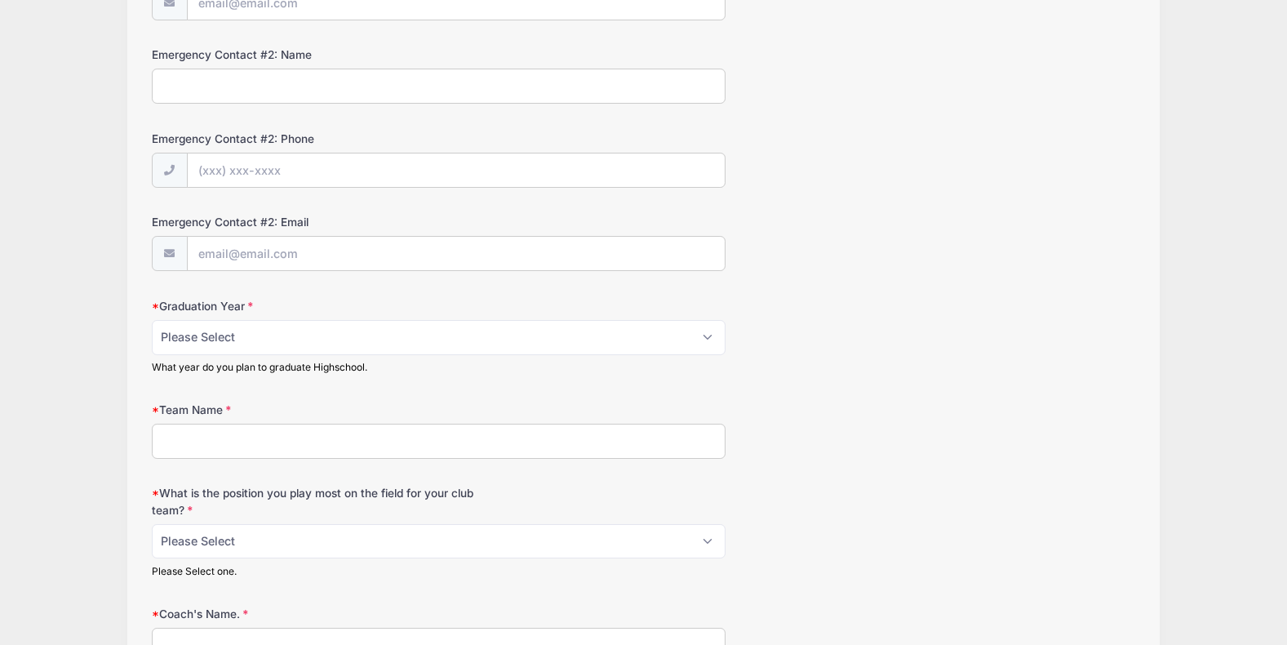
type input "[PHONE_NUMBER]"
click at [207, 335] on select "Please Select 2025 2026 2027 2028 2029 2030" at bounding box center [439, 337] width 574 height 35
select select "2029"
click at [152, 320] on select "Please Select 2025 2026 2027 2028 2029 2030" at bounding box center [439, 337] width 574 height 35
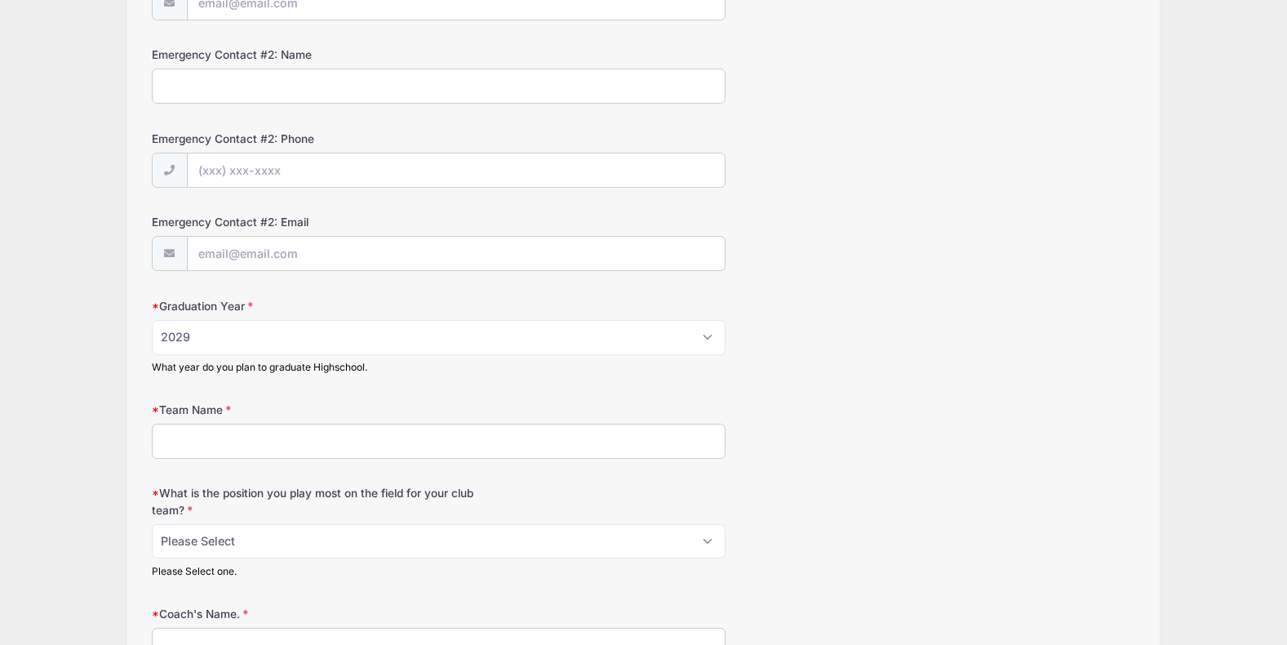
click at [91, 341] on div "Totally About it Camp [GEOGRAPHIC_DATA], [GEOGRAPHIC_DATA]- Field Players from …" at bounding box center [643, 206] width 1238 height 1714
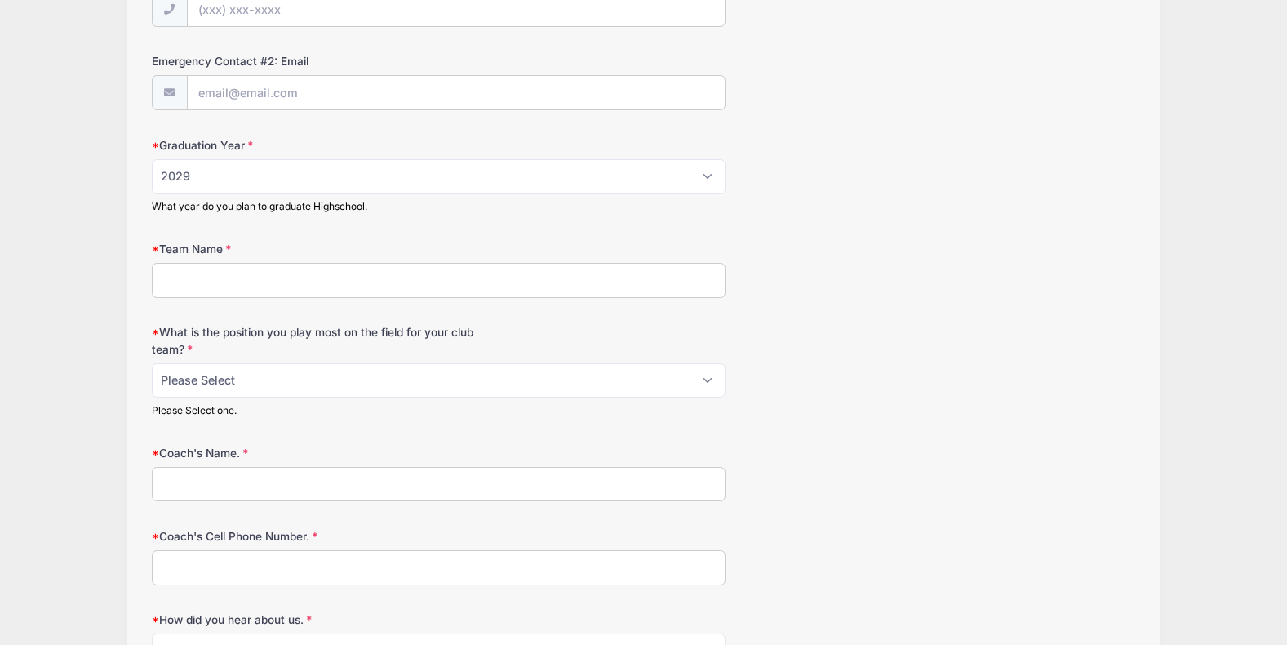
scroll to position [815, 0]
click at [180, 277] on input "Team Name" at bounding box center [439, 277] width 574 height 35
type input "FC Sudamerica"
click at [210, 374] on select "Please Select 1-GK 2-RB 3-LB 4-CB 5-CB 6-DCM 7- Right Winger 8- CM 9-Striker 10…" at bounding box center [439, 378] width 574 height 35
select select "9-Striker"
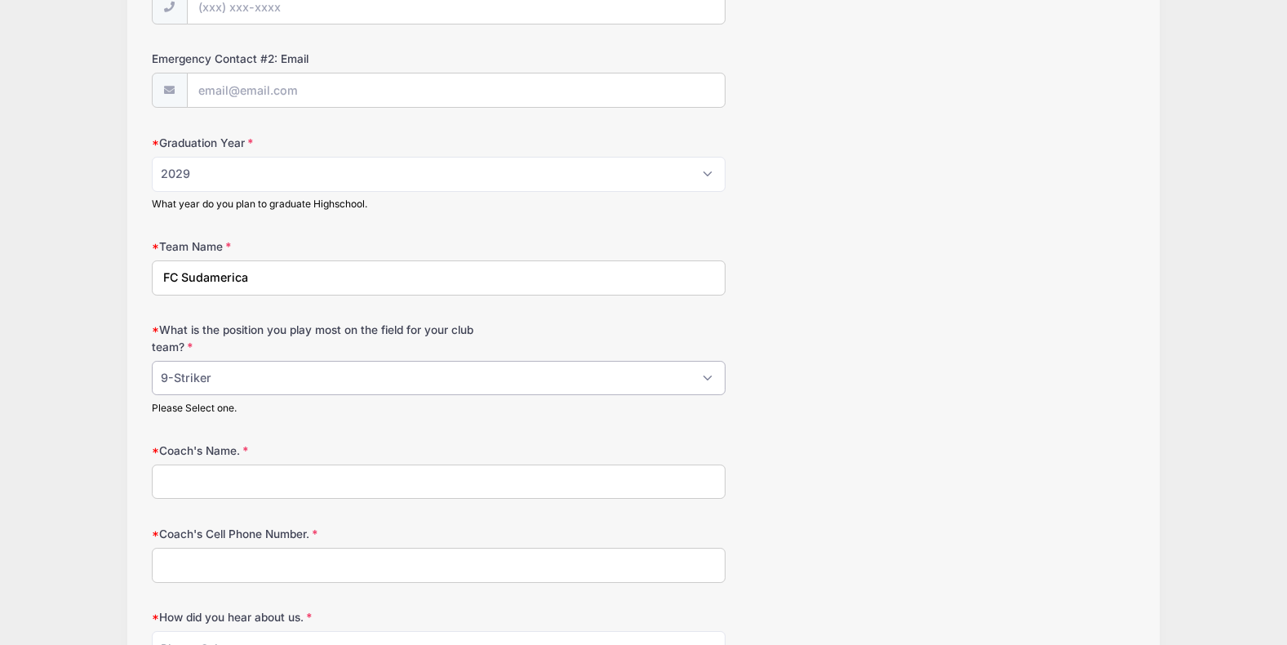
click at [152, 361] on select "Please Select 1-GK 2-RB 3-LB 4-CB 5-CB 6-DCM 7- Right Winger 8- CM 9-Striker 10…" at bounding box center [439, 378] width 574 height 35
click at [106, 429] on div "Totally About it Camp [GEOGRAPHIC_DATA], [GEOGRAPHIC_DATA]- Field Players from …" at bounding box center [643, 42] width 1238 height 1714
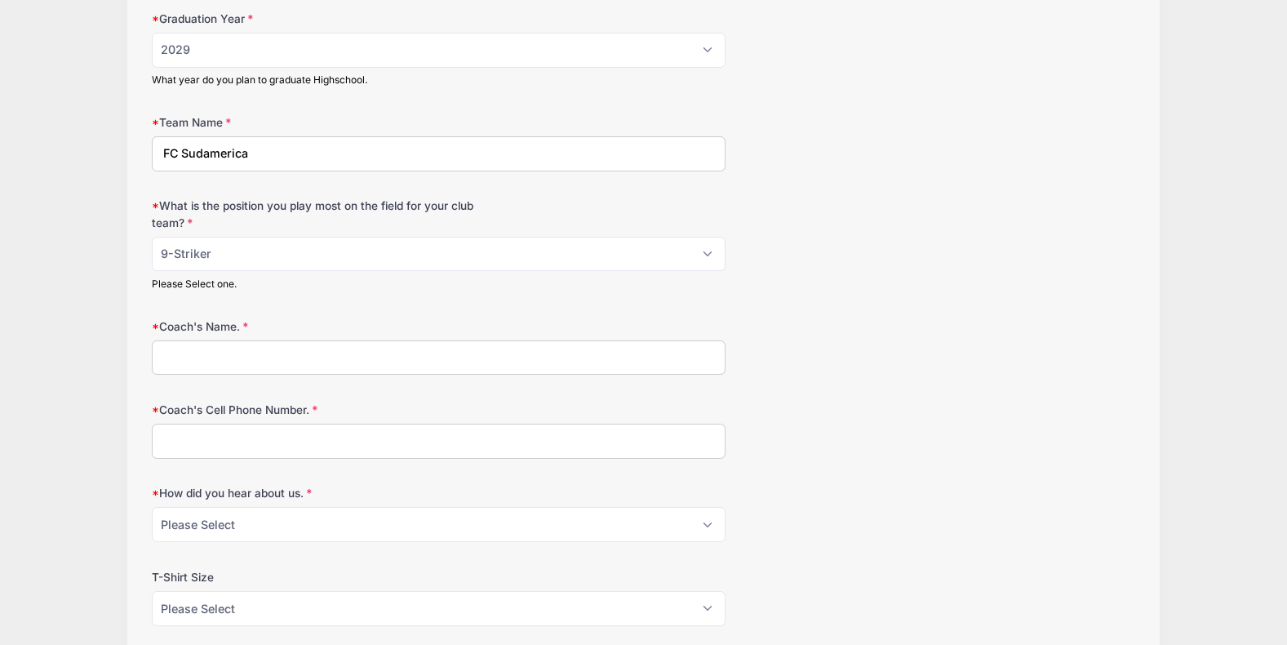
scroll to position [978, 0]
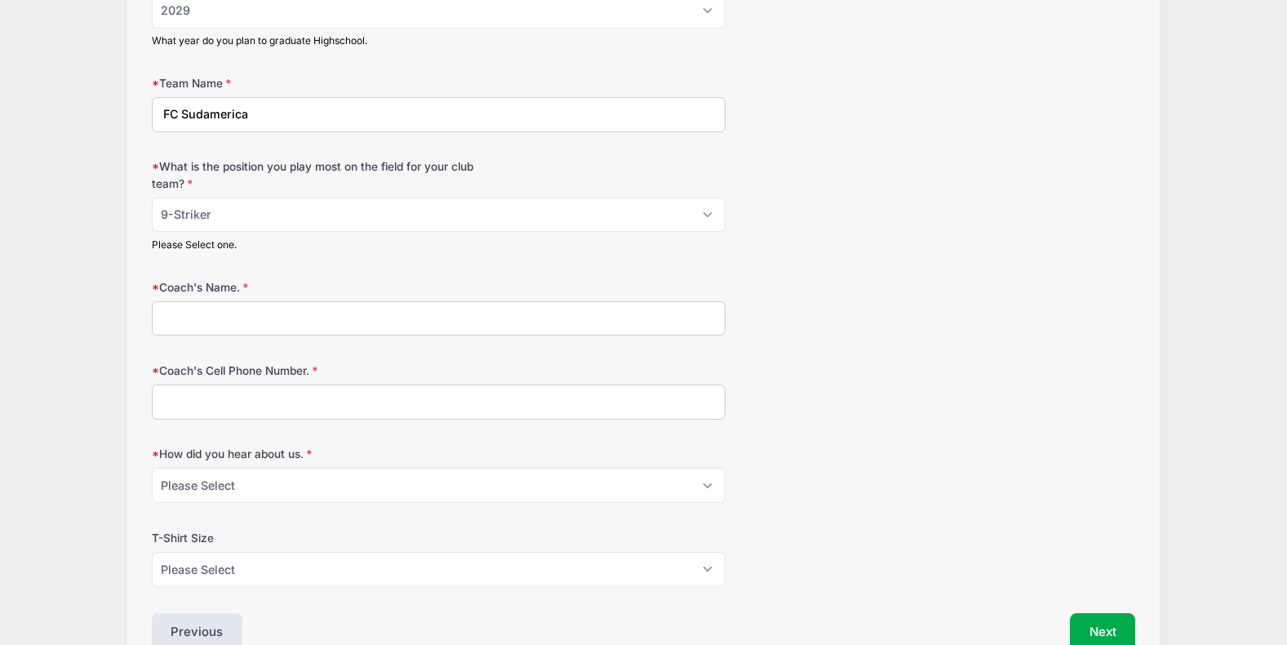
click at [162, 321] on input "Coach's Name." at bounding box center [439, 318] width 574 height 35
type input "[PERSON_NAME]"
click at [171, 405] on input "Coach's Cell Phone Number." at bounding box center [439, 401] width 574 height 35
type input "2513917148"
click at [185, 486] on select "Please Select Email Website Friend Coach Facebook Top Drawer Soccer Instagram O…" at bounding box center [439, 485] width 574 height 35
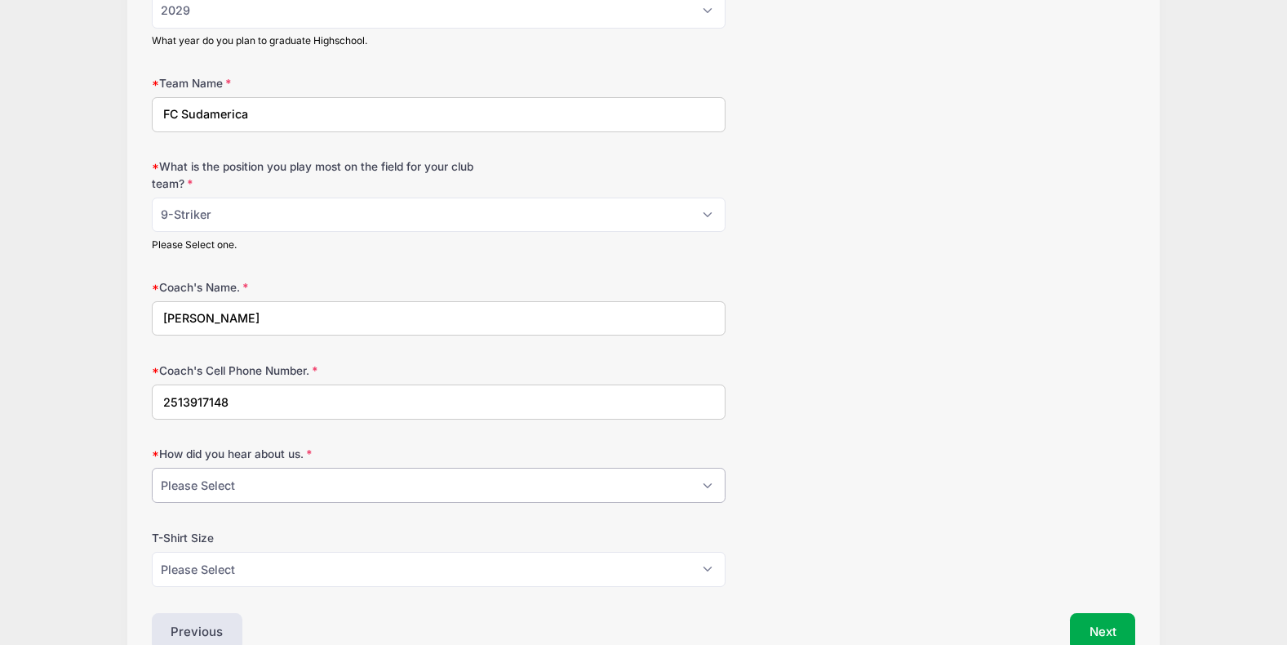
select select "Email"
click at [152, 468] on select "Please Select Email Website Friend Coach Facebook Top Drawer Soccer Instagram O…" at bounding box center [439, 485] width 574 height 35
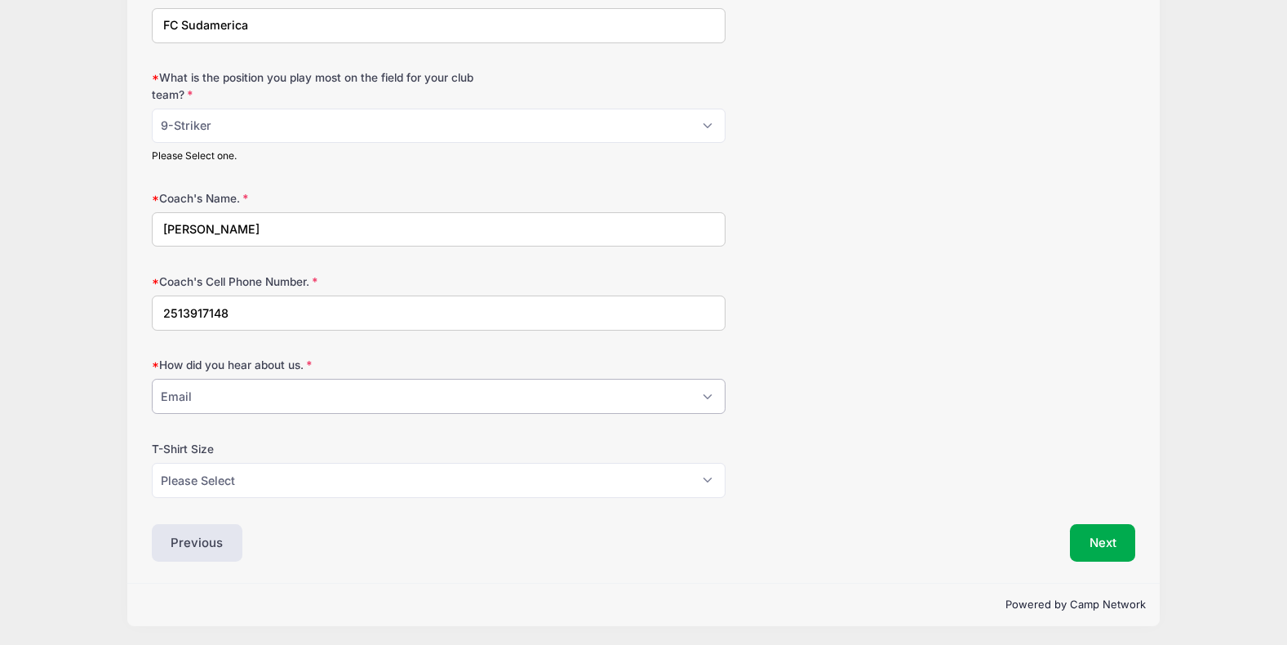
scroll to position [1069, 0]
click at [174, 478] on select "Please Select YL AS AM AL AXL" at bounding box center [439, 477] width 574 height 35
select select "AM"
click at [152, 460] on select "Please Select YL AS AM AL AXL" at bounding box center [439, 477] width 574 height 35
click at [1103, 536] on button "Next" at bounding box center [1103, 541] width 66 height 38
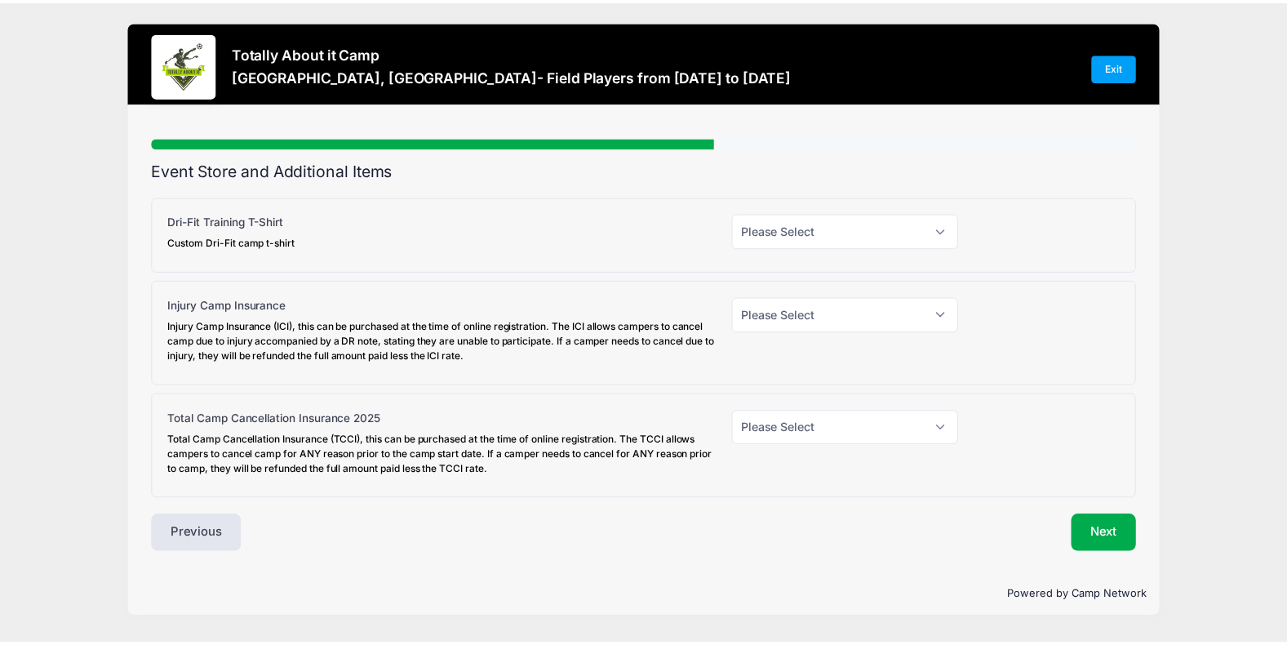
scroll to position [0, 0]
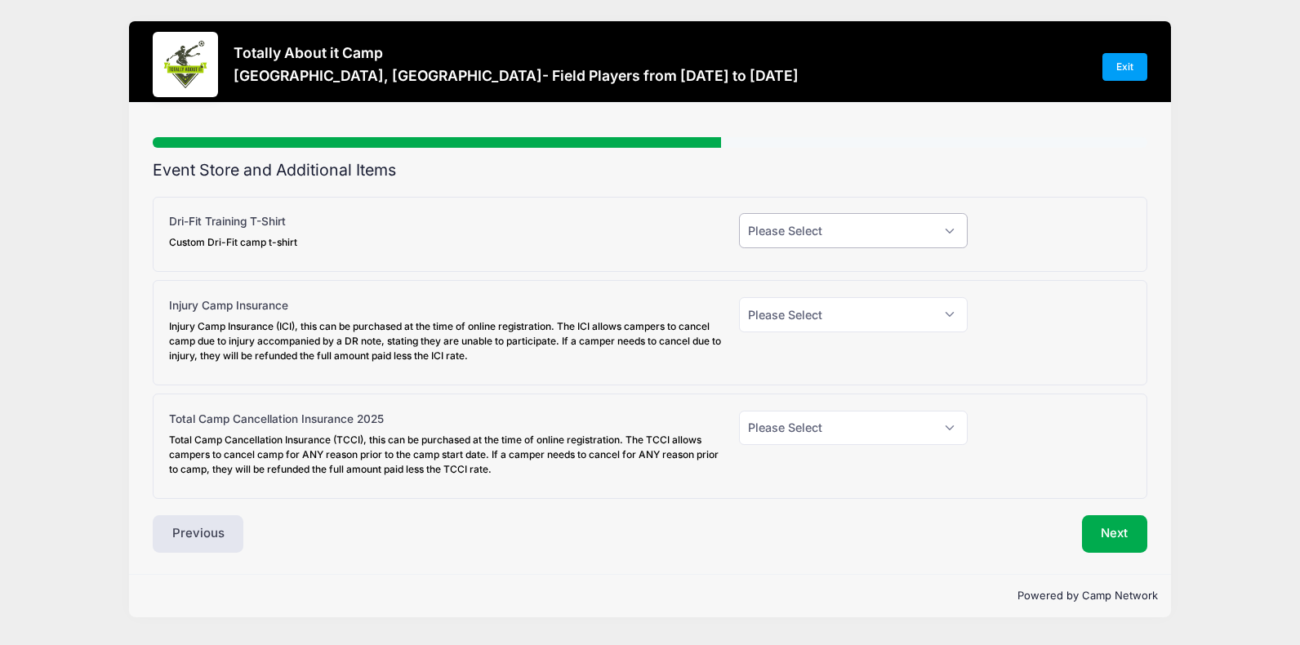
click at [947, 229] on select "Please Select Yes (+$30.00) No" at bounding box center [853, 230] width 229 height 35
select select "1"
click at [739, 213] on select "Please Select Yes (+$30.00) No" at bounding box center [853, 230] width 229 height 35
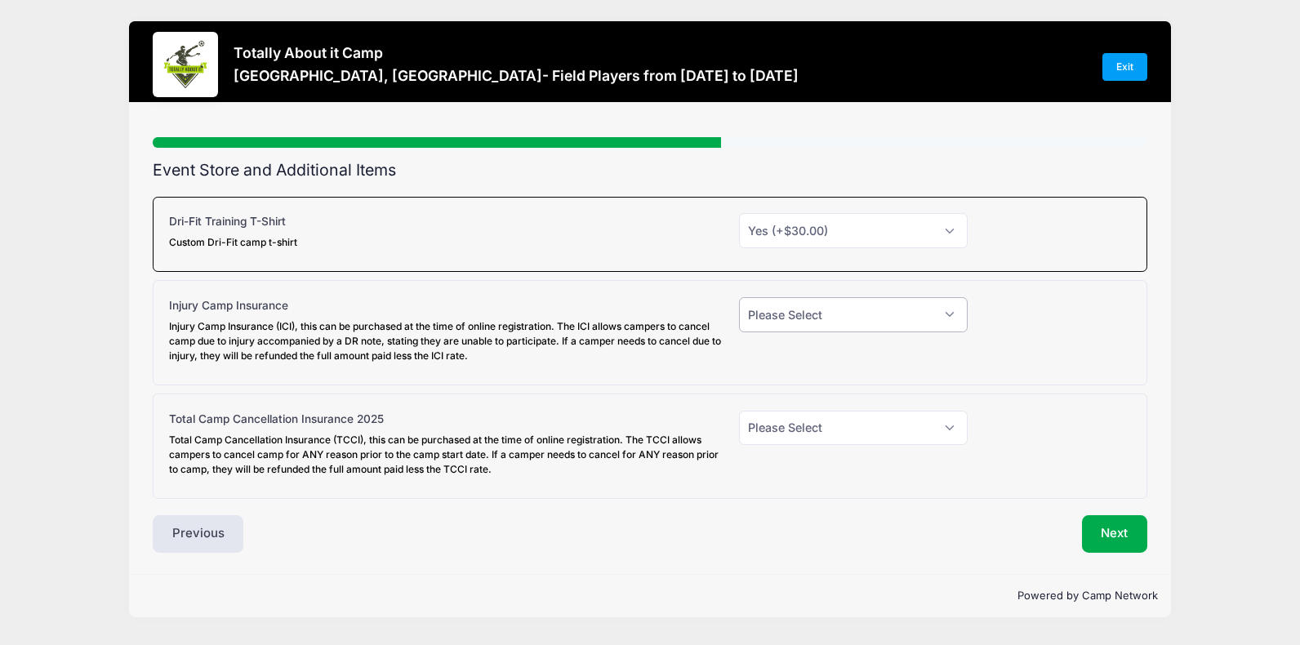
click at [944, 313] on select "Please Select Yes (+$45.00) No" at bounding box center [853, 314] width 229 height 35
select select "0"
click at [739, 297] on select "Please Select Yes (+$45.00) No" at bounding box center [853, 314] width 229 height 35
click at [862, 430] on select "Please Select Yes (+$95.00) No" at bounding box center [853, 428] width 229 height 35
select select "0"
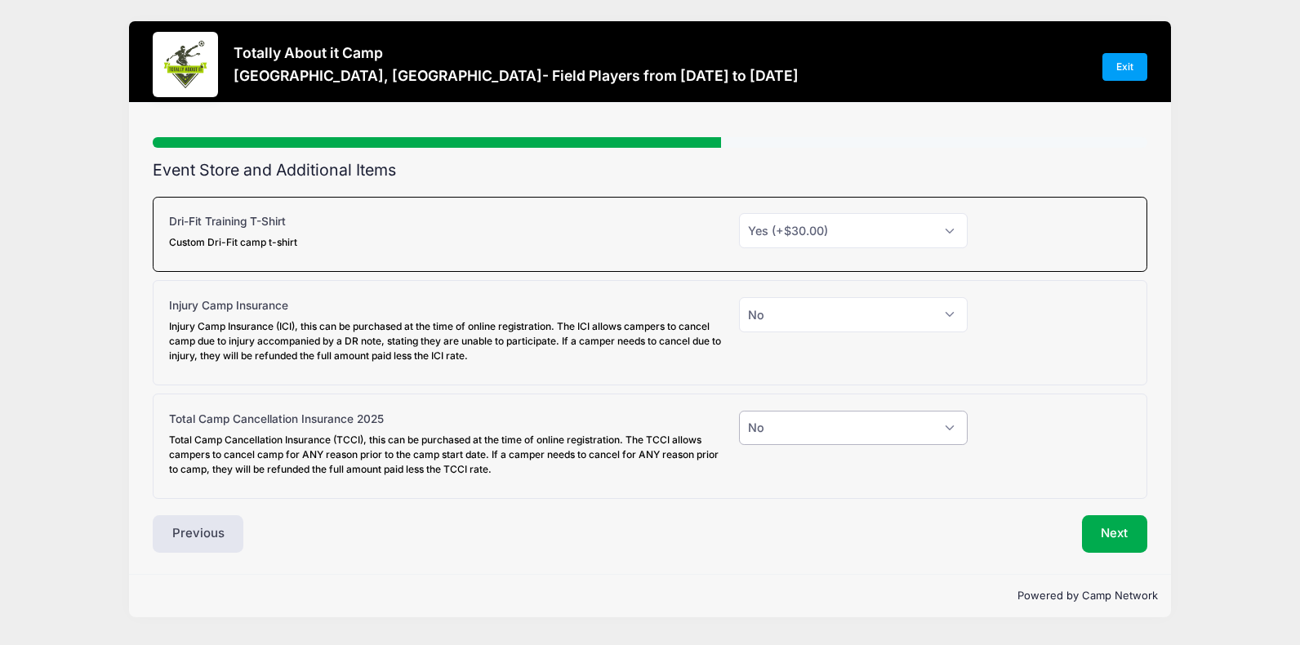
click at [739, 411] on select "Please Select Yes (+$95.00) No" at bounding box center [853, 428] width 229 height 35
click at [877, 530] on div "Next" at bounding box center [902, 534] width 505 height 38
click at [1115, 532] on button "Next" at bounding box center [1115, 534] width 66 height 38
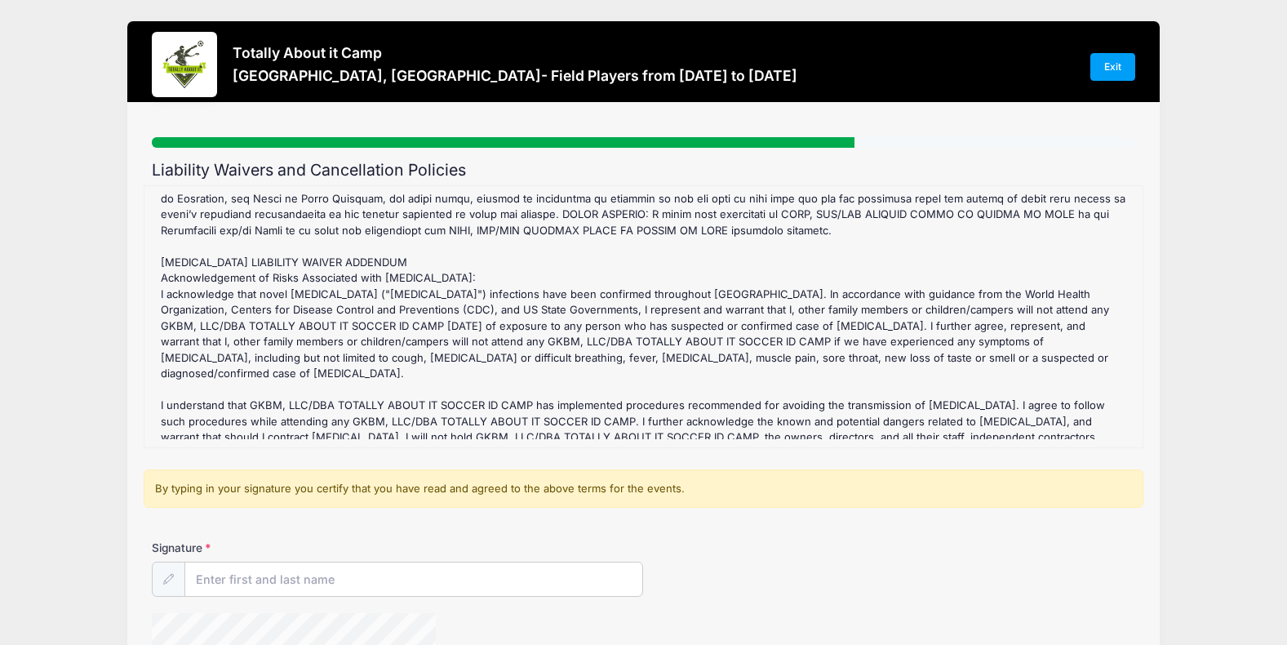
scroll to position [980, 0]
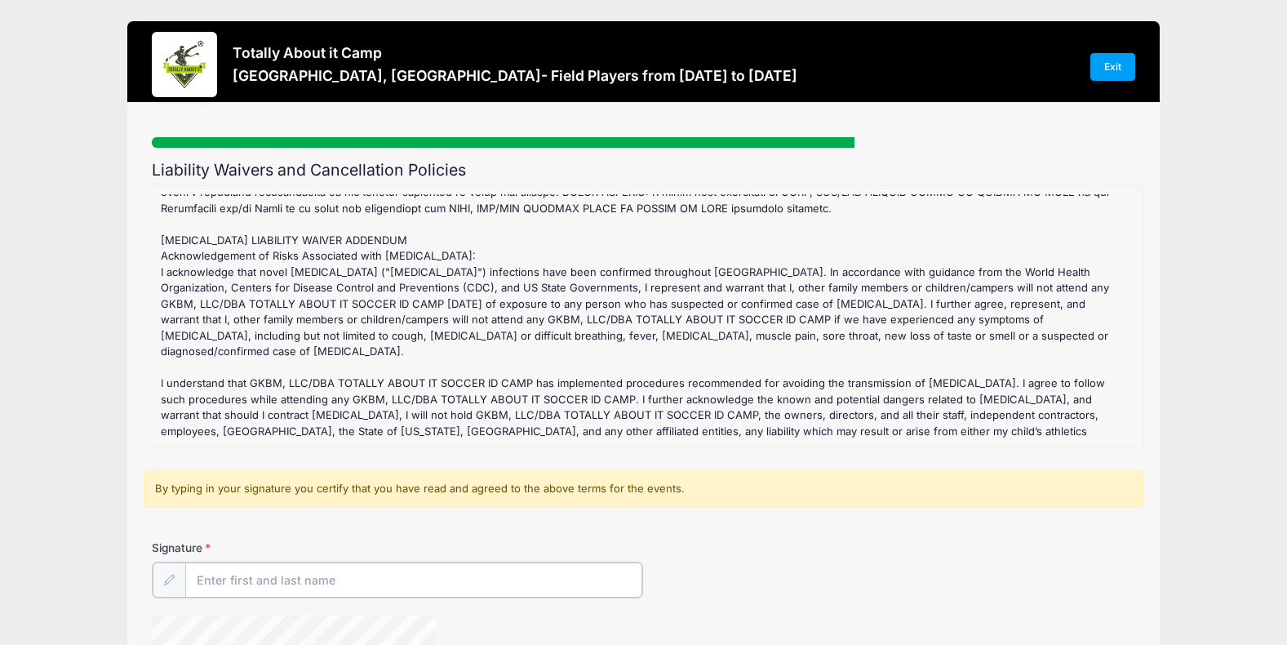
click at [220, 578] on input "Signature" at bounding box center [414, 579] width 458 height 35
type input "[PERSON_NAME]"
click at [553, 313] on div "[GEOGRAPHIC_DATA], [GEOGRAPHIC_DATA]- Field Players Refund Policy : GKBM, LLC/ …" at bounding box center [644, 316] width 982 height 245
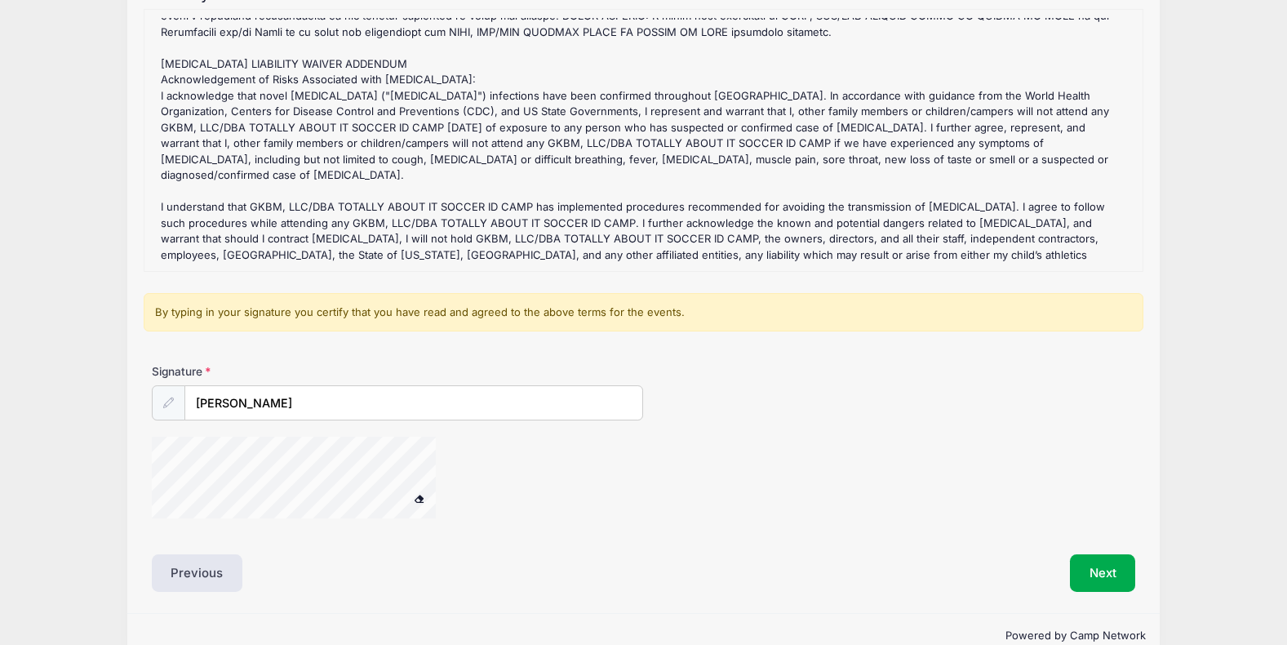
scroll to position [209, 0]
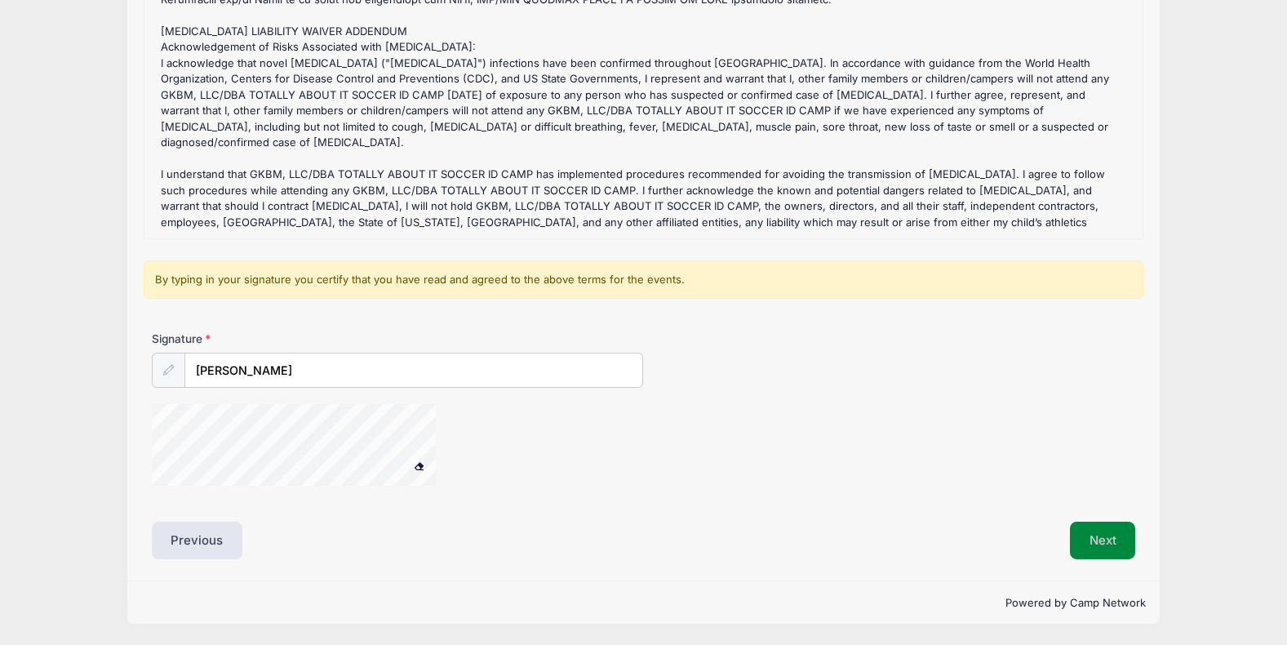
click at [1095, 534] on button "Next" at bounding box center [1103, 541] width 66 height 38
click at [1092, 540] on button "Next" at bounding box center [1103, 541] width 66 height 38
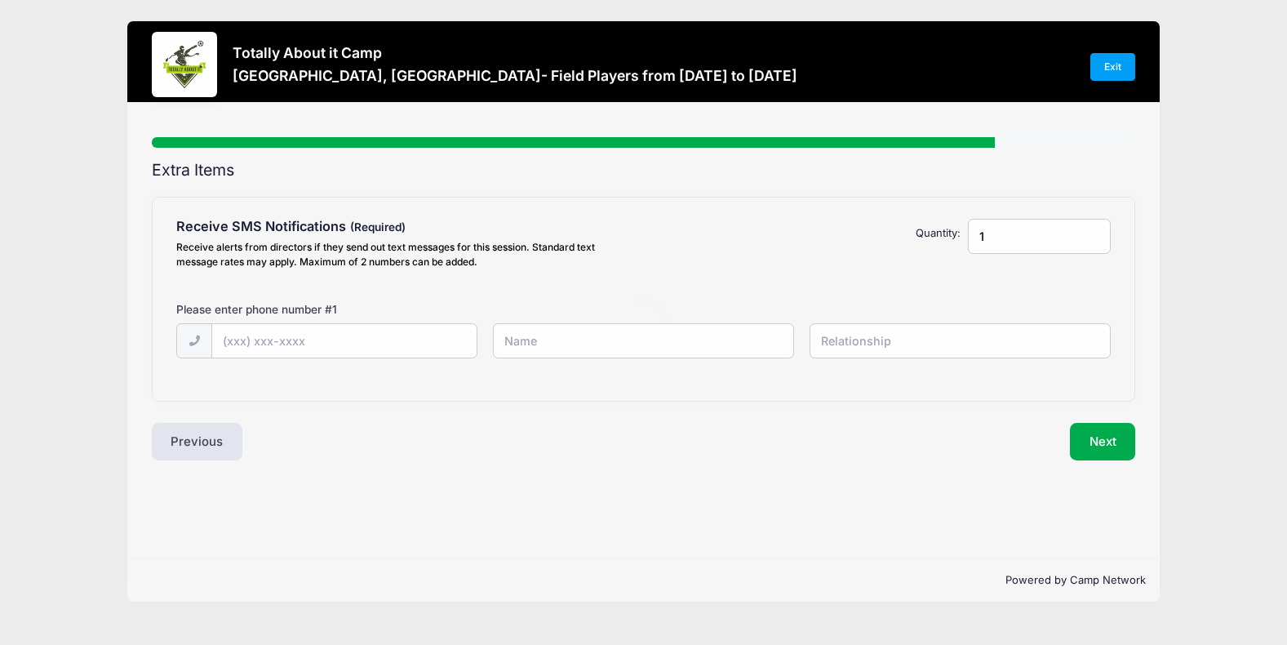
scroll to position [0, 0]
click at [261, 341] on input "text" at bounding box center [347, 341] width 268 height 35
type input "[PHONE_NUMBER]"
click at [514, 347] on input "text" at bounding box center [650, 340] width 304 height 35
type input "[PERSON_NAME]"
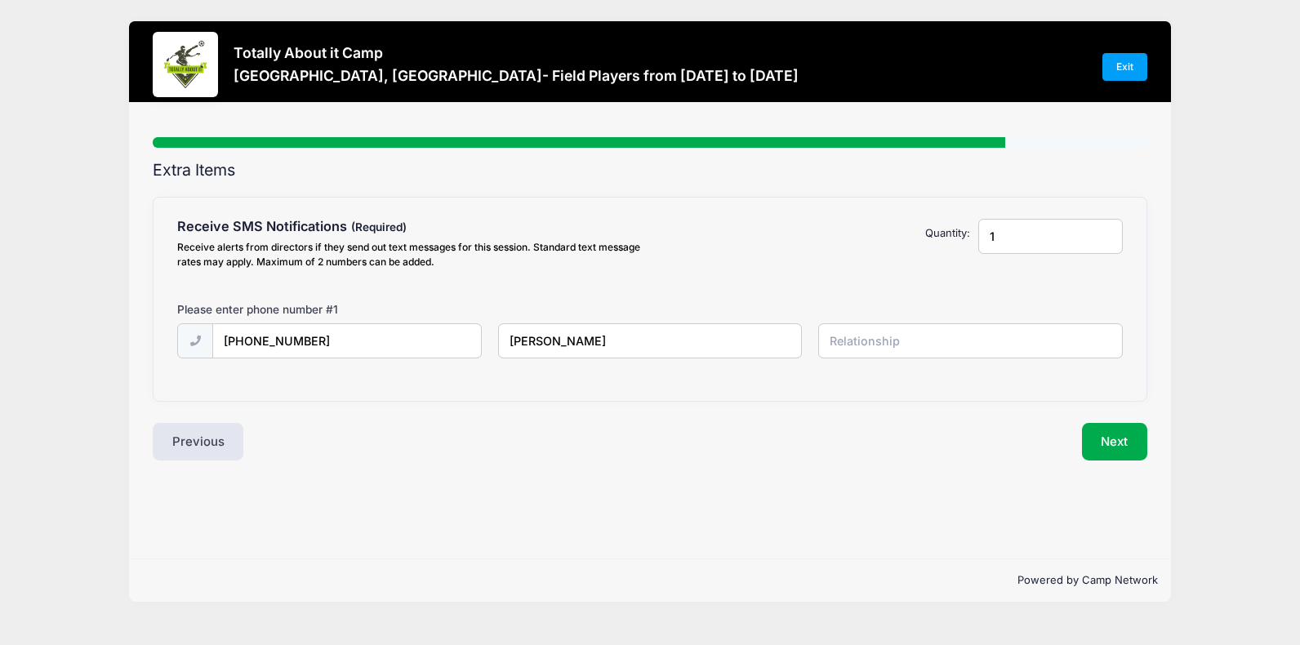
click at [832, 329] on input "text" at bounding box center [970, 340] width 304 height 35
click at [851, 343] on input "text" at bounding box center [970, 340] width 304 height 35
type input "Father"
click at [1111, 434] on button "Next" at bounding box center [1115, 442] width 66 height 38
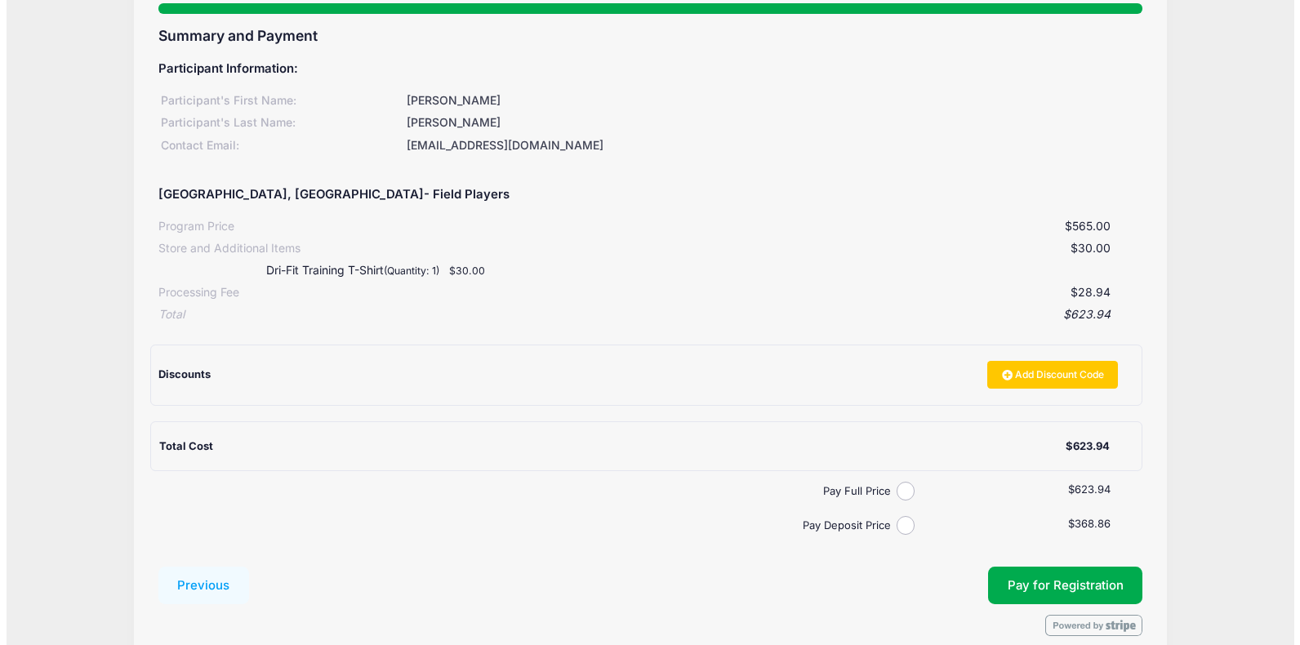
scroll to position [163, 0]
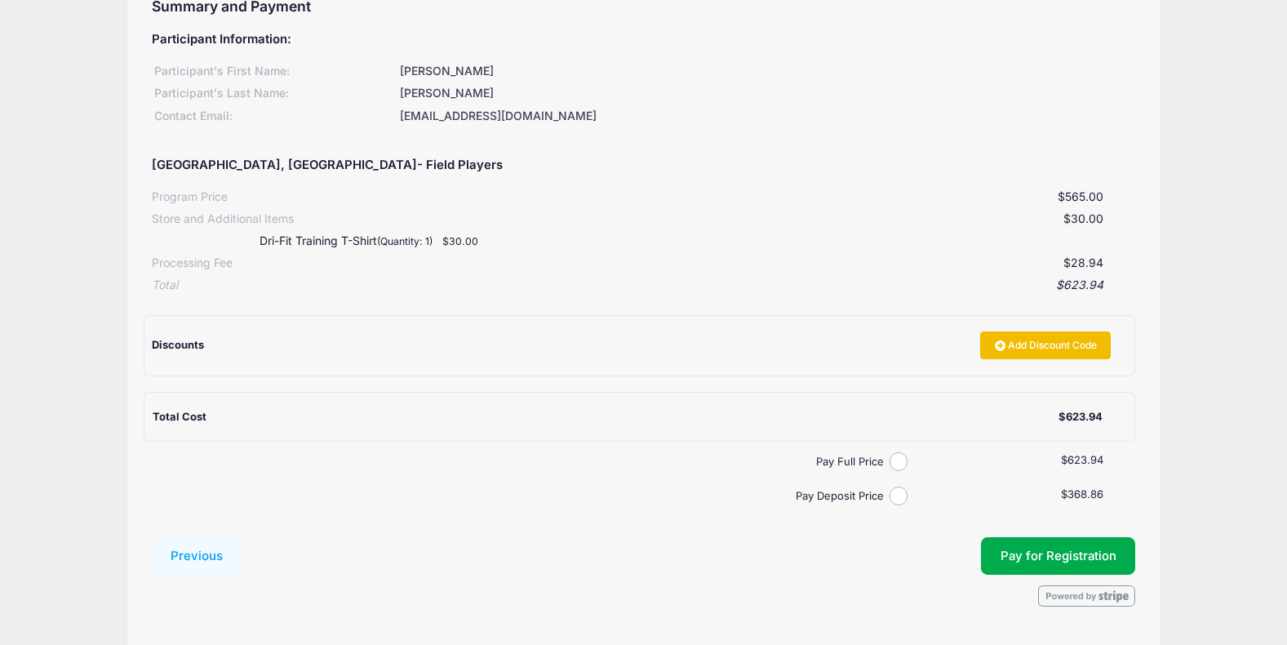
click at [1017, 344] on link "Add Discount Code" at bounding box center [1045, 345] width 131 height 28
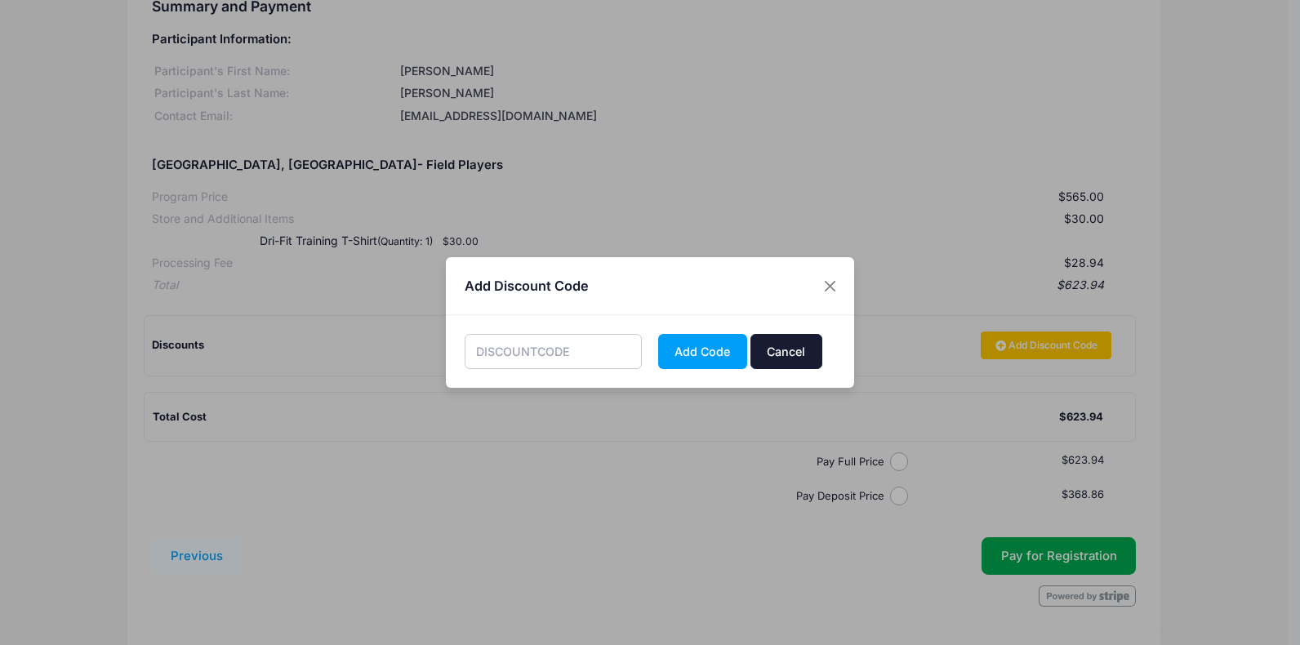
click at [787, 356] on button "Cancel" at bounding box center [786, 351] width 72 height 35
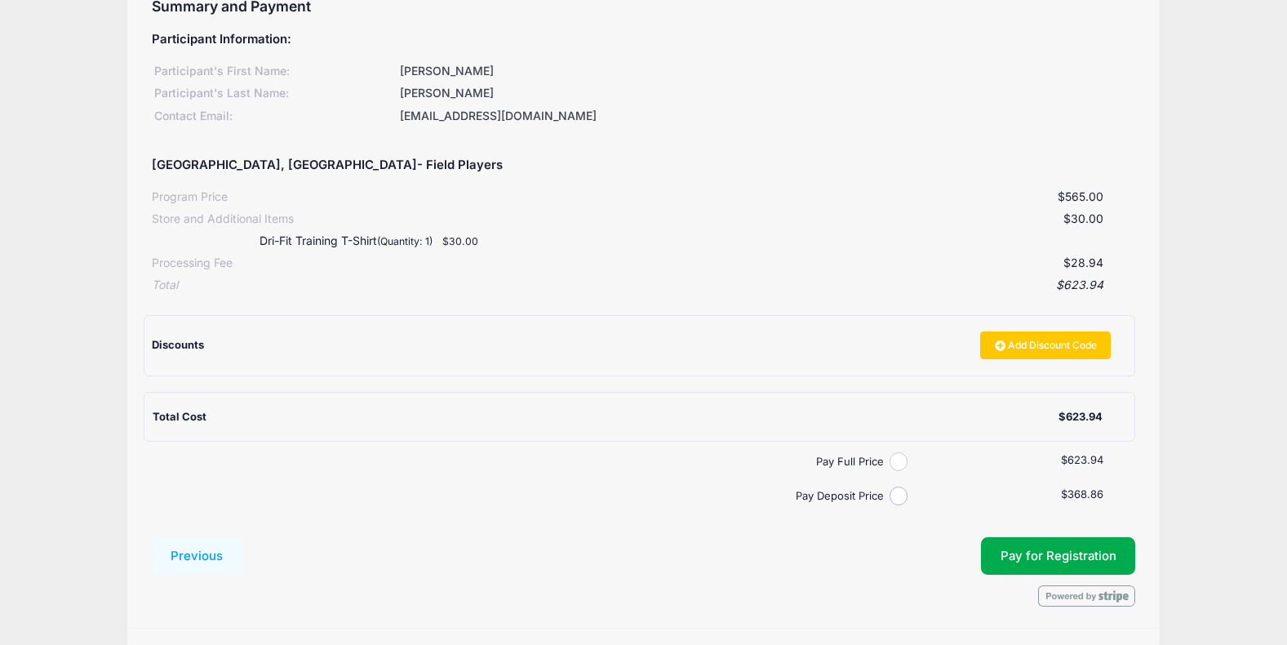
click at [899, 465] on input "Pay Full Price" at bounding box center [899, 461] width 19 height 19
radio input "true"
click at [1037, 548] on button "Pay for Registration" at bounding box center [1058, 556] width 155 height 38
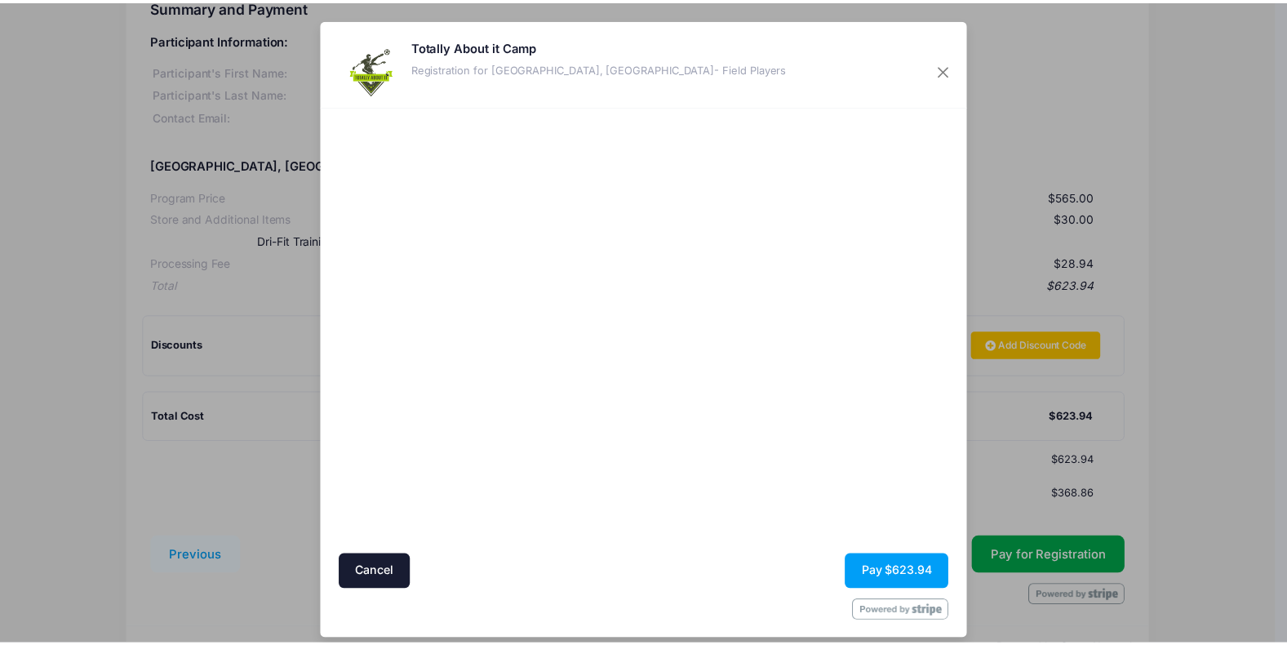
scroll to position [14, 0]
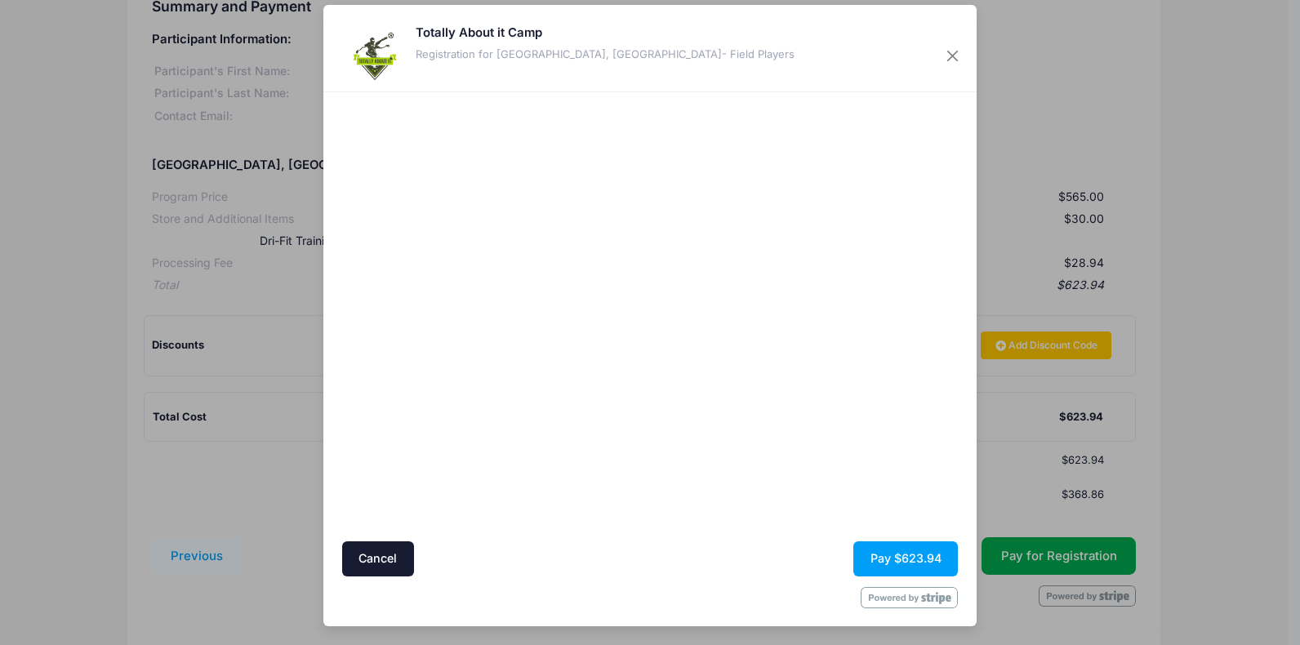
click at [751, 441] on div at bounding box center [808, 316] width 300 height 433
click at [900, 556] on button "Pay $623.94" at bounding box center [905, 558] width 104 height 35
click at [893, 553] on button "Pay $623.94" at bounding box center [905, 558] width 104 height 35
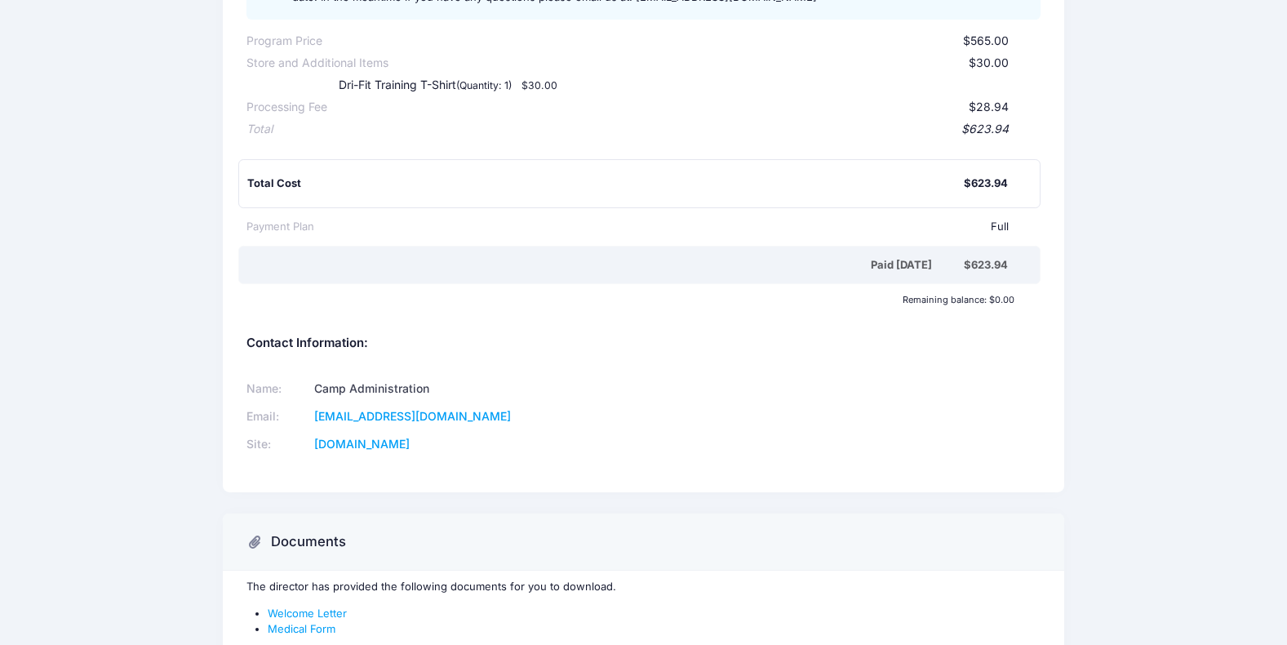
scroll to position [389, 0]
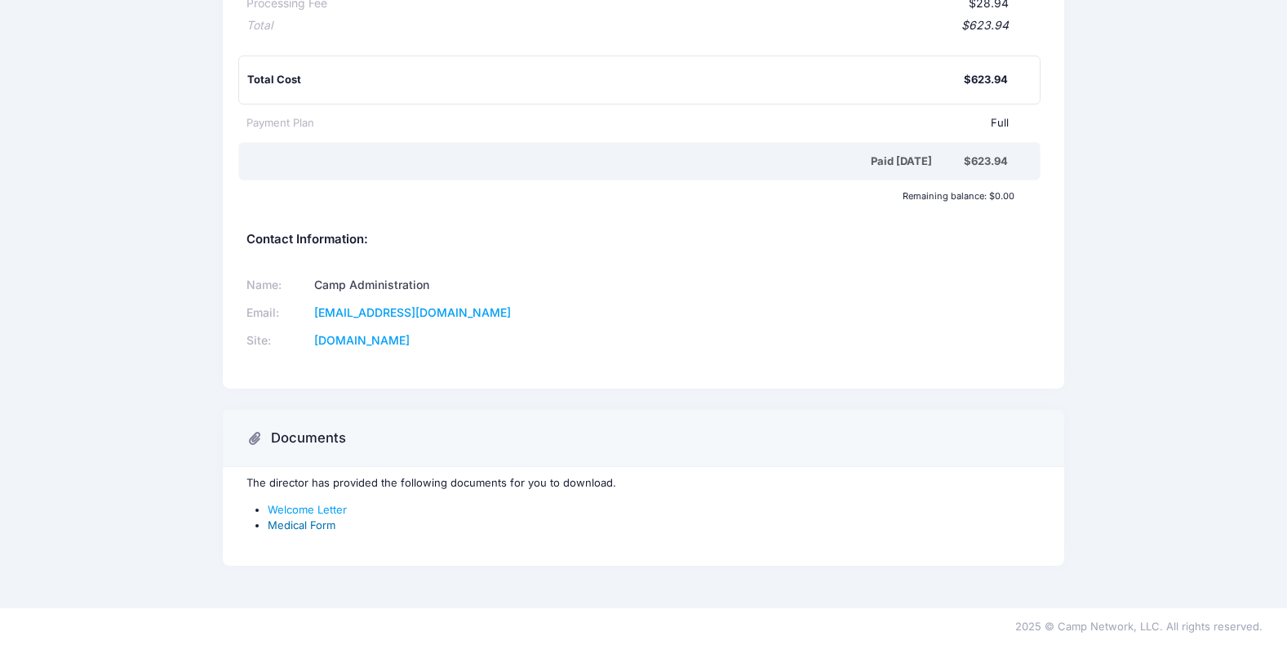
click at [298, 520] on link "Medical Form" at bounding box center [302, 524] width 68 height 13
click at [297, 523] on link "Medical Form" at bounding box center [302, 524] width 68 height 13
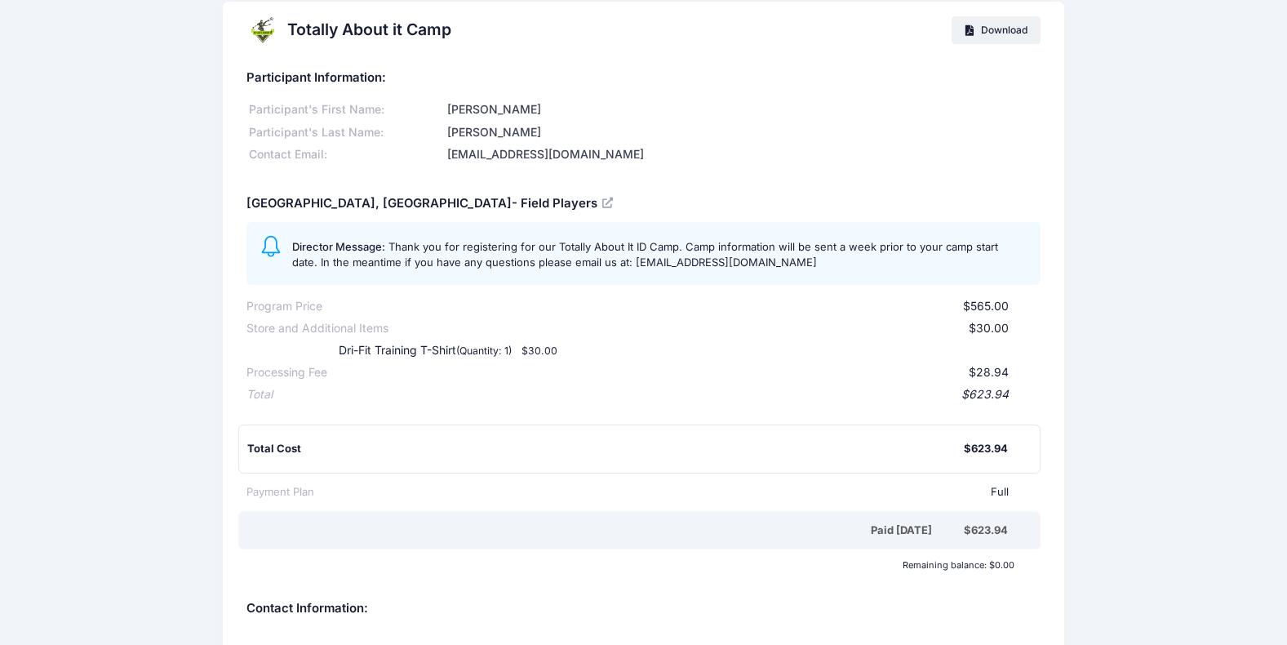
scroll to position [0, 0]
